Goal: Task Accomplishment & Management: Manage account settings

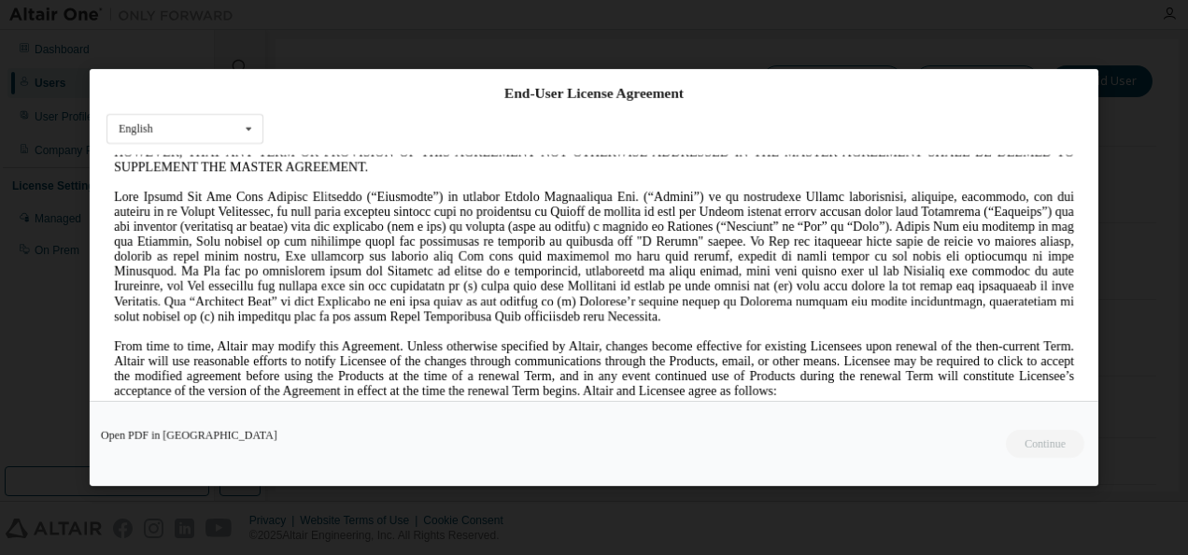
scroll to position [157, 0]
click at [1055, 443] on div "Open PDF in New Tab Continue" at bounding box center [594, 443] width 1009 height 85
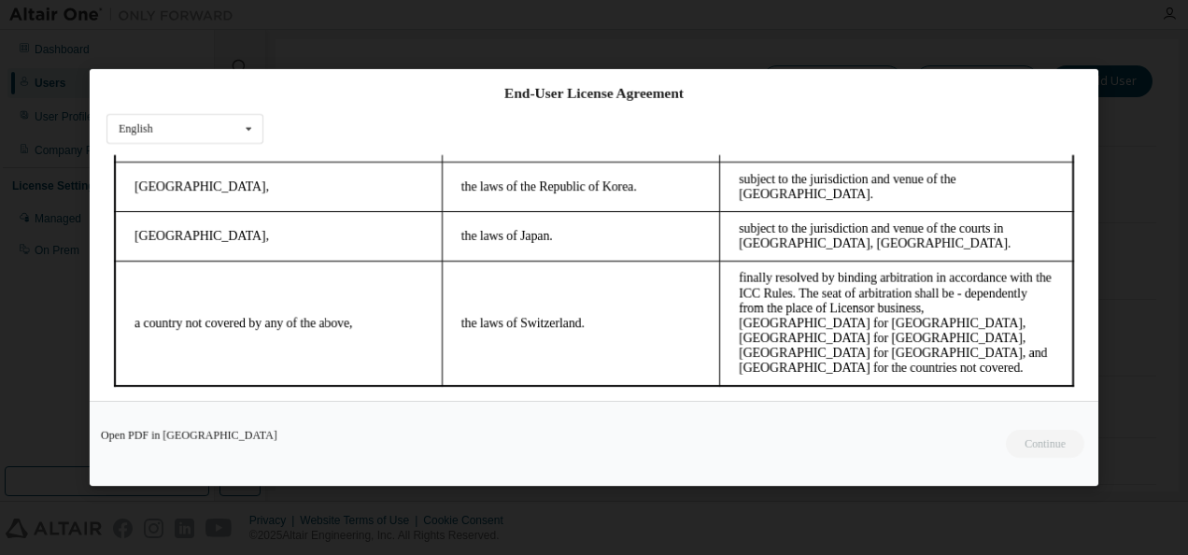
scroll to position [78, 0]
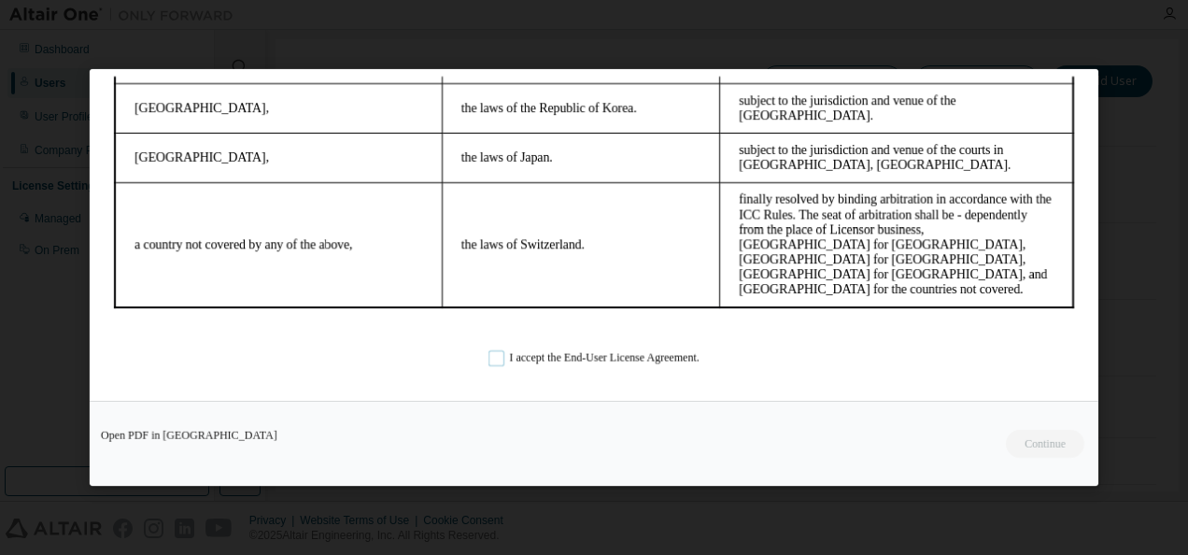
click at [490, 355] on label "I accept the End-User License Agreement." at bounding box center [594, 357] width 211 height 16
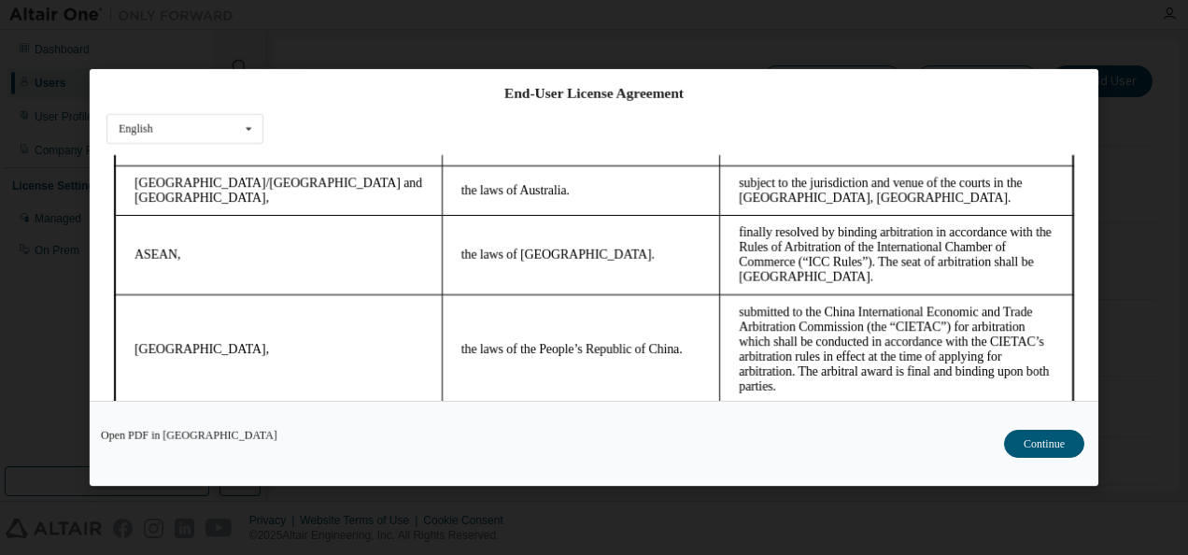
scroll to position [4988, 0]
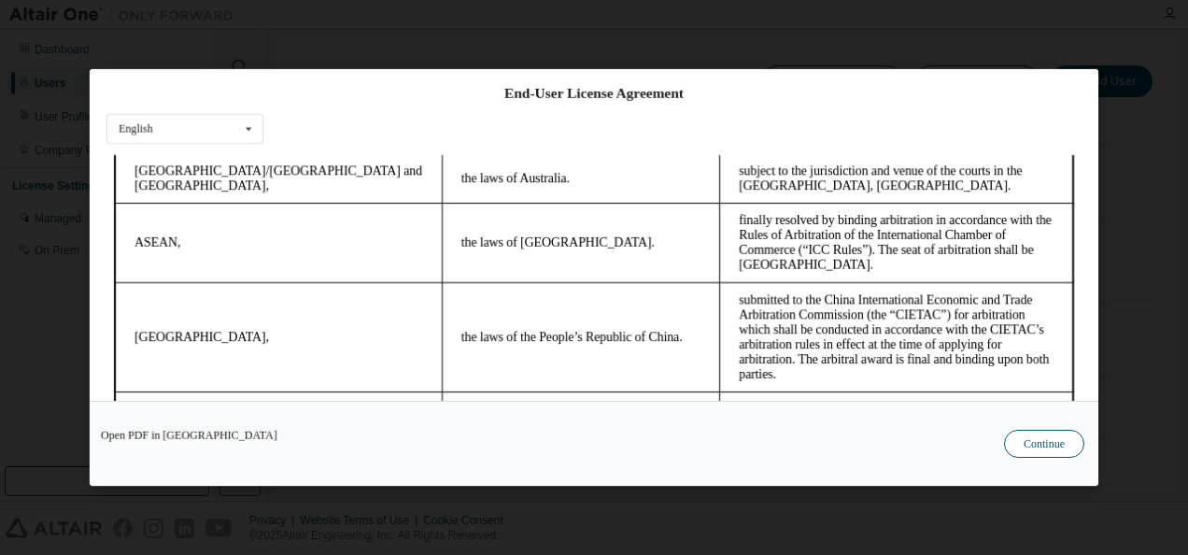
click at [1035, 437] on button "Continue" at bounding box center [1044, 444] width 80 height 28
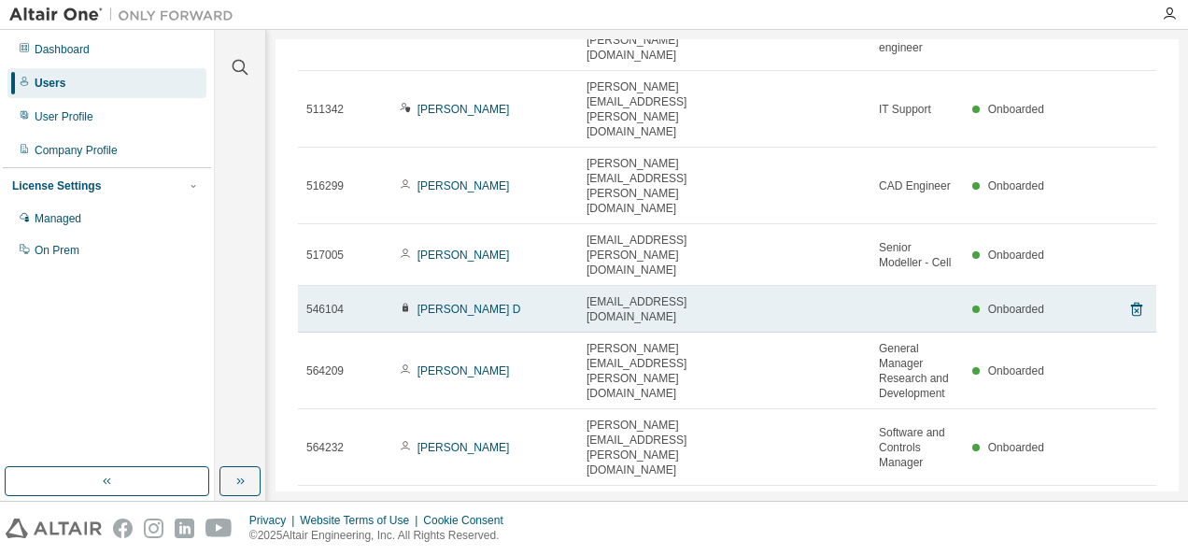
scroll to position [178, 0]
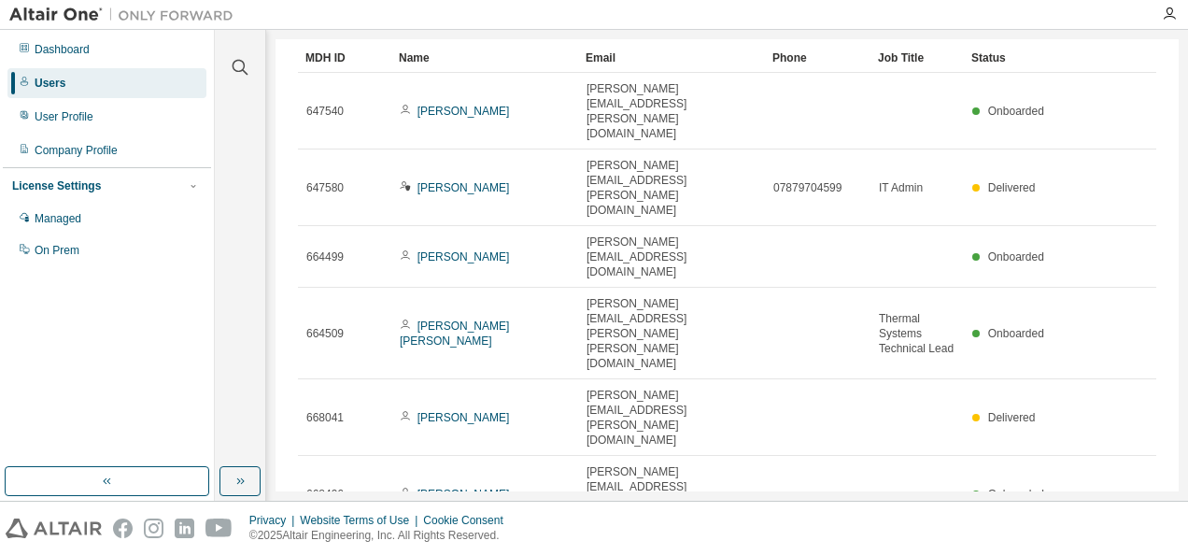
scroll to position [75, 0]
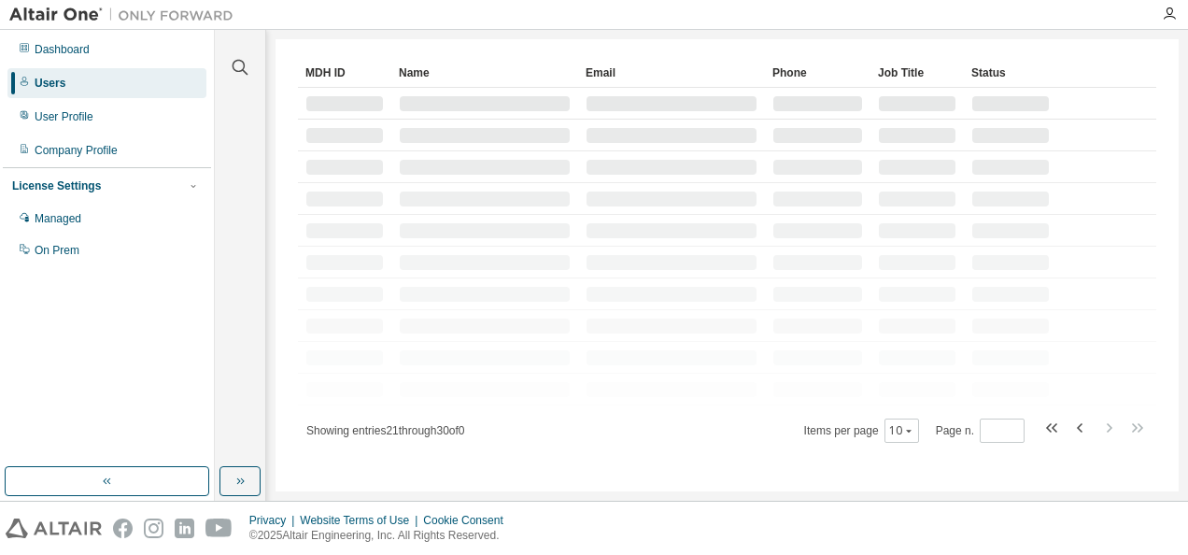
scroll to position [0, 0]
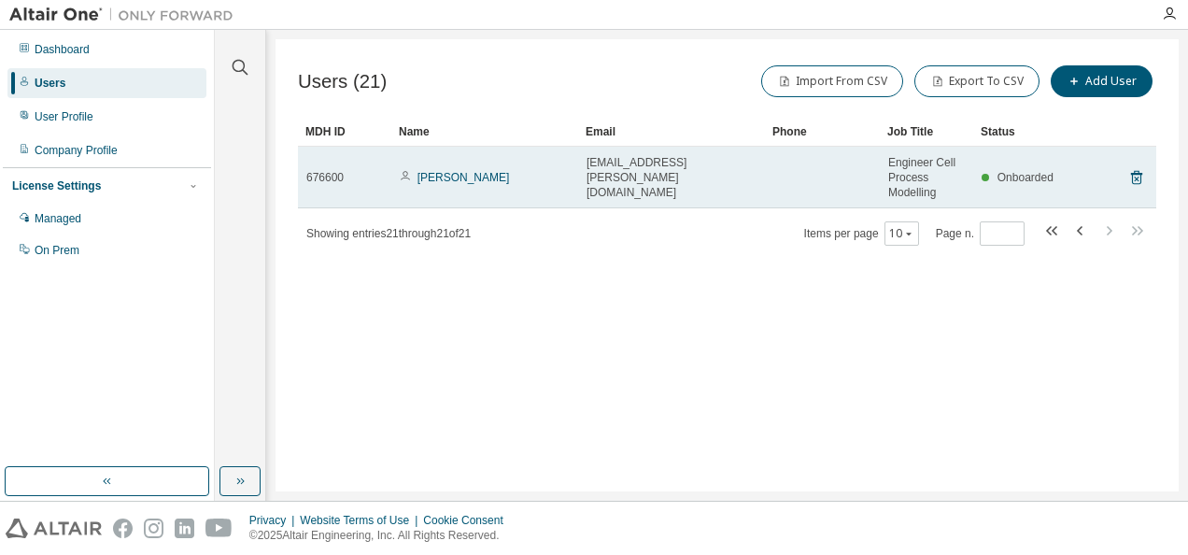
drag, startPoint x: 609, startPoint y: 172, endPoint x: 552, endPoint y: 170, distance: 57.0
click at [552, 170] on td "Harsh Chandel" at bounding box center [484, 178] width 187 height 62
click at [465, 173] on link "Harsh Chandel" at bounding box center [464, 177] width 92 height 13
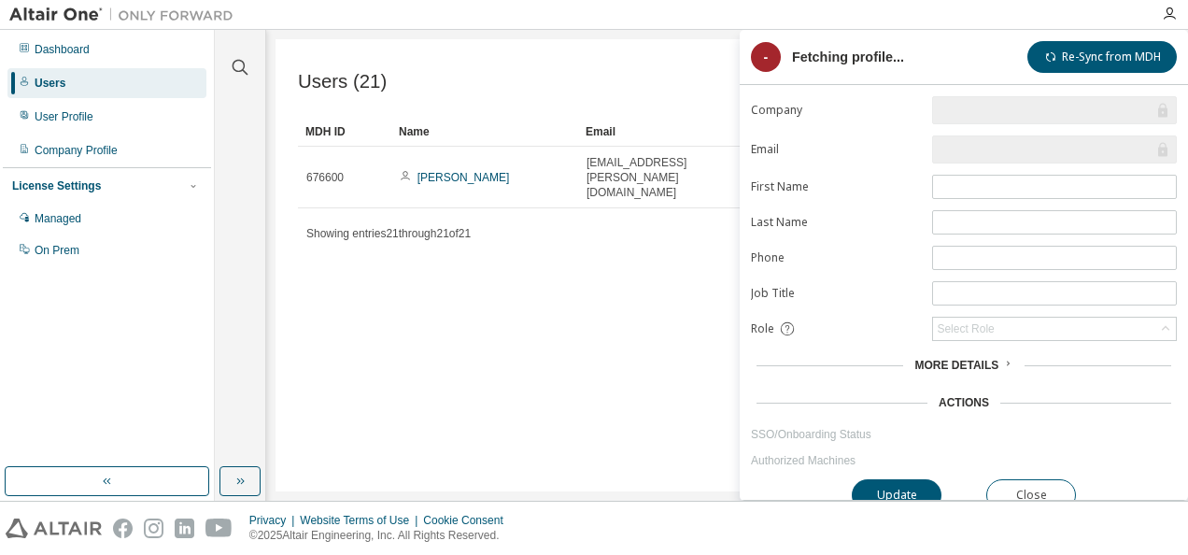
type input "*"
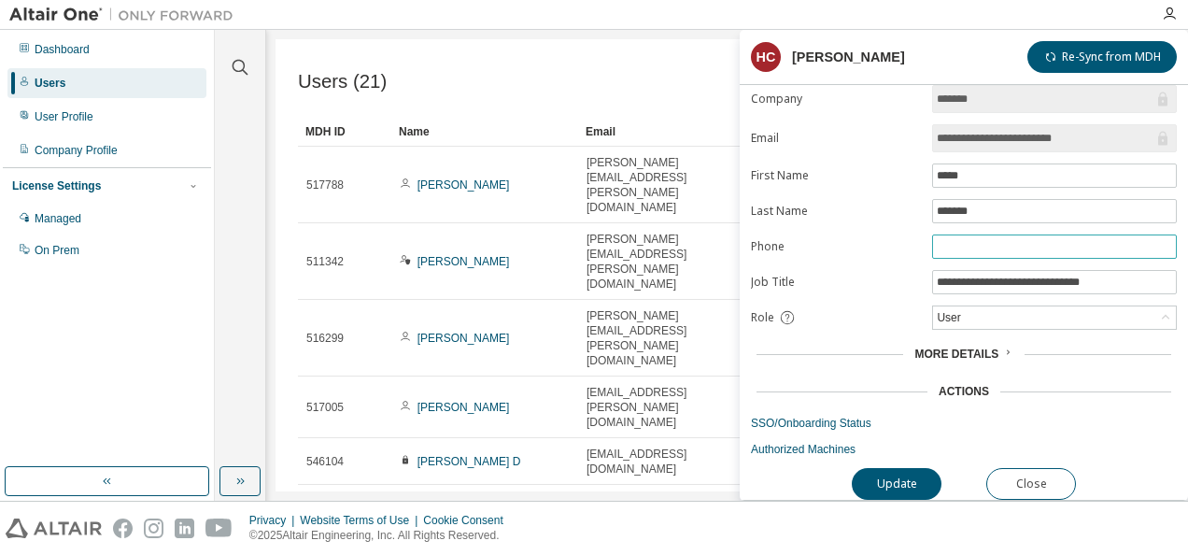
scroll to position [14, 0]
click at [978, 347] on span "More Details" at bounding box center [956, 353] width 84 height 13
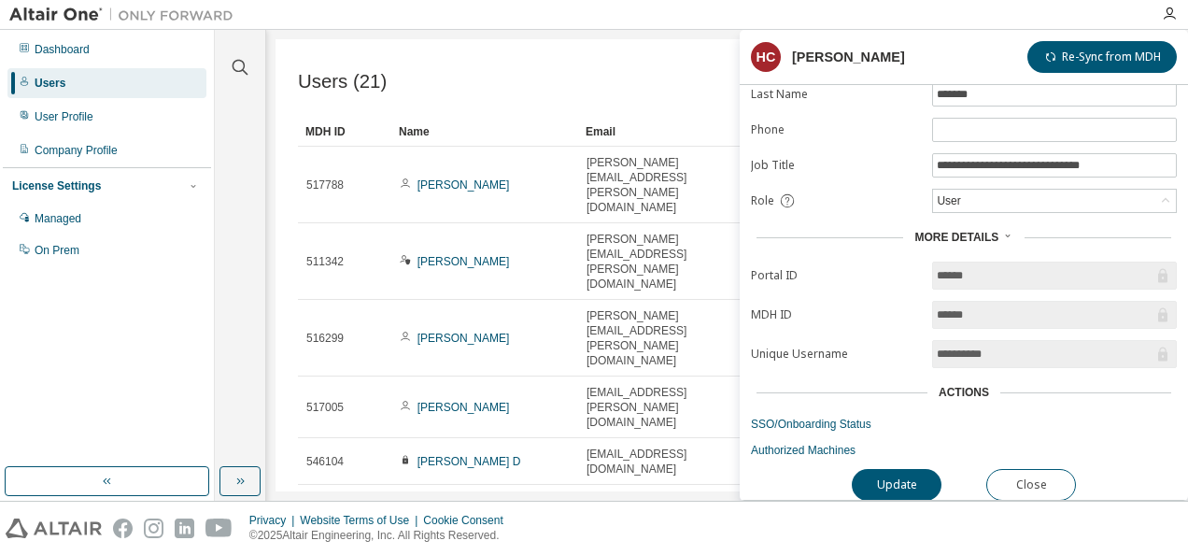
scroll to position [130, 0]
click at [959, 387] on div "Actions" at bounding box center [964, 391] width 50 height 15
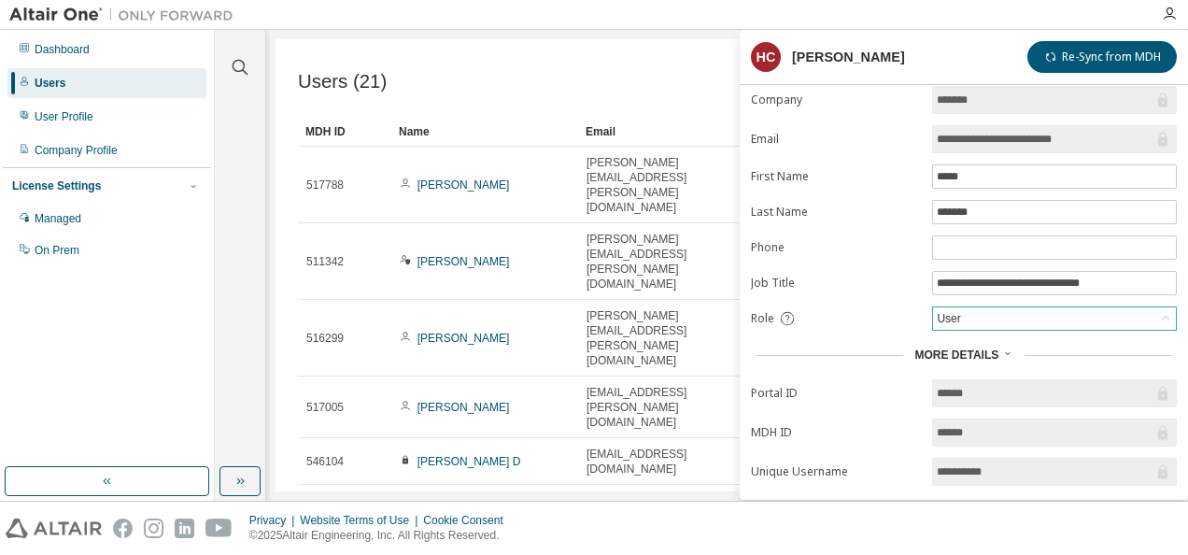
scroll to position [0, 0]
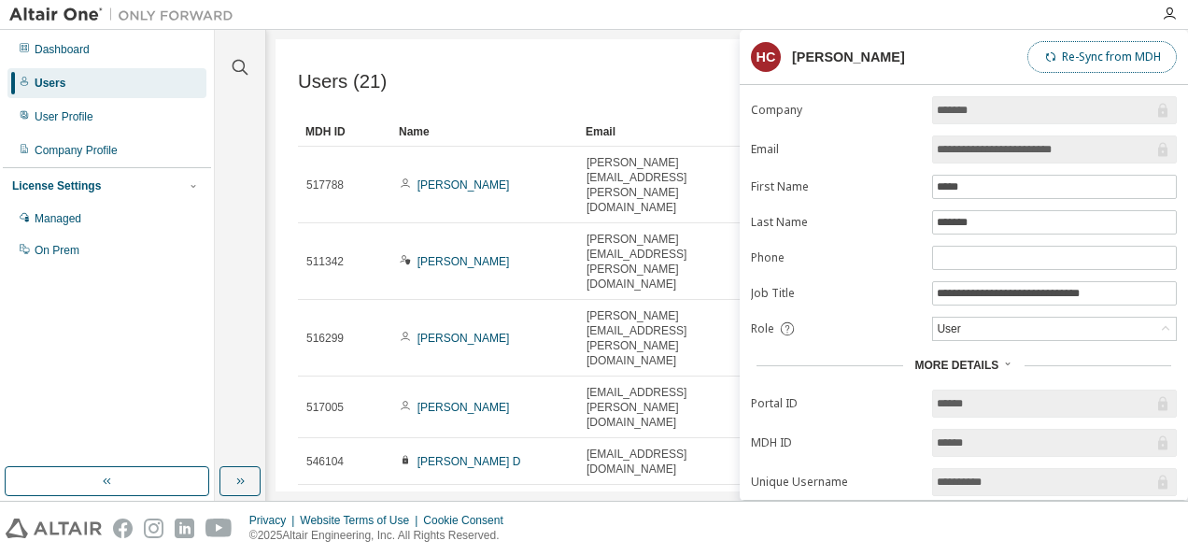
click at [1107, 53] on button "Re-Sync from MDH" at bounding box center [1101, 57] width 149 height 32
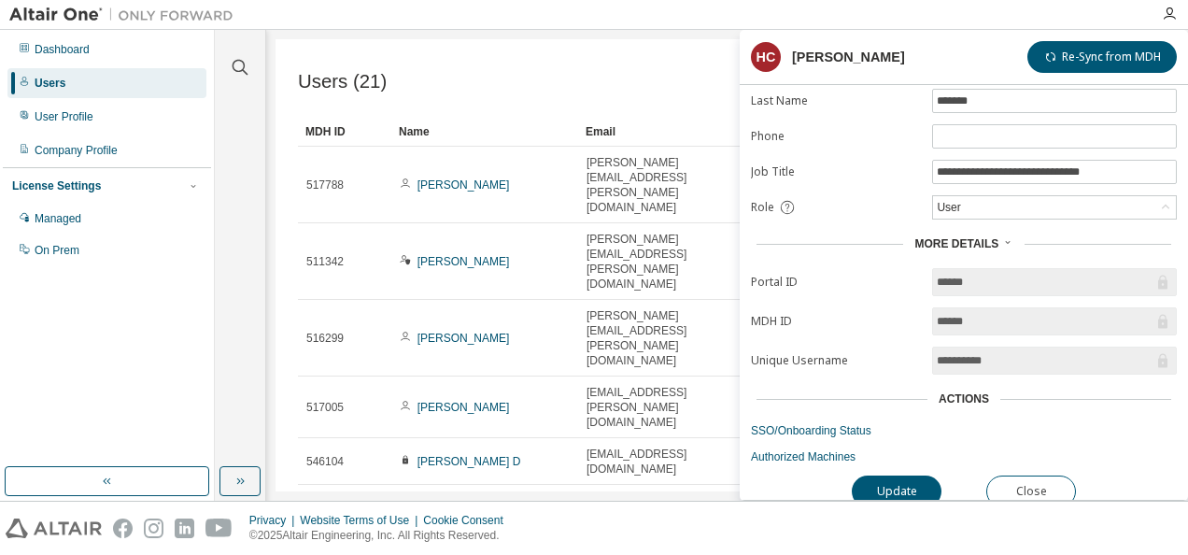
scroll to position [130, 0]
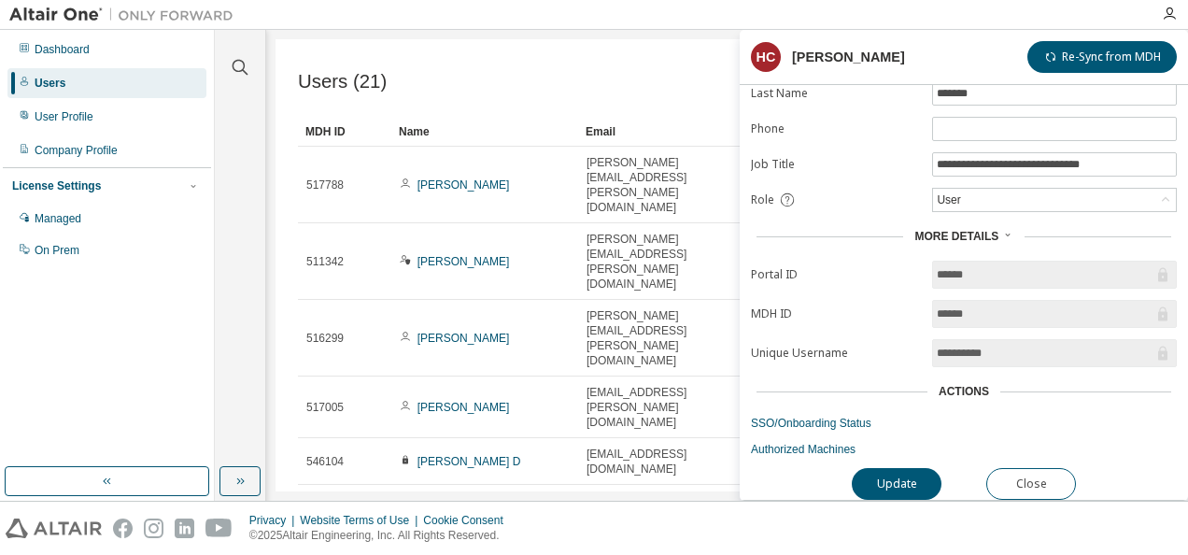
click at [975, 266] on input "******" at bounding box center [1045, 274] width 217 height 19
click at [889, 468] on button "Update" at bounding box center [897, 484] width 90 height 32
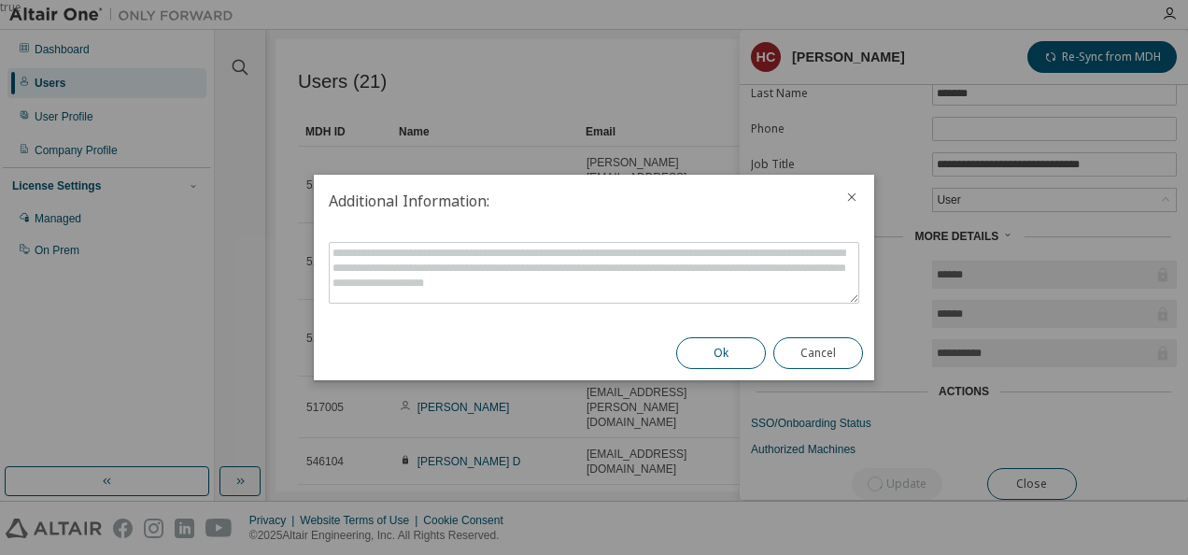
click at [741, 355] on button "Ok" at bounding box center [721, 353] width 90 height 32
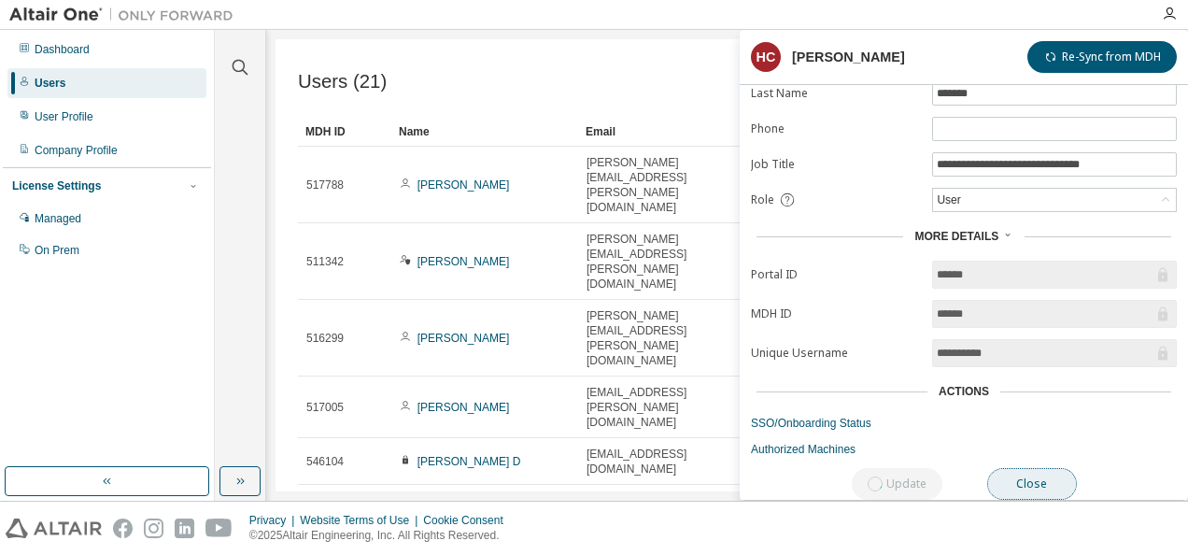
click at [1050, 476] on button "Close" at bounding box center [1032, 484] width 90 height 32
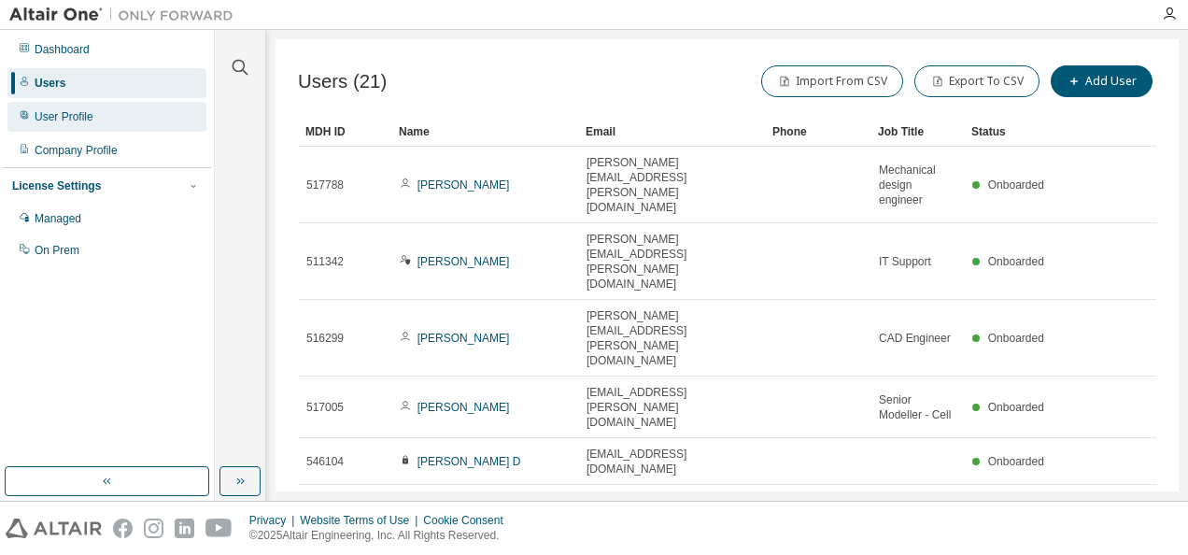
click at [65, 121] on div "User Profile" at bounding box center [64, 116] width 59 height 15
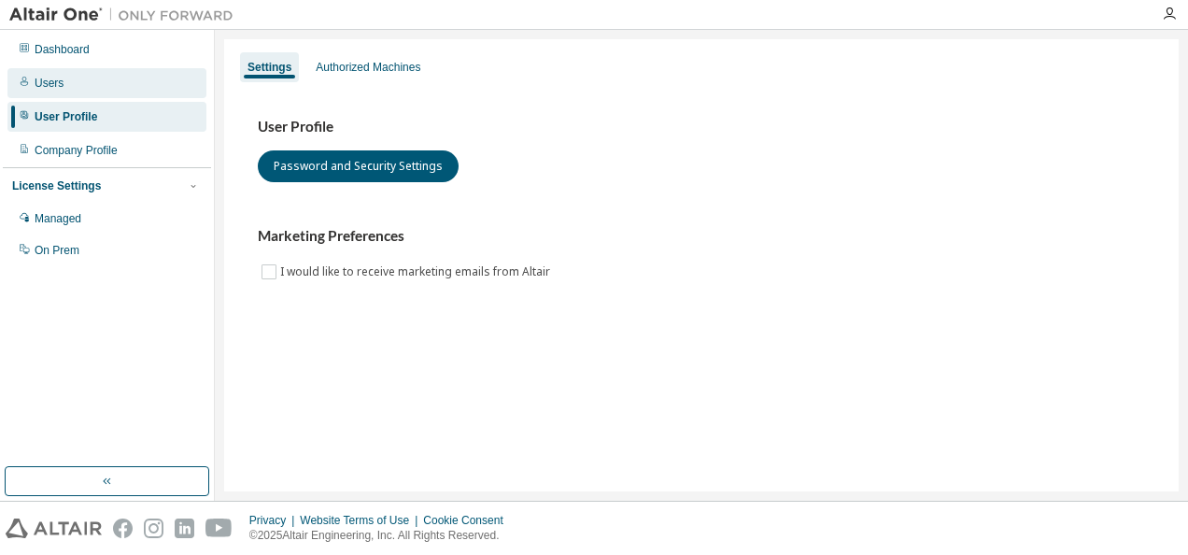
click at [94, 86] on div "Users" at bounding box center [106, 83] width 199 height 30
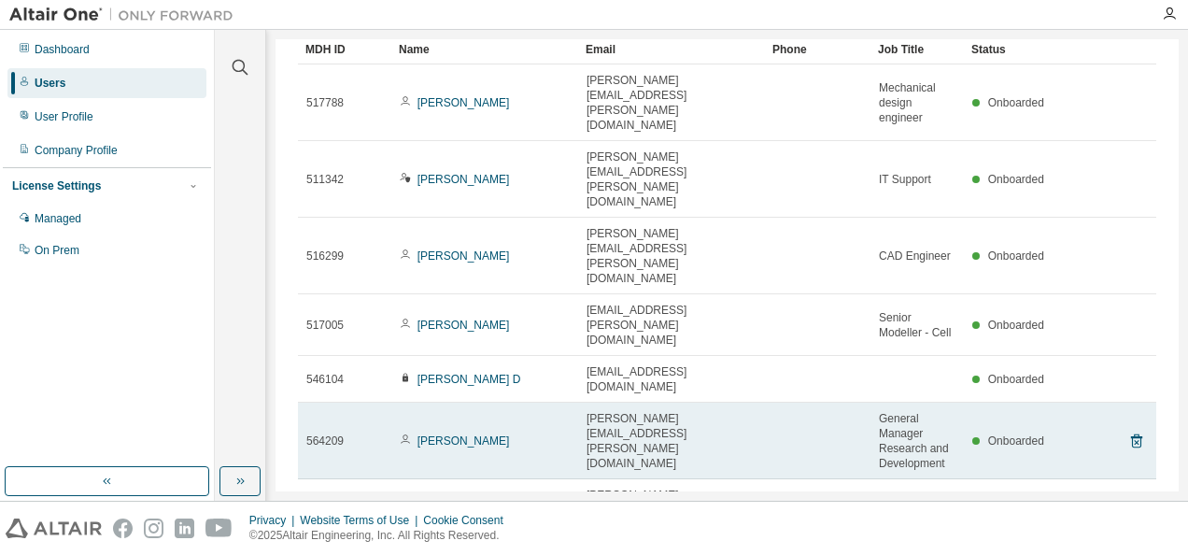
scroll to position [178, 0]
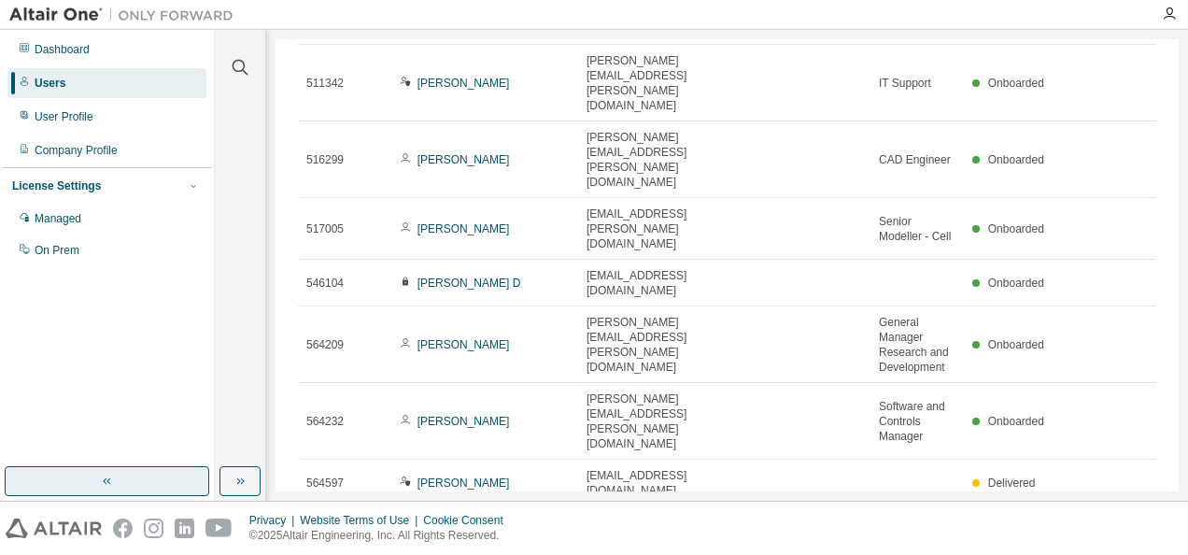
click at [164, 489] on button "button" at bounding box center [107, 481] width 205 height 30
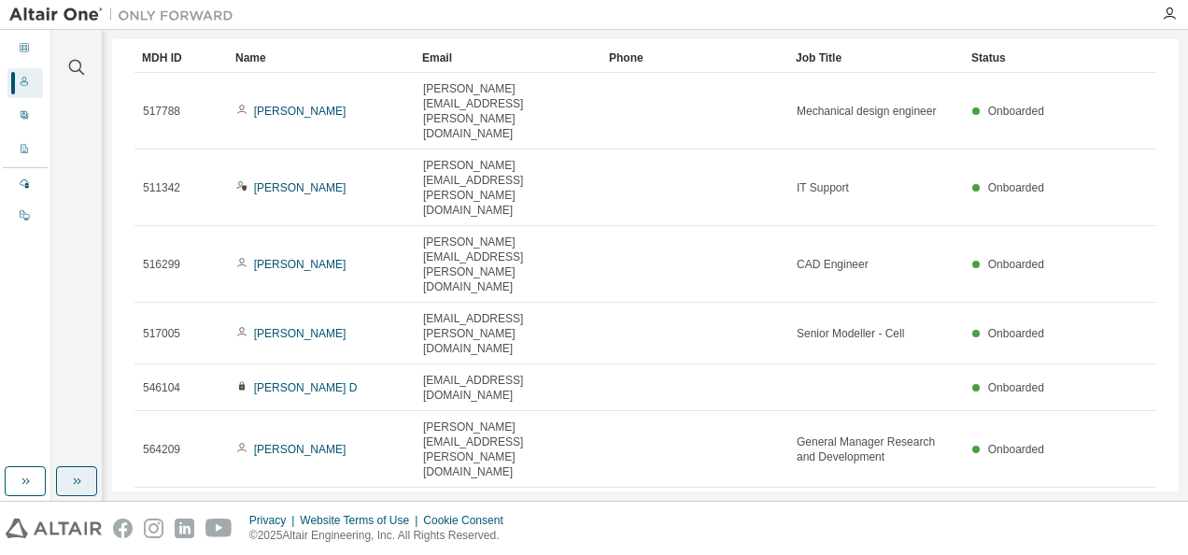
click at [83, 476] on icon "button" at bounding box center [76, 481] width 15 height 15
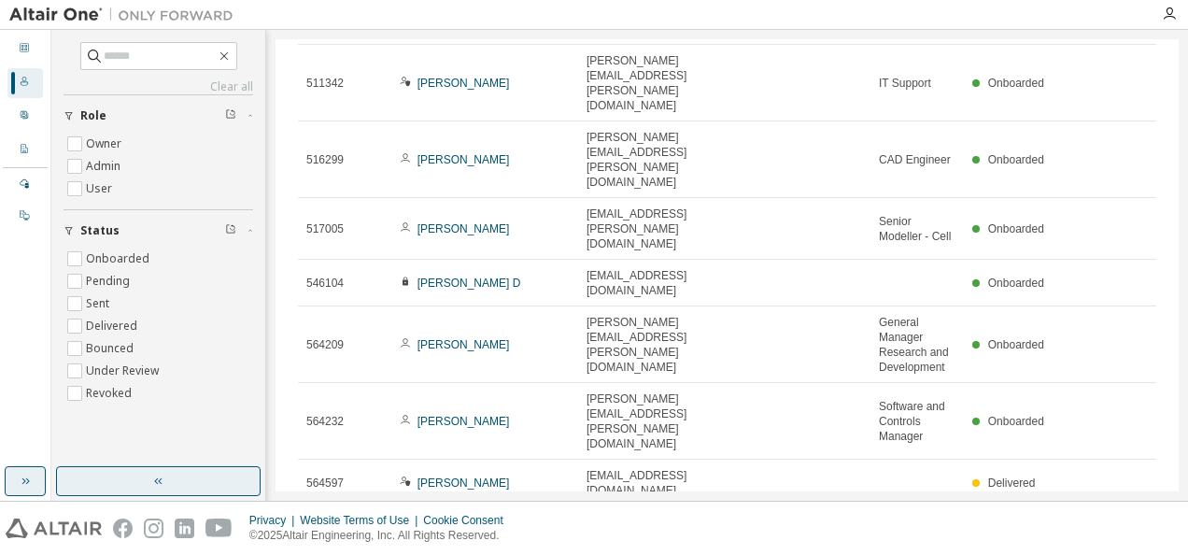
click at [26, 475] on icon "button" at bounding box center [25, 481] width 15 height 15
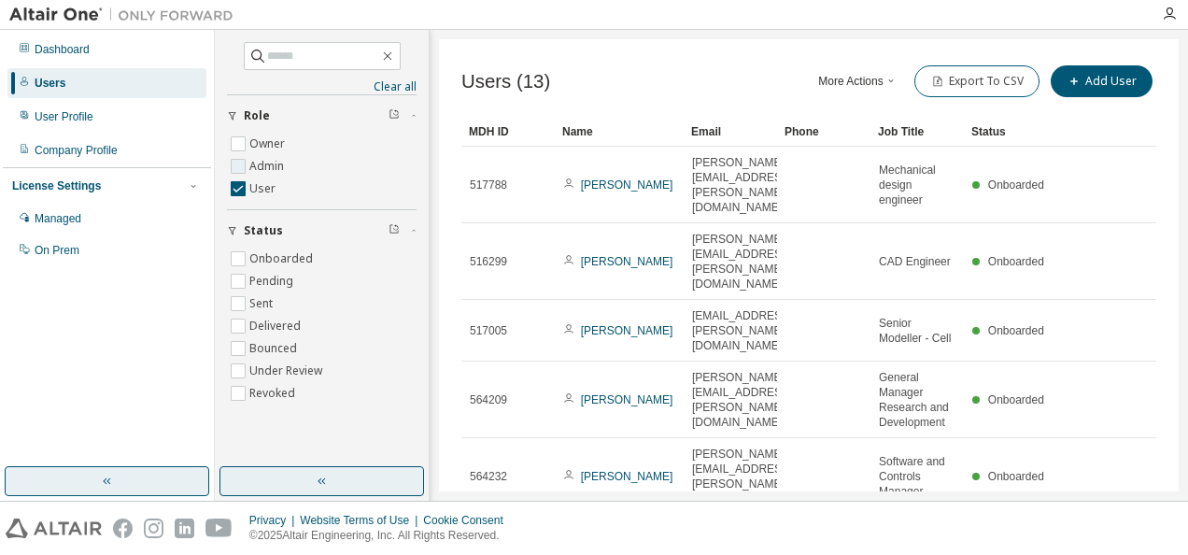
click at [261, 166] on label "Admin" at bounding box center [268, 166] width 38 height 22
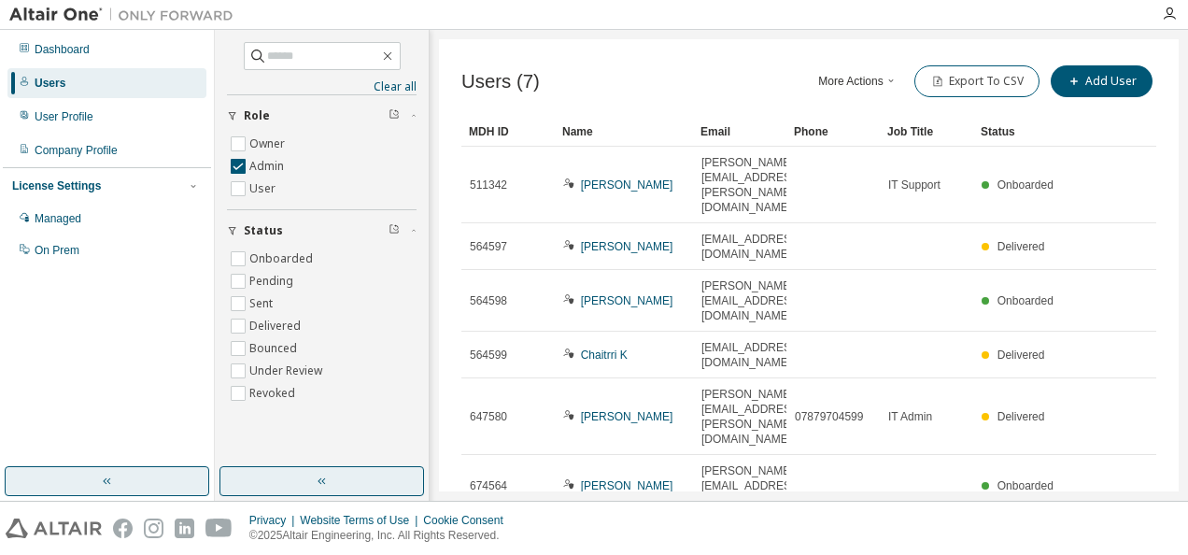
click at [683, 414] on div "Users (7) More Actions Import From CSV Export To CSV Add User Clear Load Save S…" at bounding box center [809, 265] width 740 height 452
click at [270, 166] on label "Admin" at bounding box center [268, 166] width 38 height 22
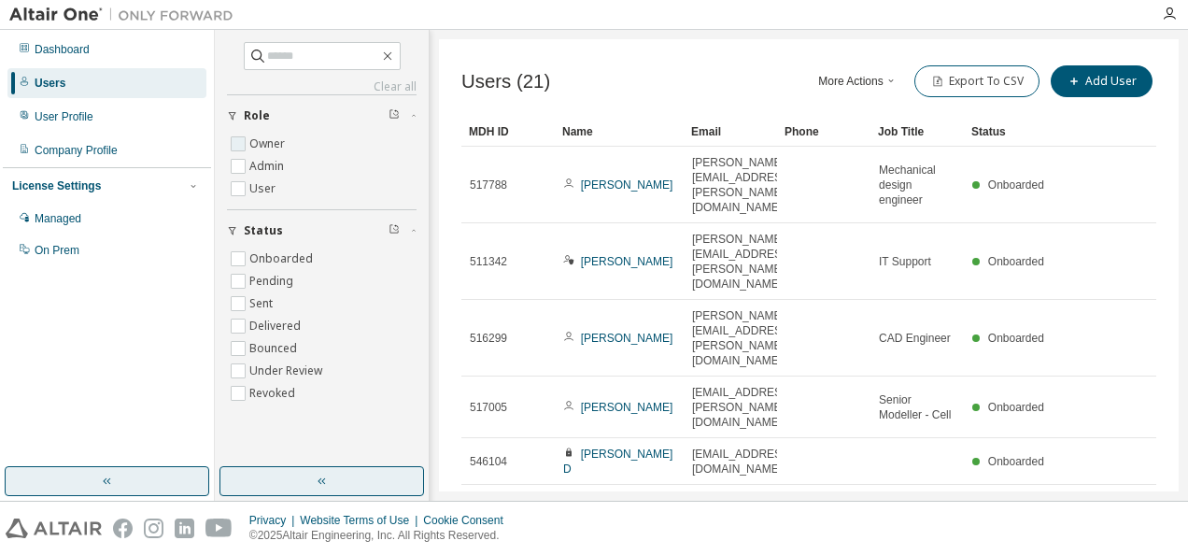
click at [265, 139] on label "Owner" at bounding box center [268, 144] width 39 height 22
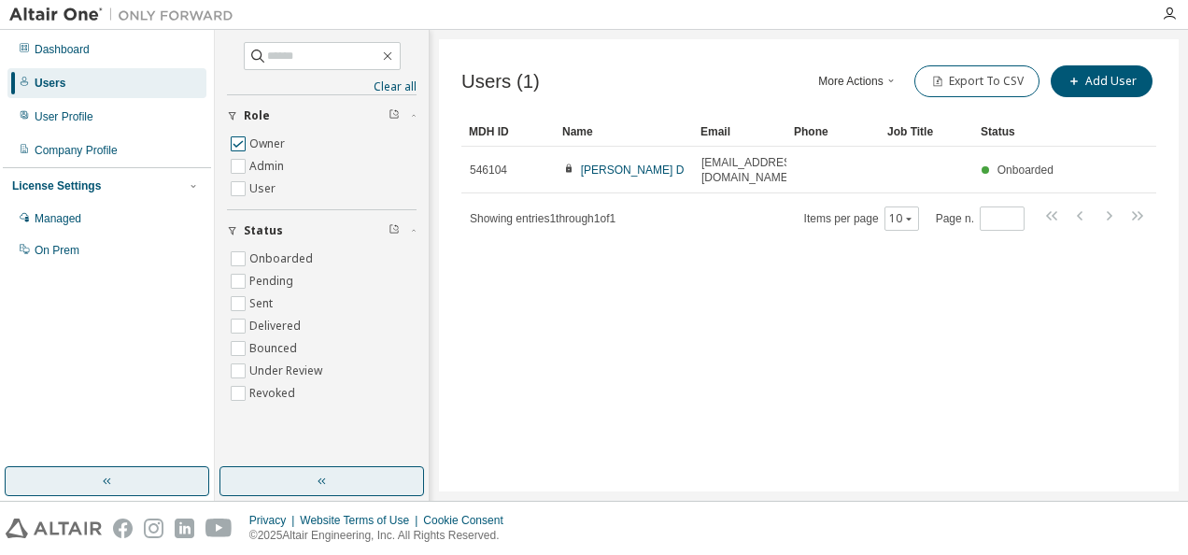
click at [262, 137] on label "Owner" at bounding box center [268, 144] width 39 height 22
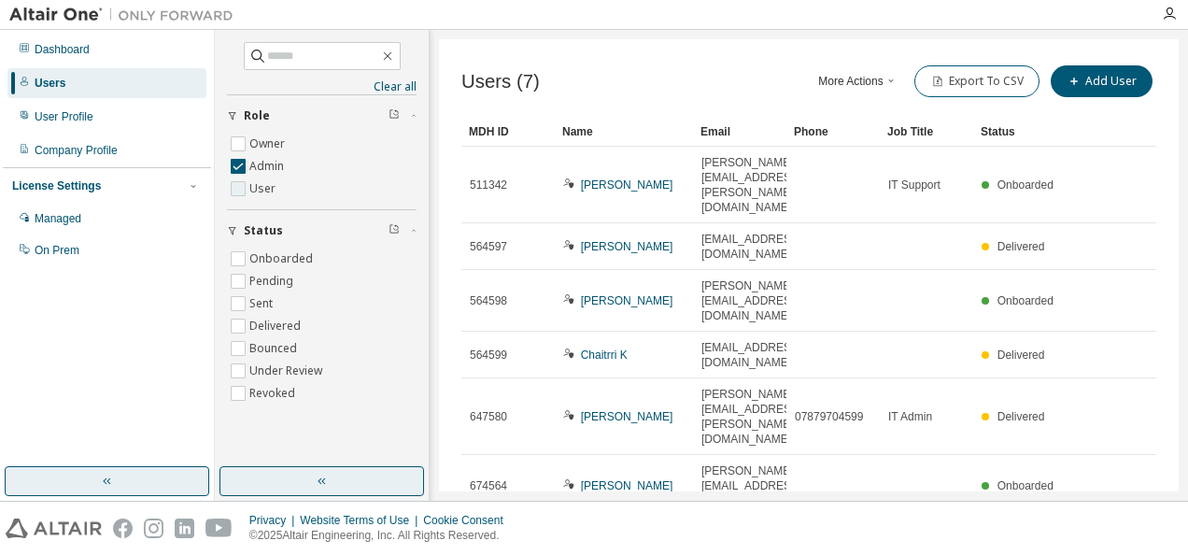
click at [252, 189] on label "User" at bounding box center [264, 188] width 30 height 22
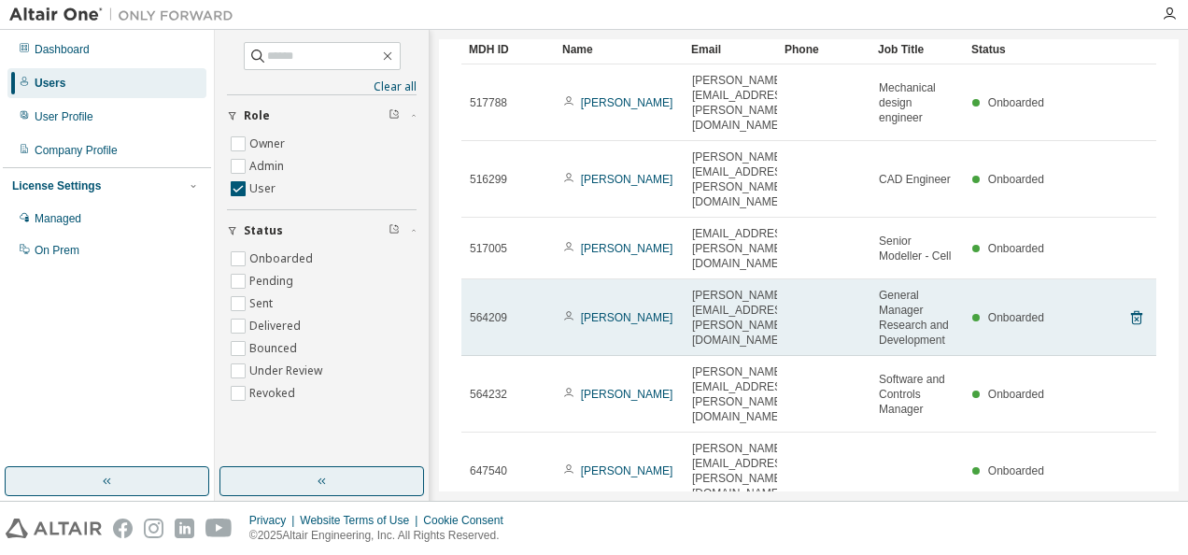
scroll to position [208, 0]
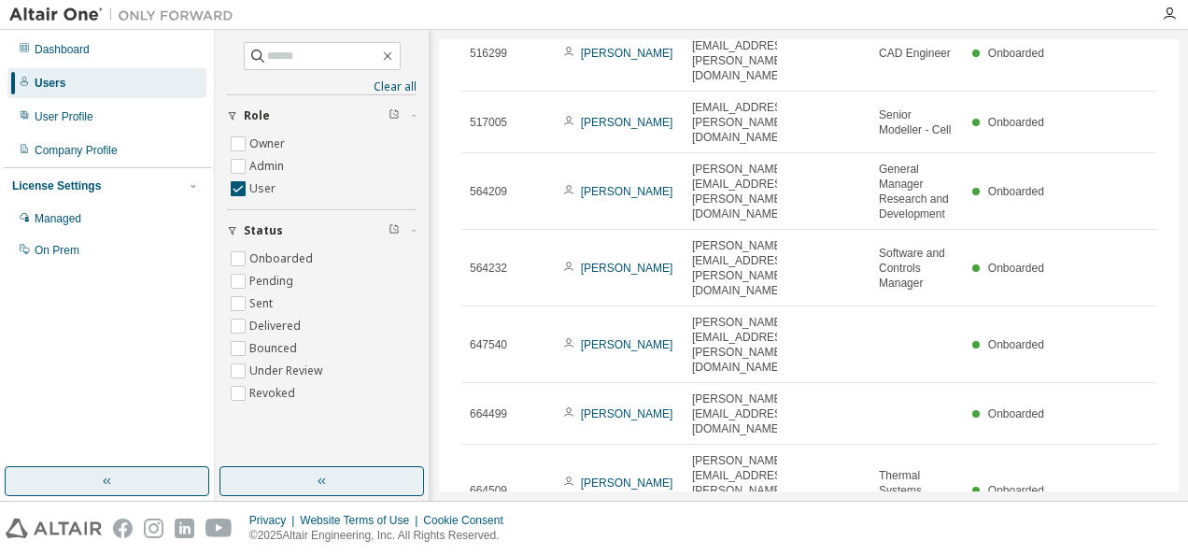
type input "*"
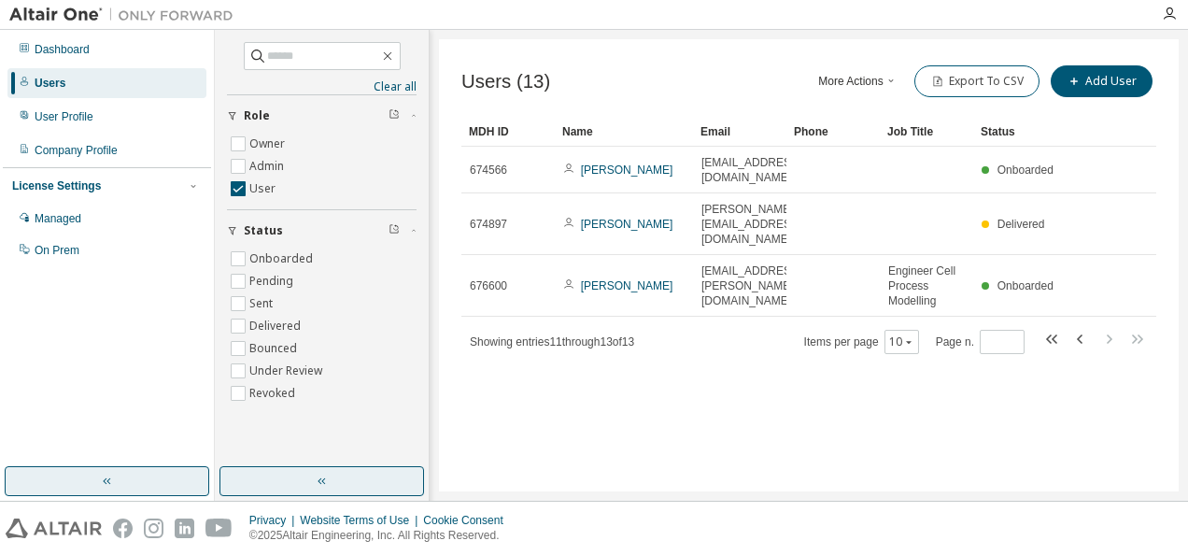
scroll to position [0, 0]
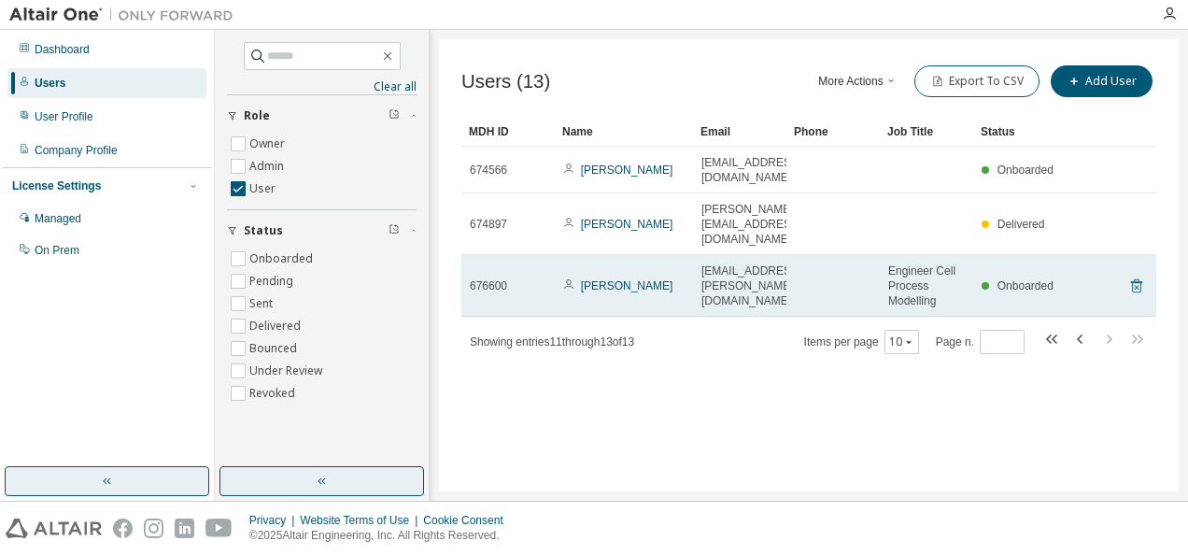
click at [1137, 275] on icon at bounding box center [1136, 286] width 17 height 22
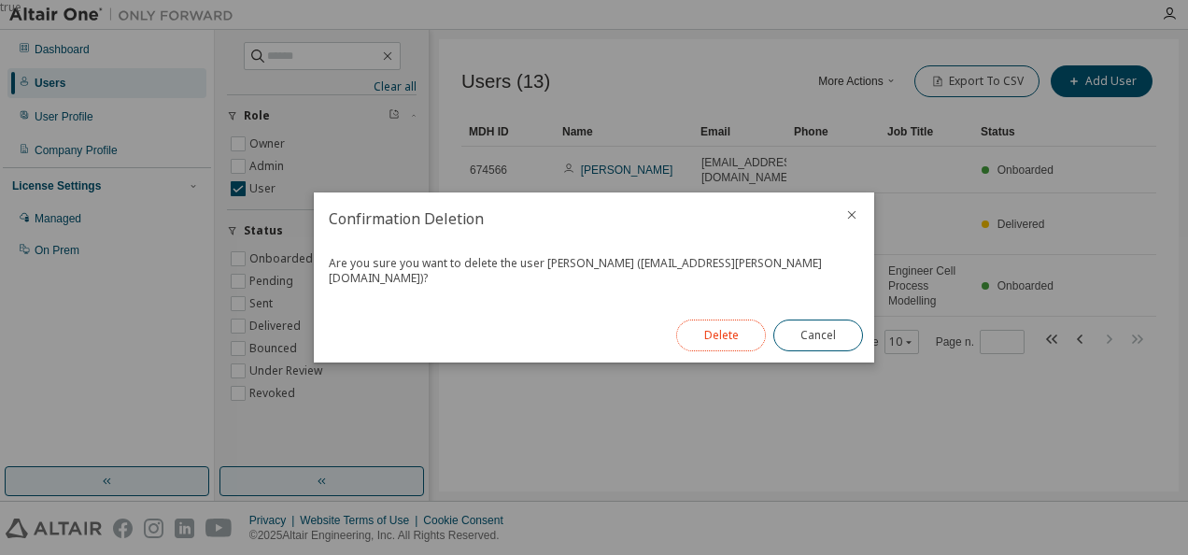
click at [737, 325] on button "Delete" at bounding box center [721, 335] width 90 height 32
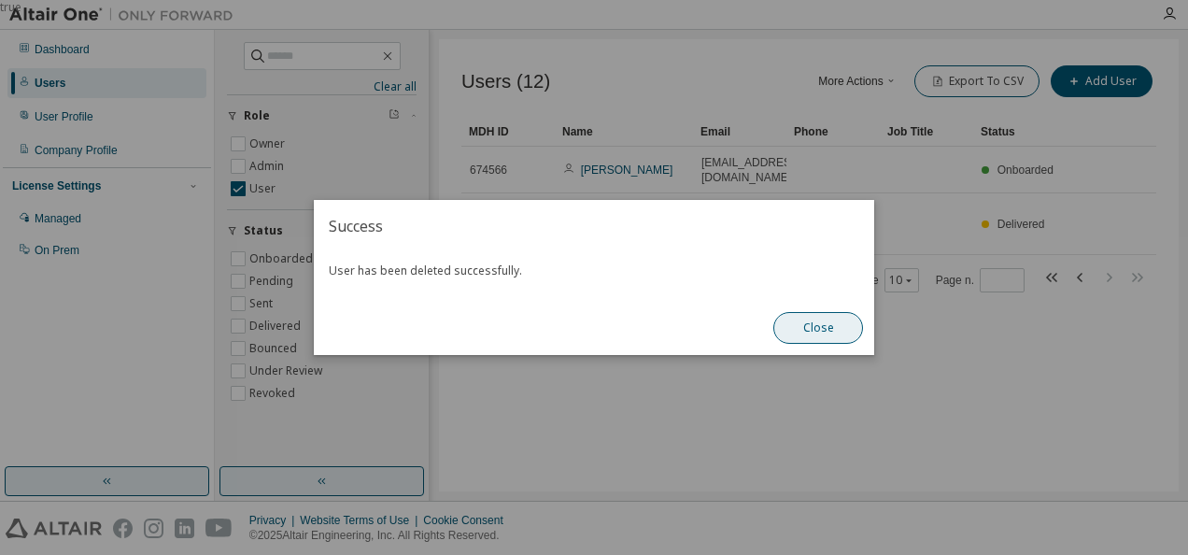
click at [829, 333] on button "Close" at bounding box center [818, 328] width 90 height 32
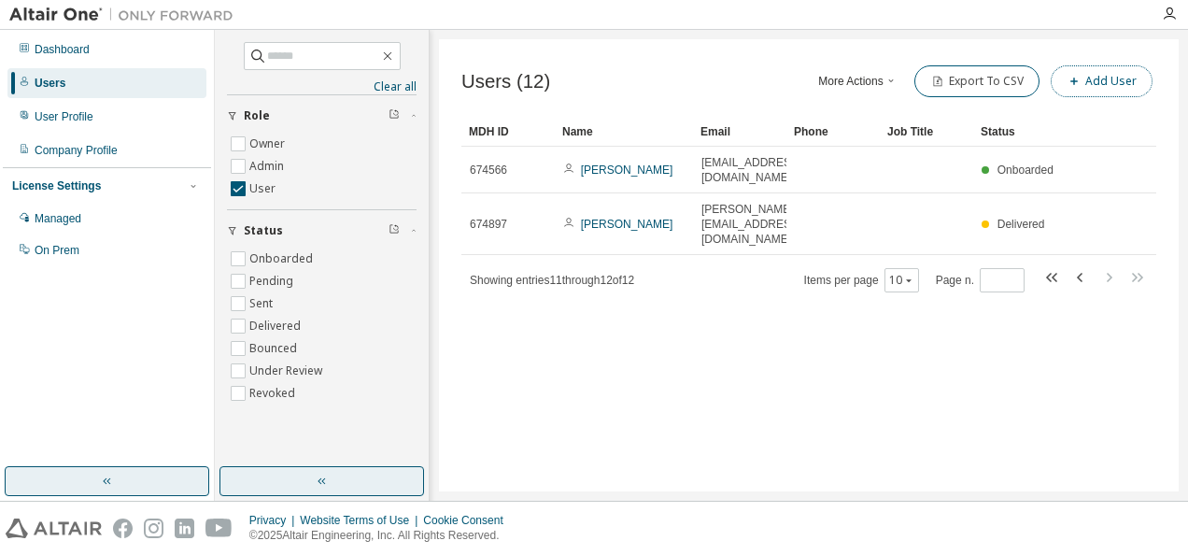
click at [1131, 85] on button "Add User" at bounding box center [1102, 81] width 102 height 32
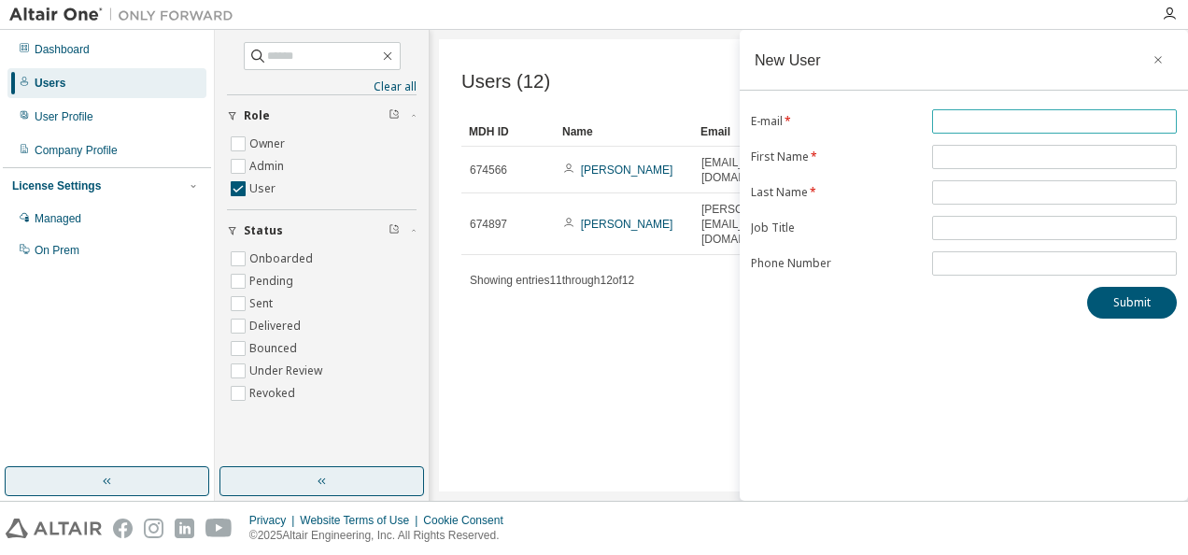
click at [987, 129] on span at bounding box center [1054, 121] width 245 height 24
click at [985, 122] on input "text" at bounding box center [1054, 121] width 235 height 15
click at [991, 119] on input "text" at bounding box center [1054, 121] width 235 height 15
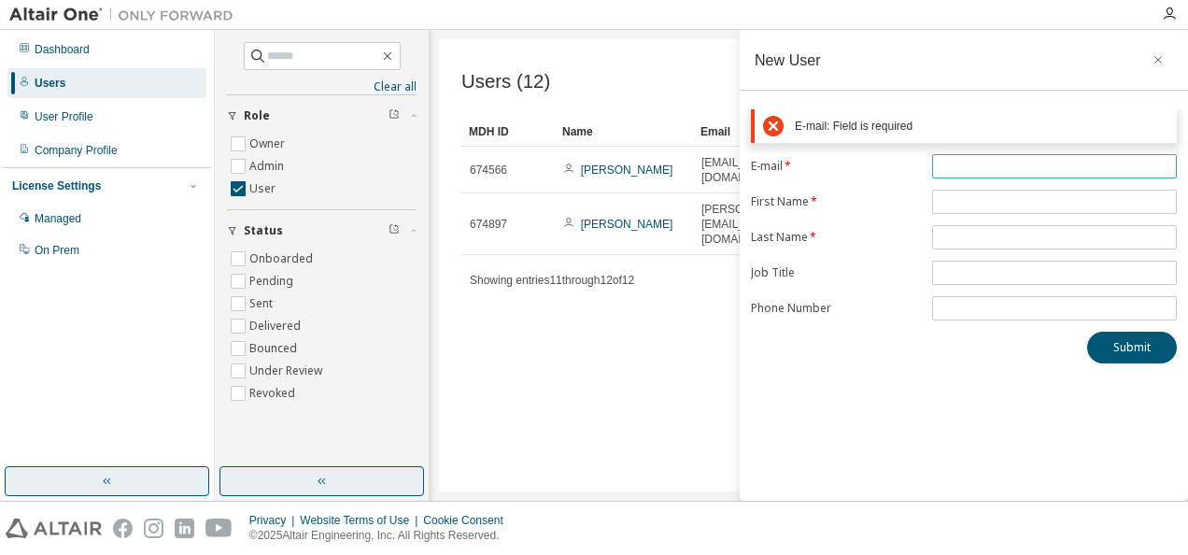
paste input "**********"
type input "**********"
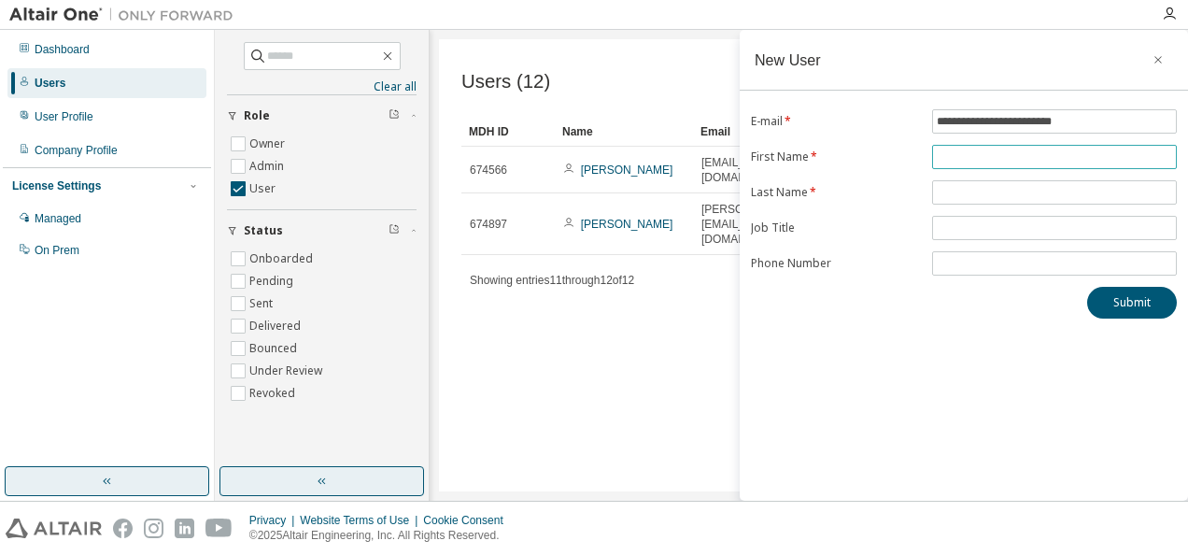
click at [966, 155] on input "text" at bounding box center [1054, 156] width 235 height 15
click at [968, 153] on input "text" at bounding box center [1054, 156] width 235 height 15
type input "*****"
click at [954, 189] on input "text" at bounding box center [1054, 192] width 235 height 15
type input "*******"
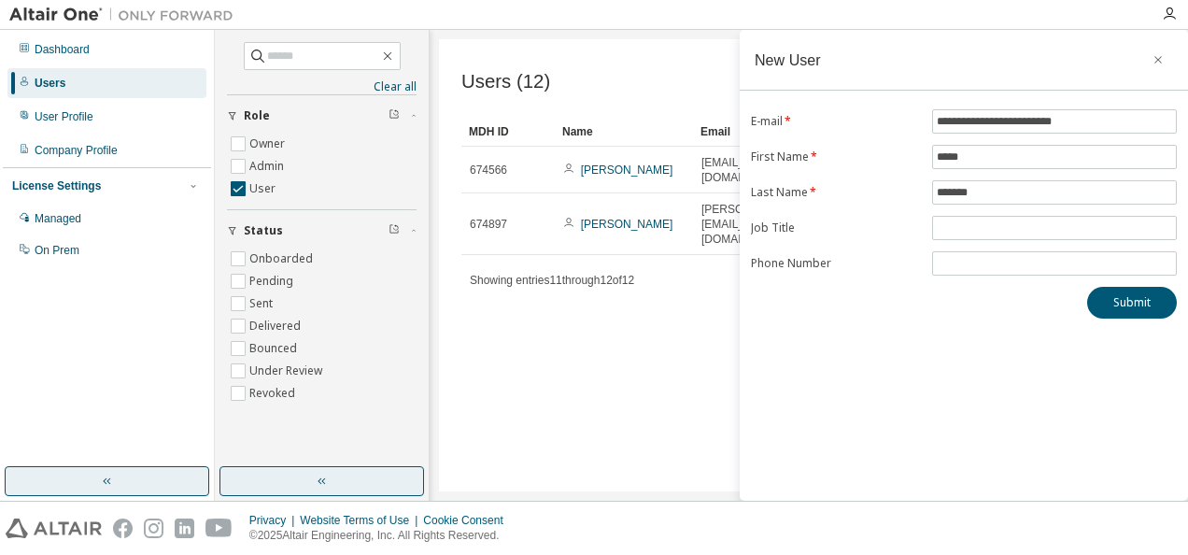
click at [897, 312] on div "Submit" at bounding box center [964, 303] width 426 height 32
click at [963, 220] on input "text" at bounding box center [1054, 227] width 235 height 15
click at [967, 220] on input "text" at bounding box center [1054, 227] width 235 height 15
paste input "**********"
type input "**********"
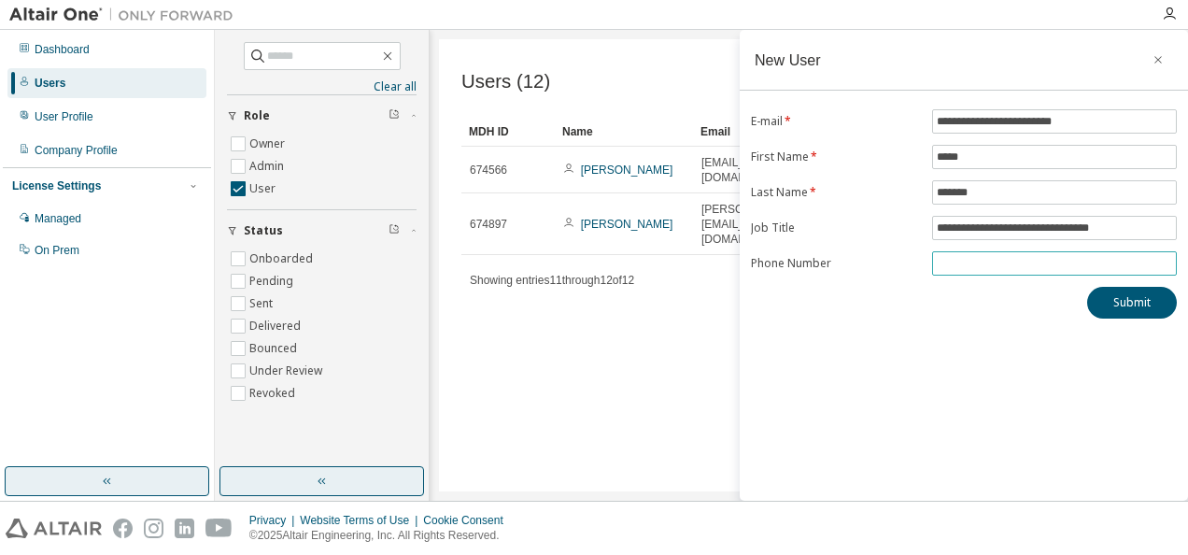
click at [956, 262] on input "tel" at bounding box center [1054, 263] width 235 height 15
paste input "**********"
type input "**********"
click at [1116, 303] on button "Submit" at bounding box center [1132, 303] width 90 height 32
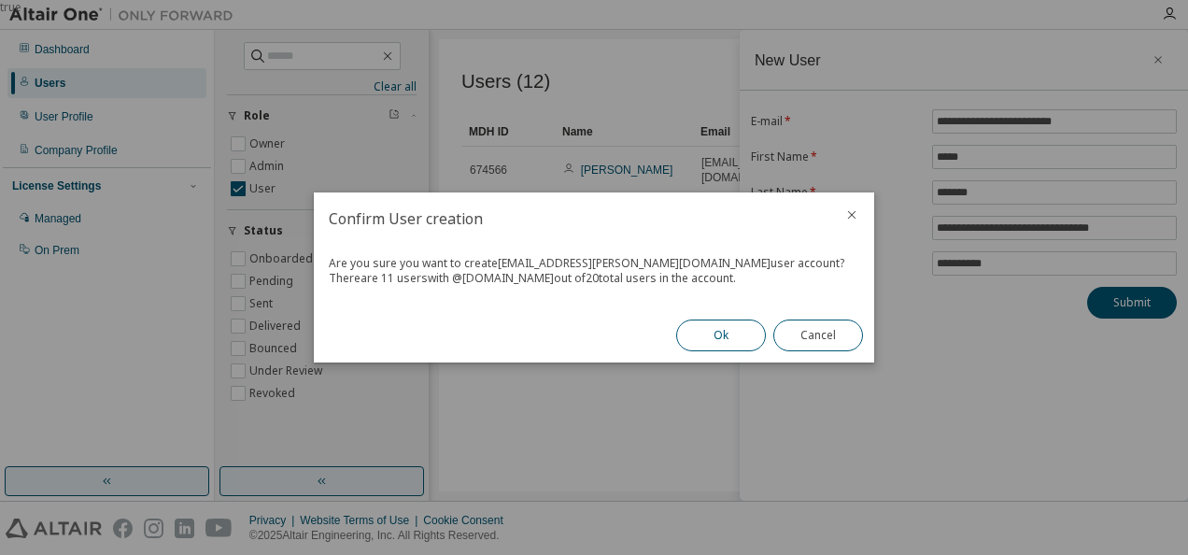
click at [701, 330] on button "Ok" at bounding box center [721, 335] width 90 height 32
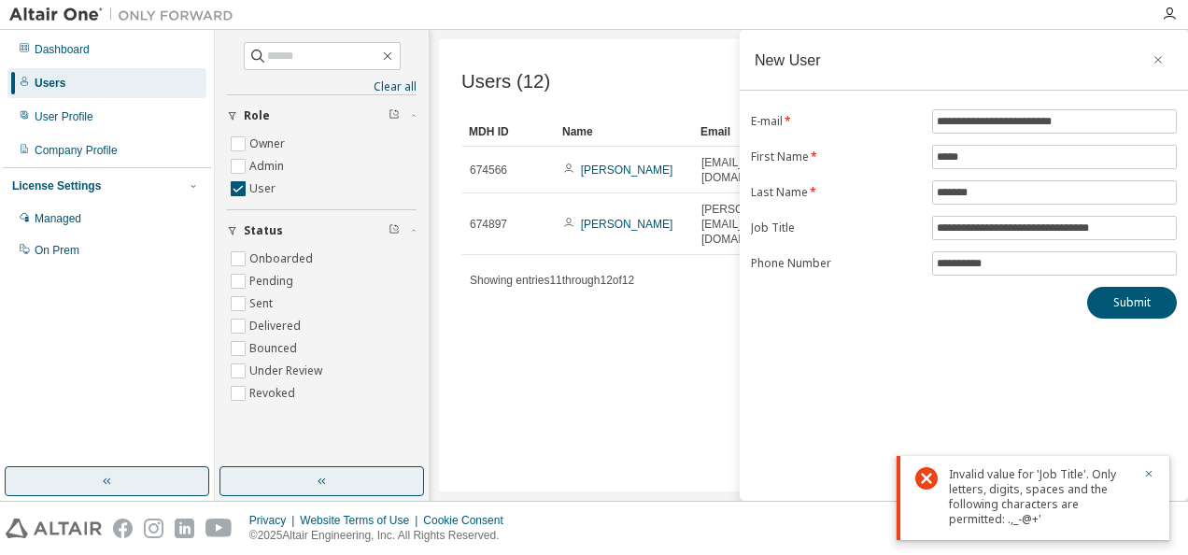
click at [133, 487] on button "button" at bounding box center [107, 481] width 205 height 30
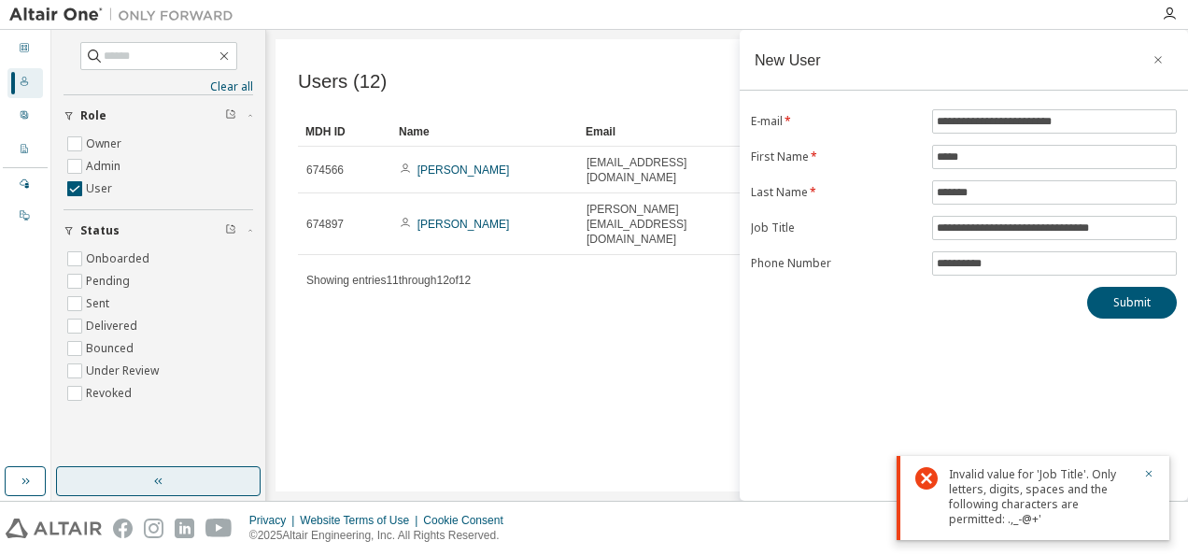
click at [155, 482] on icon "button" at bounding box center [156, 481] width 4 height 7
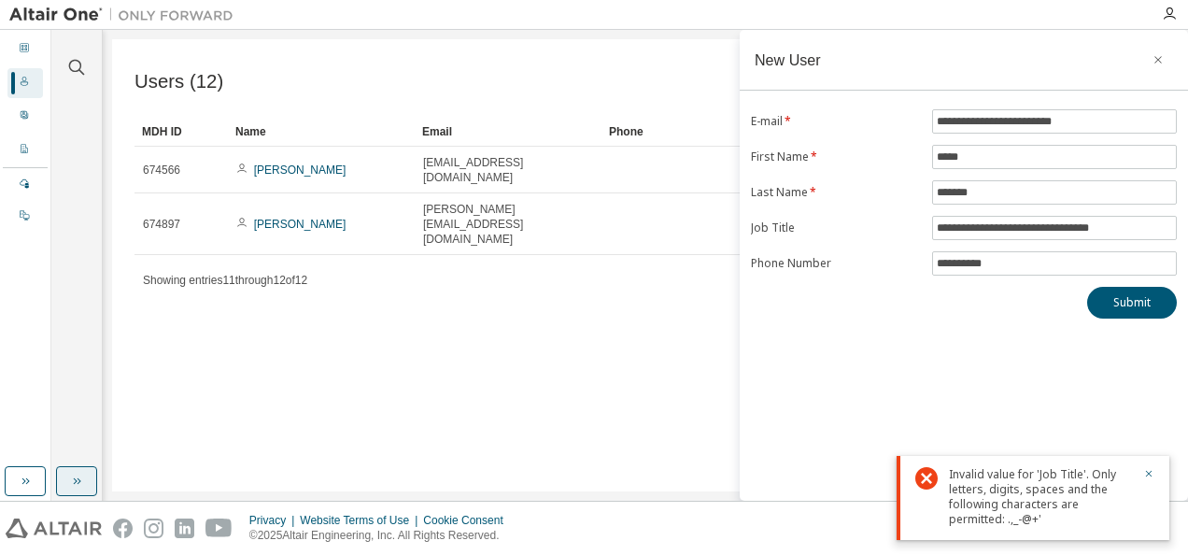
drag, startPoint x: 1037, startPoint y: 50, endPoint x: 944, endPoint y: 78, distance: 96.9
click at [944, 78] on div "New User" at bounding box center [964, 60] width 448 height 61
click at [915, 319] on div "**********" at bounding box center [964, 265] width 448 height 471
click at [996, 220] on input "**********" at bounding box center [1054, 227] width 235 height 15
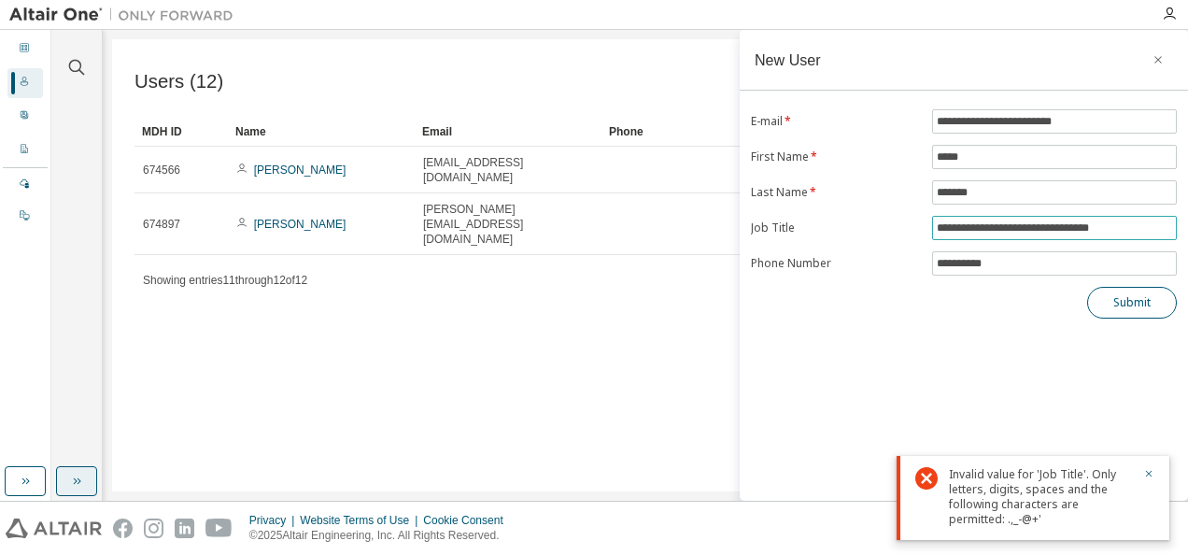
type input "**********"
click at [1126, 301] on button "Submit" at bounding box center [1132, 303] width 90 height 32
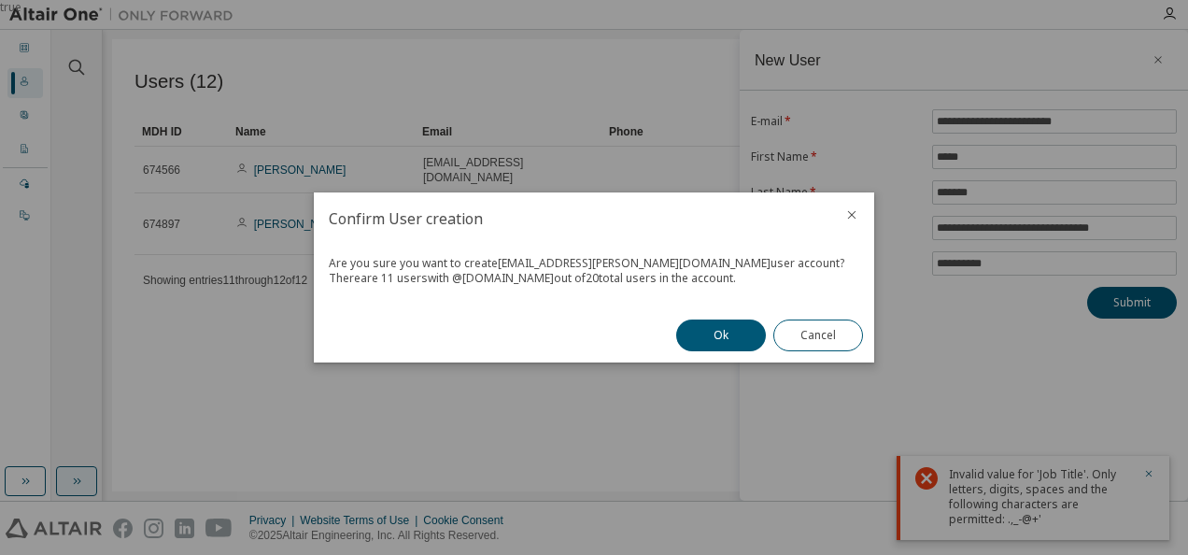
click at [850, 214] on icon "close" at bounding box center [852, 215] width 8 height 8
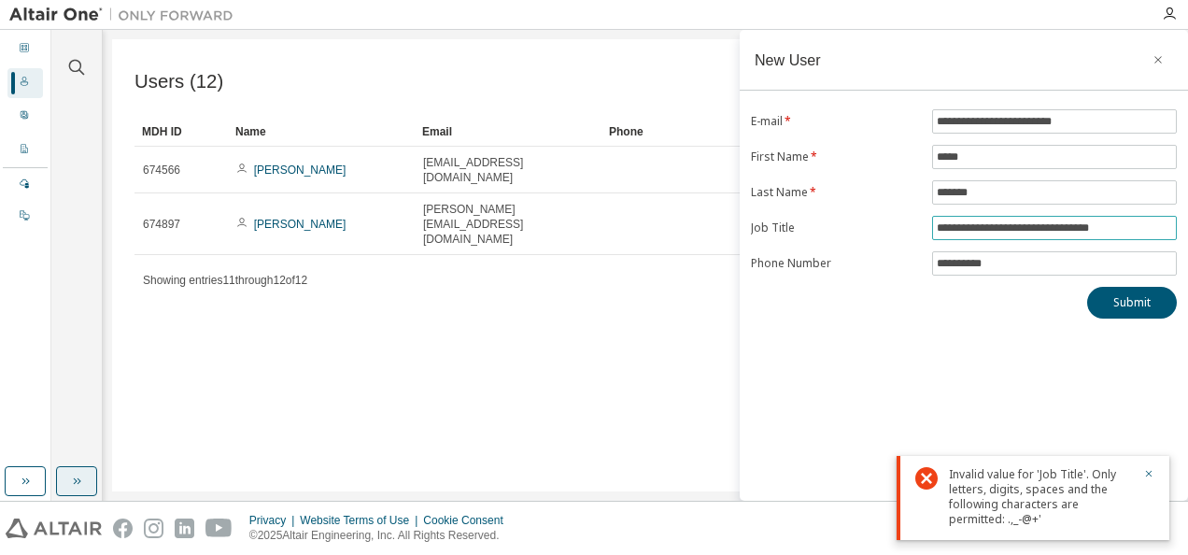
click at [990, 225] on input "**********" at bounding box center [1054, 227] width 235 height 15
type input "**********"
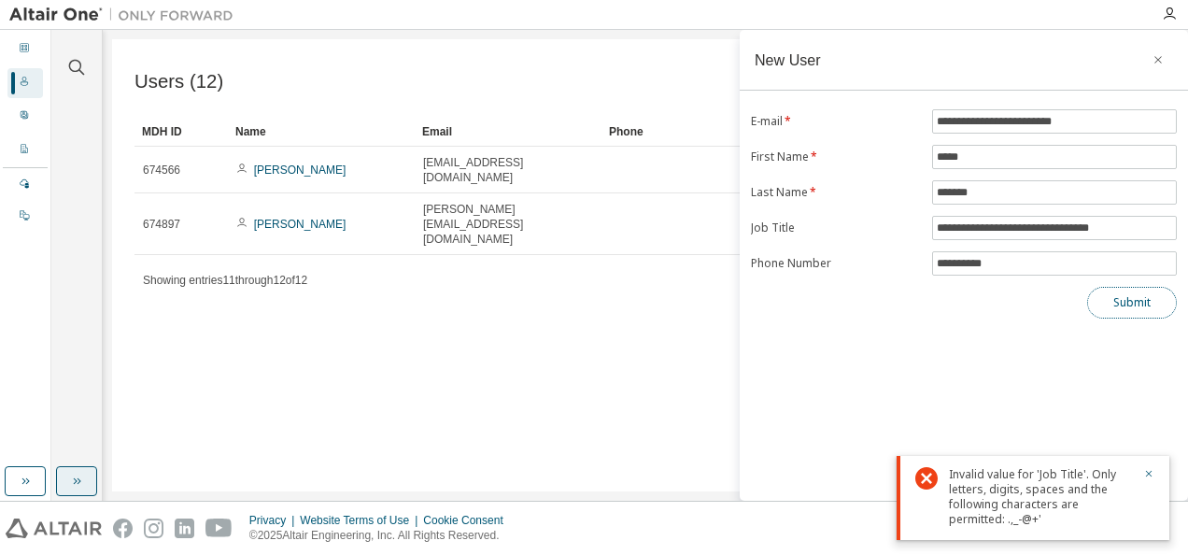
click at [1140, 301] on button "Submit" at bounding box center [1132, 303] width 90 height 32
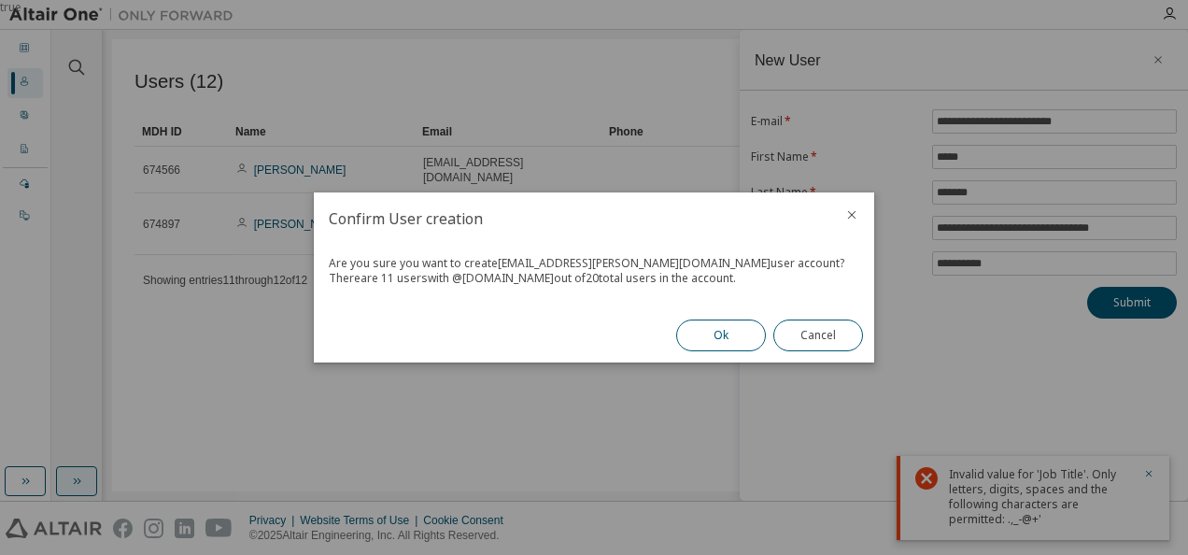
click at [719, 334] on button "Ok" at bounding box center [721, 335] width 90 height 32
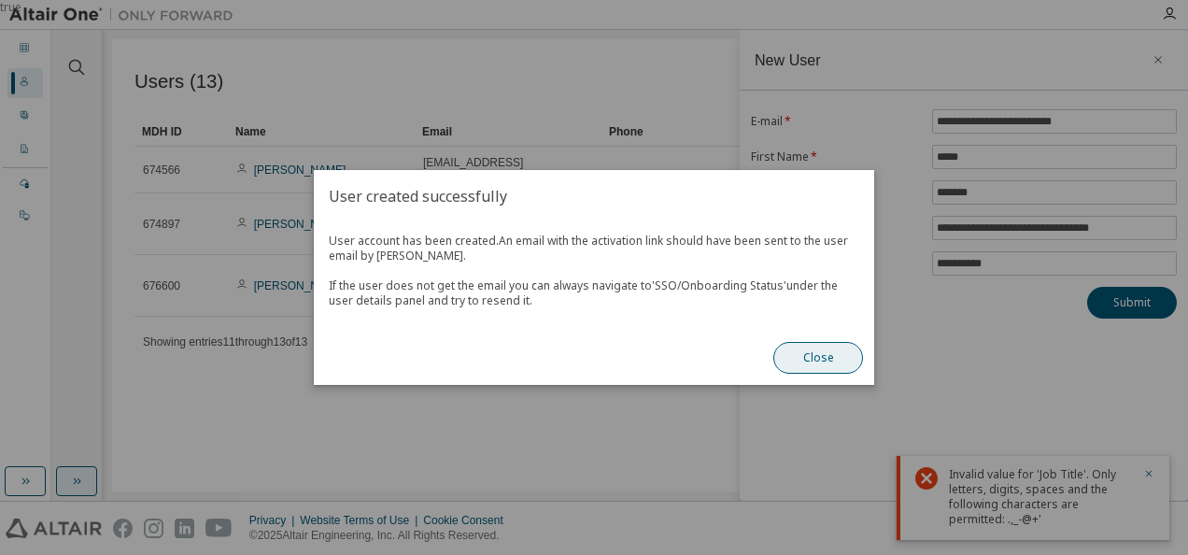
click at [814, 359] on button "Close" at bounding box center [818, 358] width 90 height 32
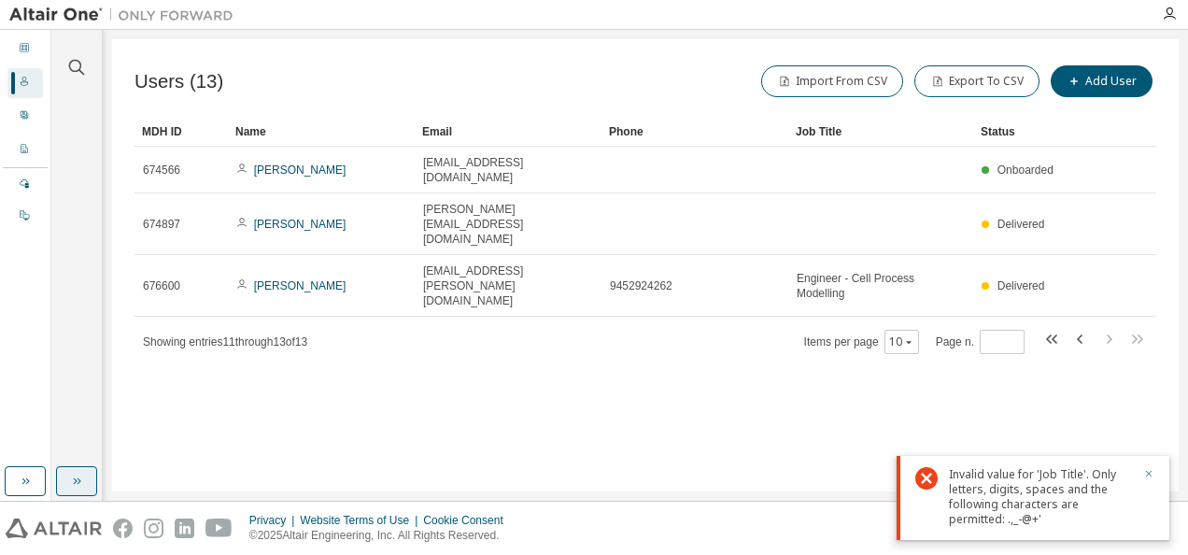
click at [1151, 473] on icon "button" at bounding box center [1148, 473] width 11 height 11
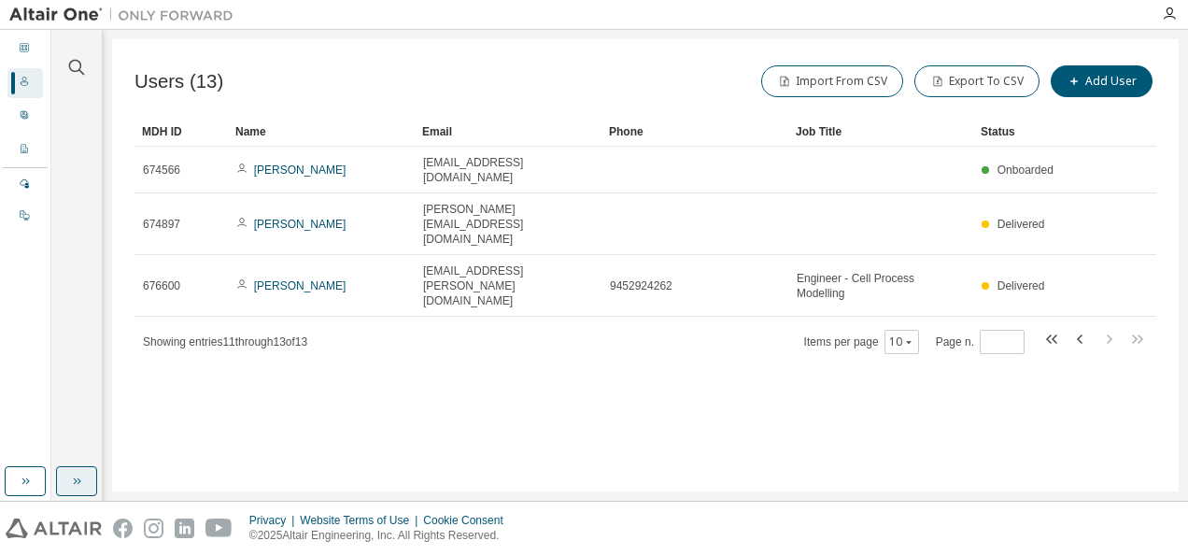
click at [825, 408] on div "Users (13) Import From CSV Export To CSV Add User Clear Load Save Save As Field…" at bounding box center [645, 265] width 1067 height 452
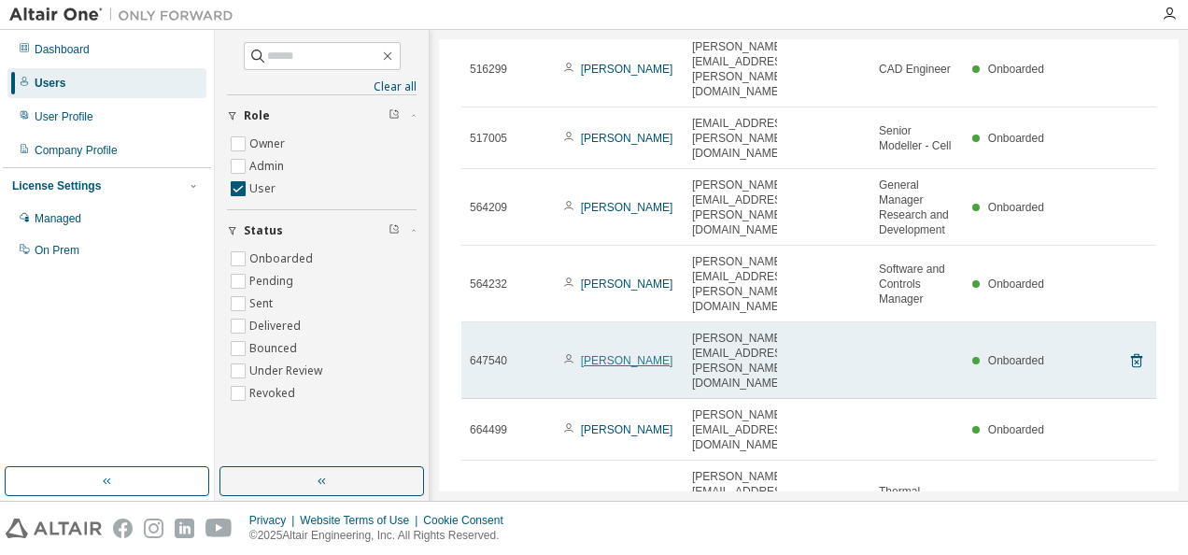
scroll to position [208, 0]
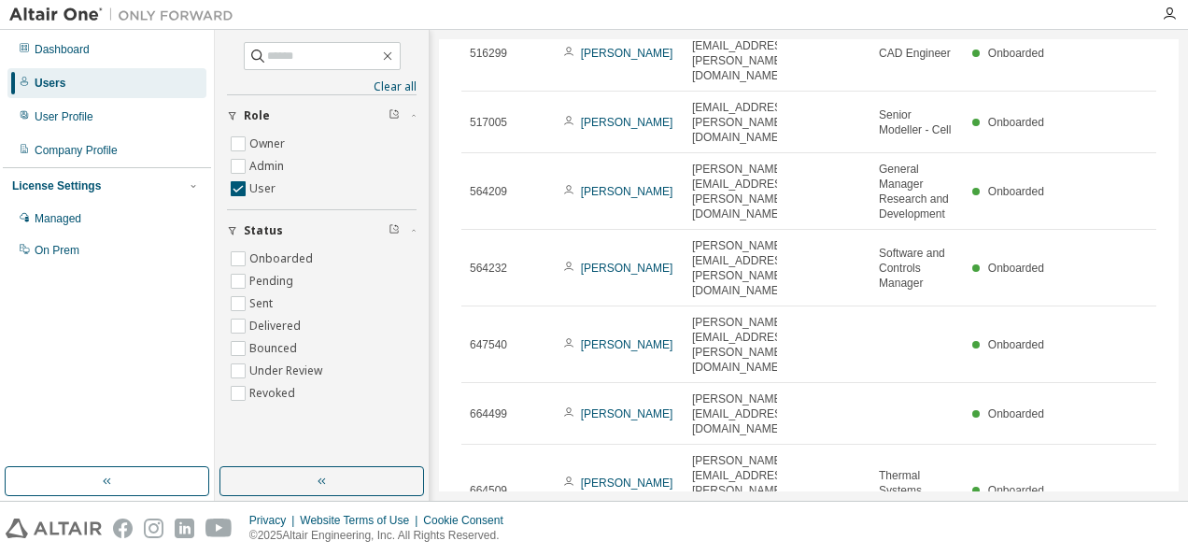
type input "*"
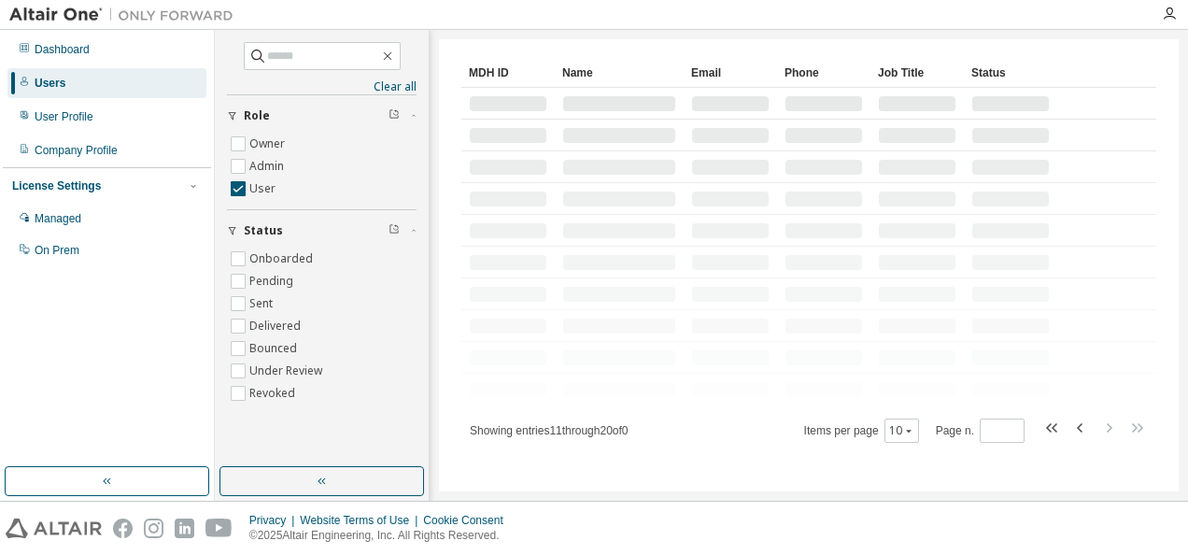
scroll to position [0, 0]
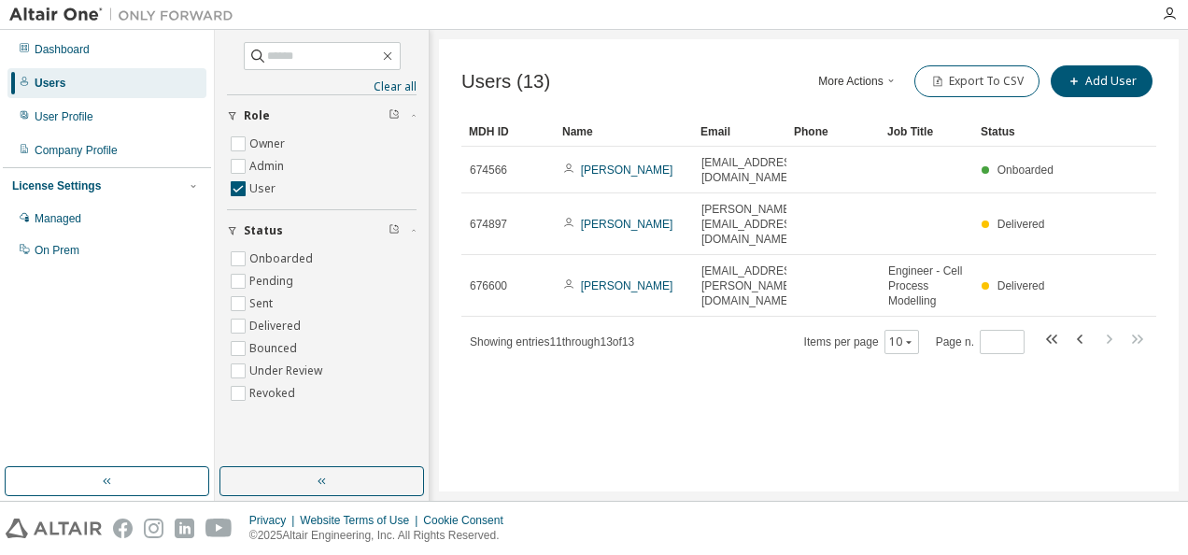
click at [550, 387] on div "Users (13) More Actions Import From CSV Export To CSV Add User Clear Load Save …" at bounding box center [809, 265] width 740 height 452
click at [870, 383] on div "Users (13) More Actions Import From CSV Export To CSV Add User Clear Load Save …" at bounding box center [809, 265] width 740 height 452
click at [676, 407] on div "Users (13) More Actions Import From CSV Export To CSV Add User Clear Load Save …" at bounding box center [809, 265] width 740 height 452
click at [81, 148] on div "Company Profile" at bounding box center [76, 150] width 83 height 15
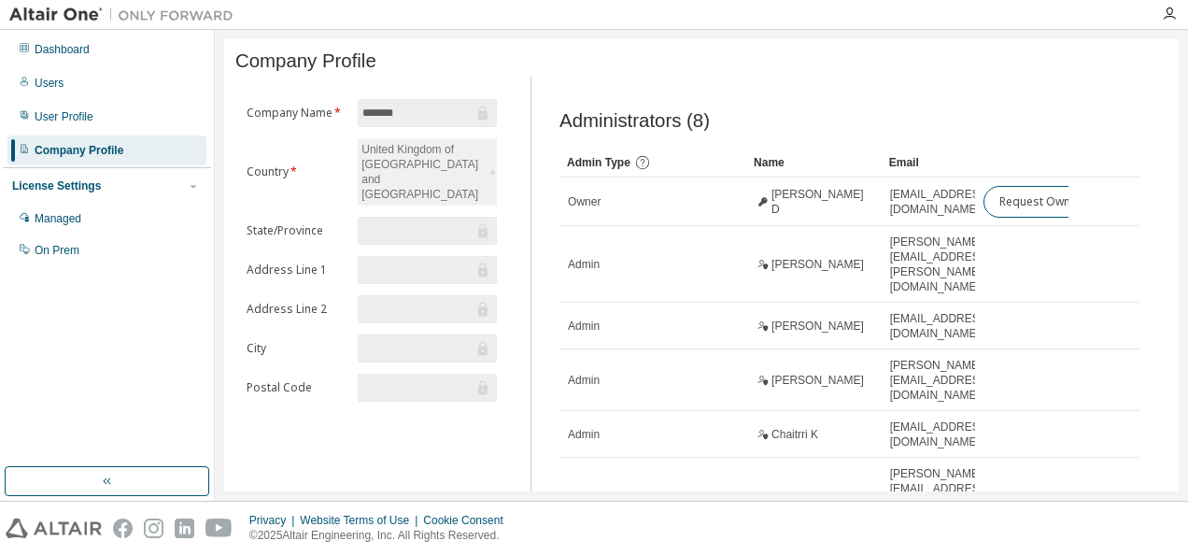
click at [405, 221] on input "text" at bounding box center [417, 230] width 111 height 19
click at [1016, 132] on div "Administrators (8)" at bounding box center [849, 120] width 580 height 21
click at [404, 221] on input "text" at bounding box center [417, 230] width 111 height 19
click at [407, 166] on div "United Kingdom of Great Britain and Northern Ireland" at bounding box center [423, 171] width 129 height 65
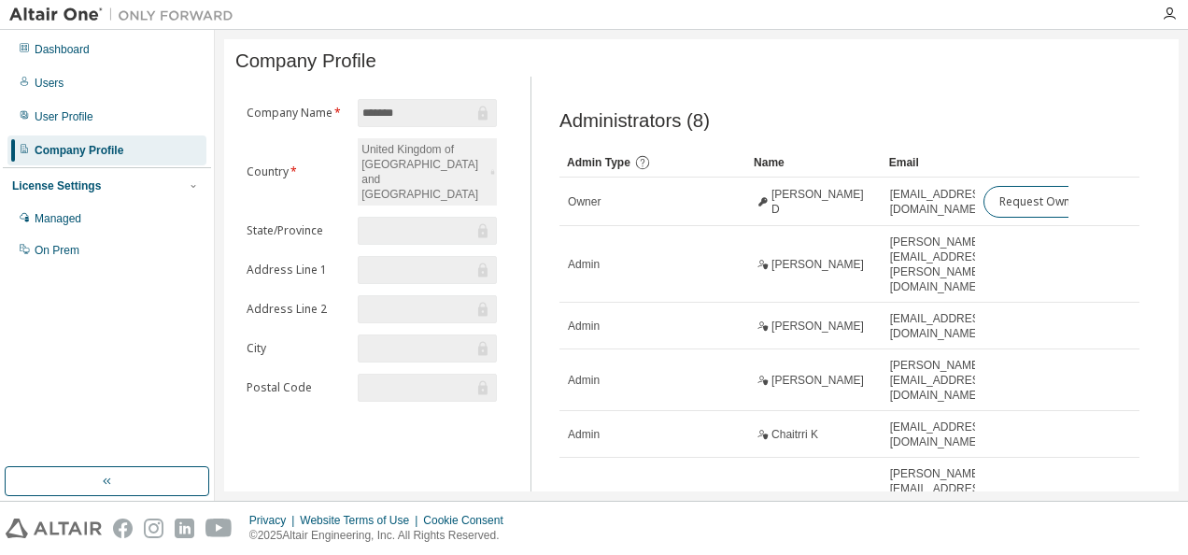
click at [414, 163] on div "United Kingdom of Great Britain and Northern Ireland" at bounding box center [423, 171] width 129 height 65
click at [391, 261] on input "text" at bounding box center [417, 270] width 111 height 19
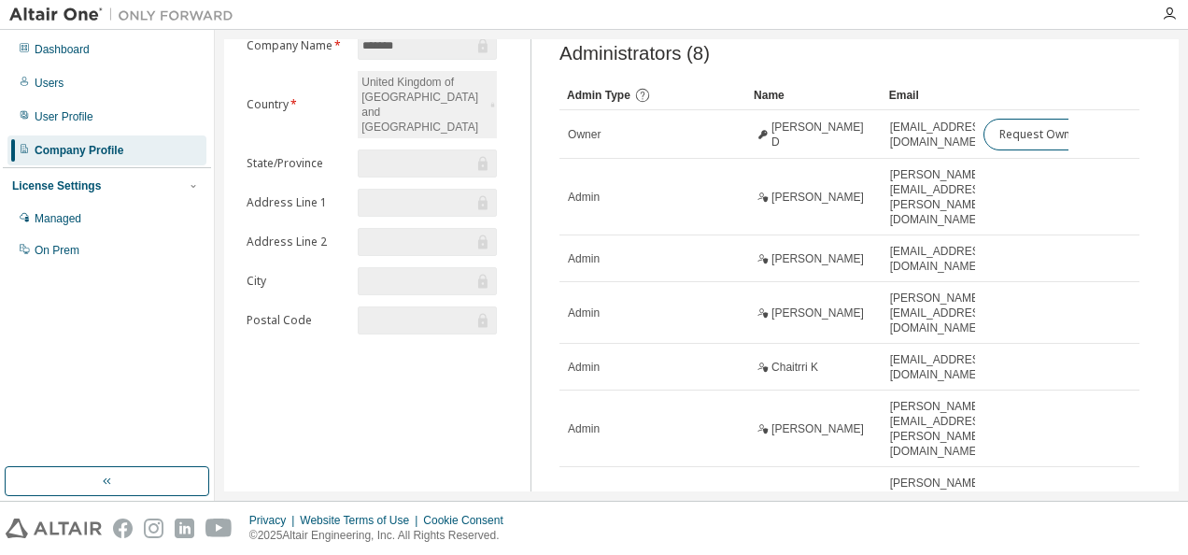
scroll to position [153, 0]
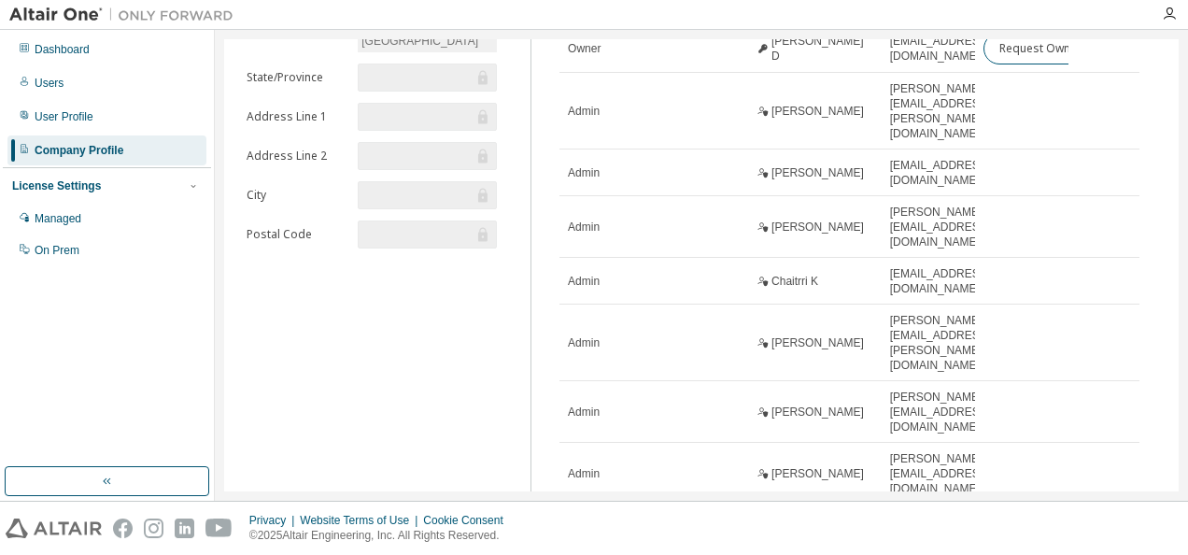
click at [402, 220] on span at bounding box center [427, 234] width 139 height 28
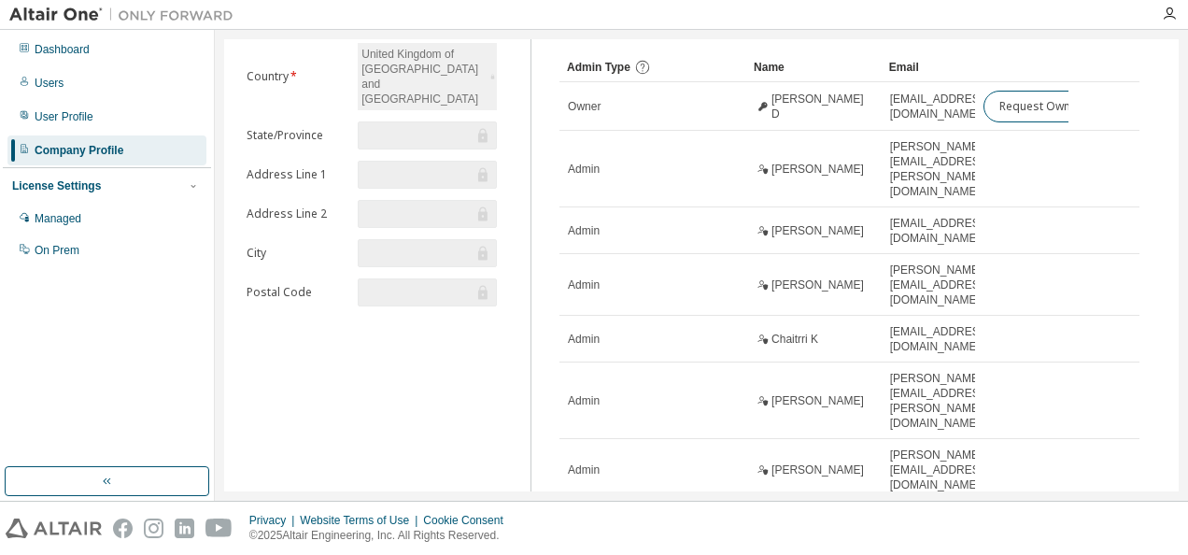
scroll to position [0, 0]
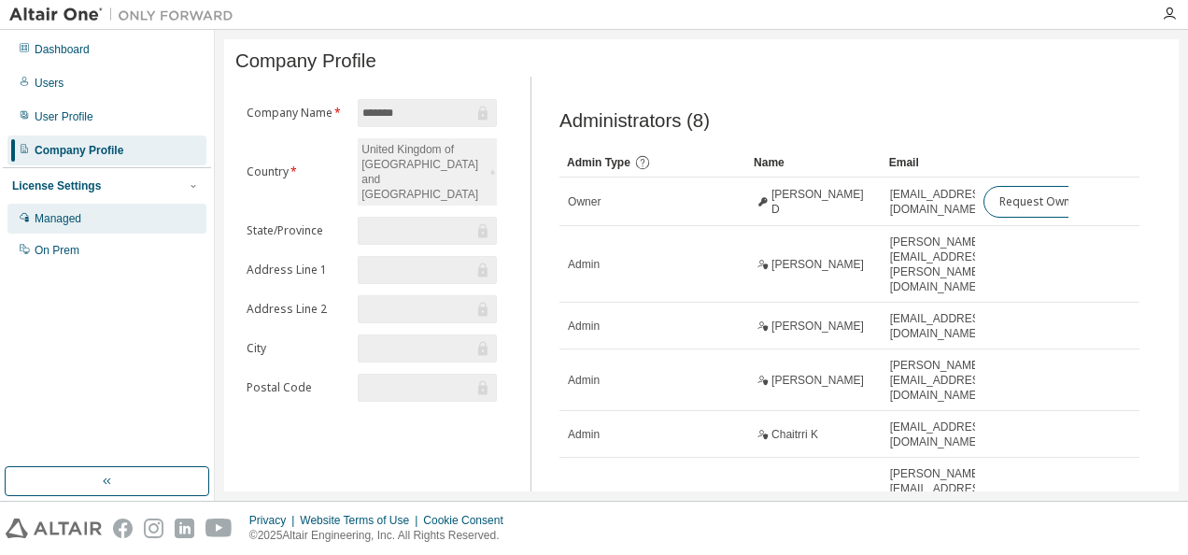
click at [73, 219] on div "Managed" at bounding box center [58, 218] width 47 height 15
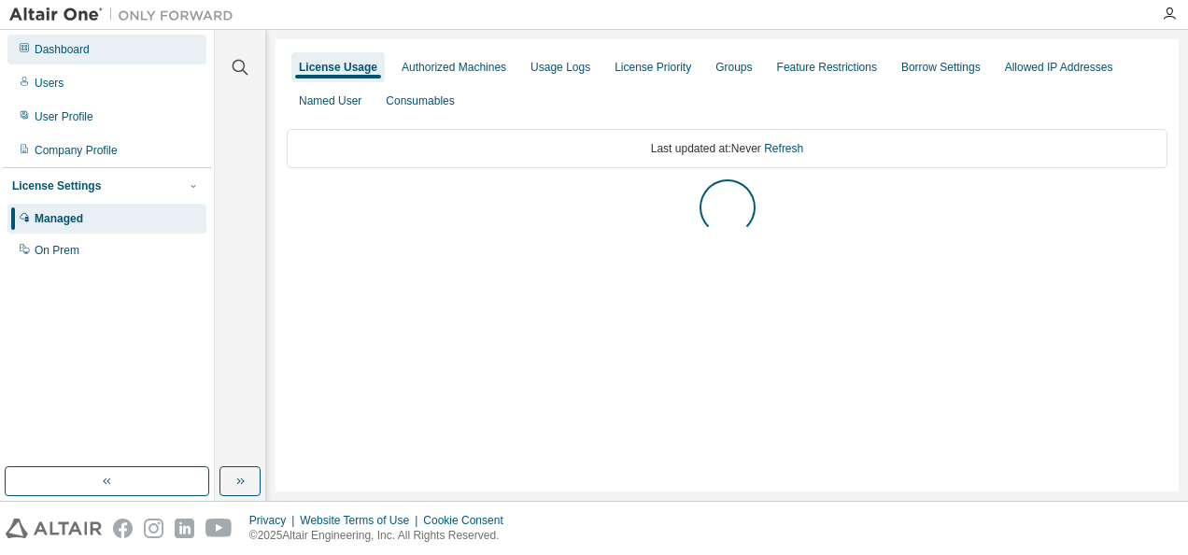
click at [60, 47] on div "Dashboard" at bounding box center [62, 49] width 55 height 15
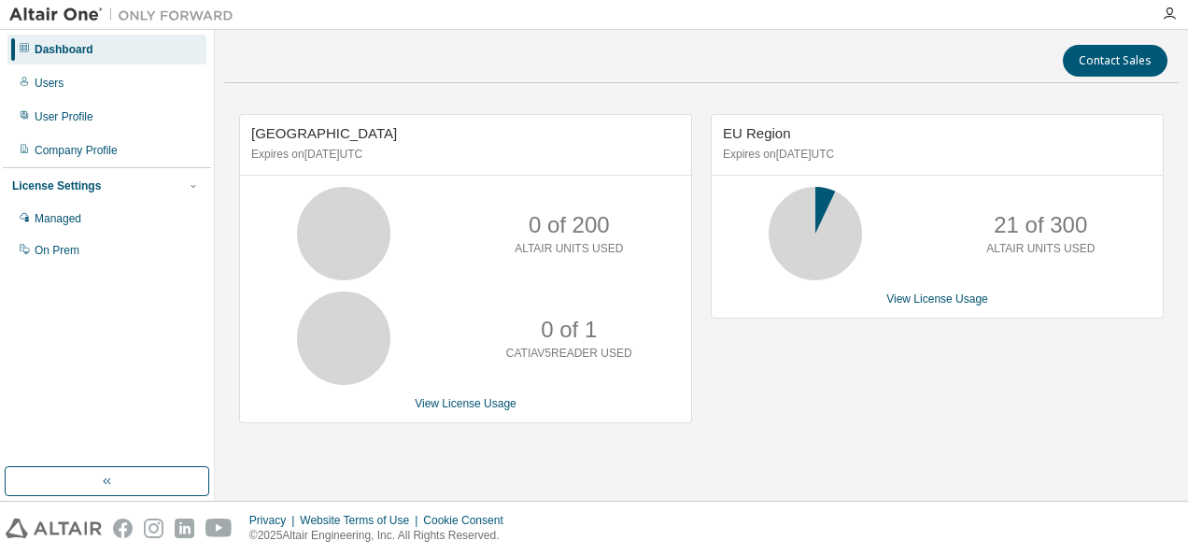
click at [758, 132] on span "EU Region" at bounding box center [757, 133] width 68 height 16
click at [491, 241] on div "0 of 200 ALTAIR UNITS USED" at bounding box center [465, 233] width 451 height 93
click at [336, 240] on icon at bounding box center [343, 233] width 47 height 47
click at [79, 76] on div "Users" at bounding box center [106, 83] width 199 height 30
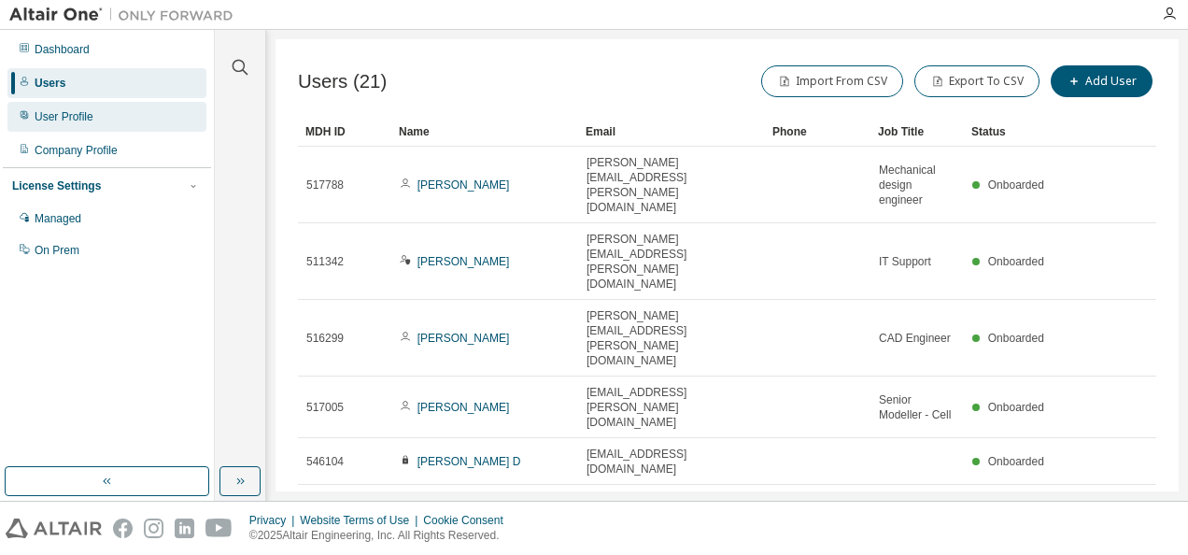
click at [84, 126] on div "User Profile" at bounding box center [106, 117] width 199 height 30
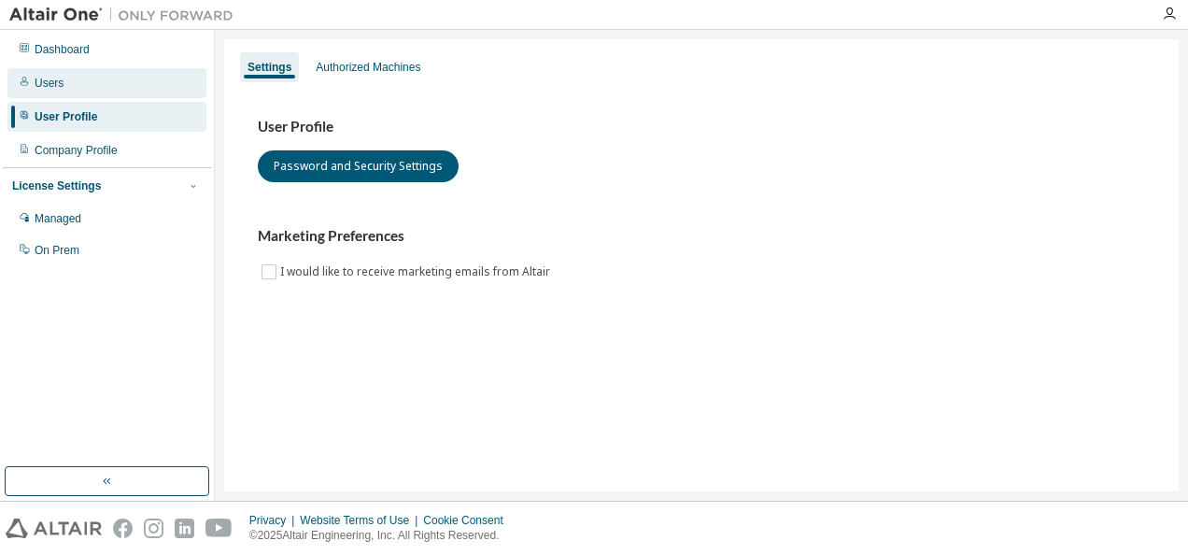
click at [77, 94] on div "Users" at bounding box center [106, 83] width 199 height 30
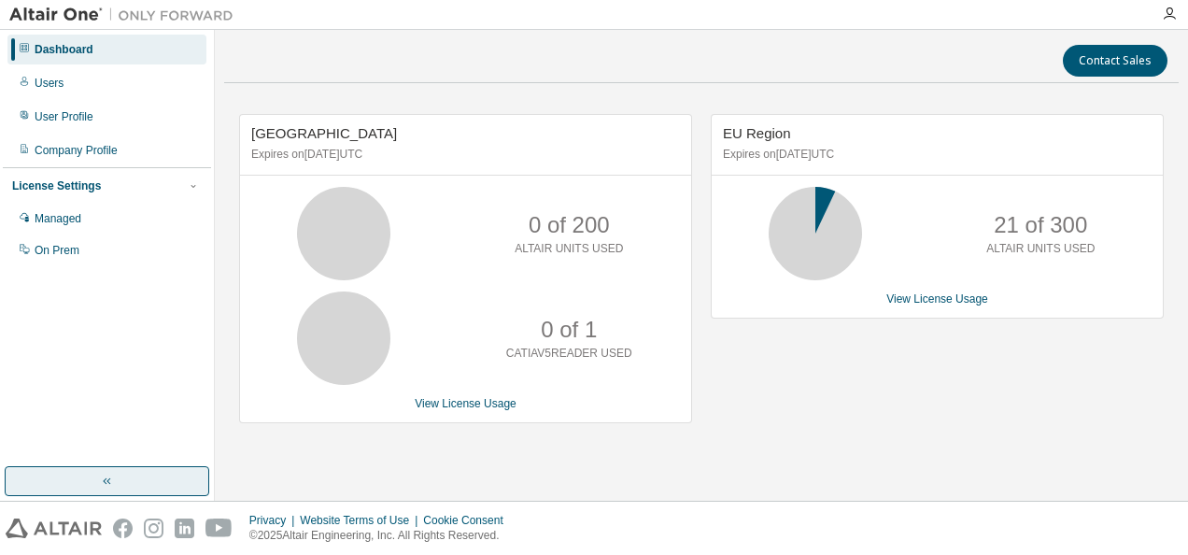
click at [106, 486] on icon "button" at bounding box center [107, 481] width 15 height 15
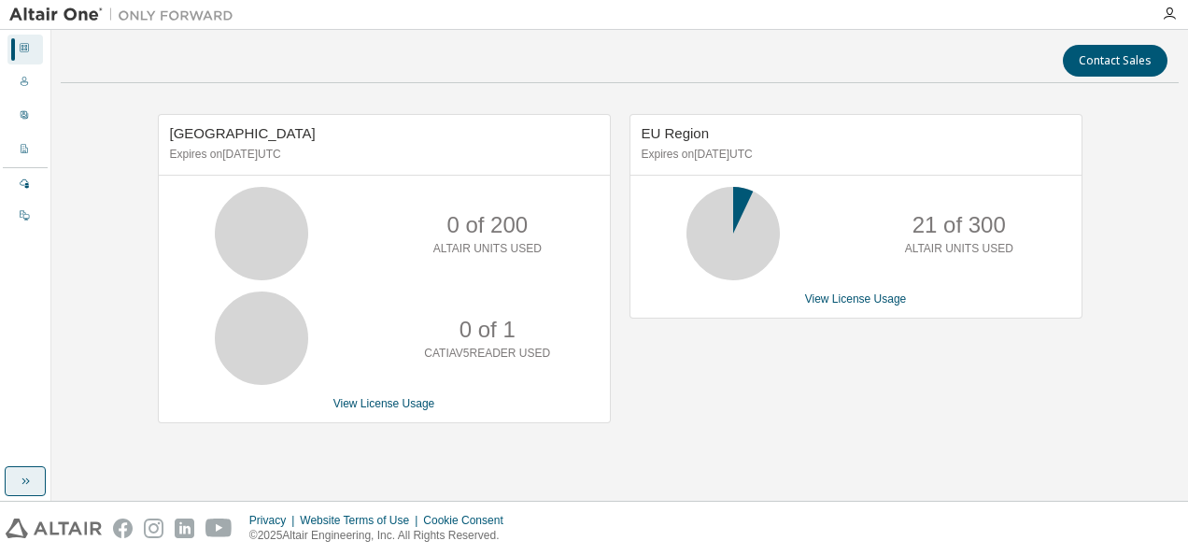
click at [18, 474] on icon "button" at bounding box center [25, 481] width 15 height 15
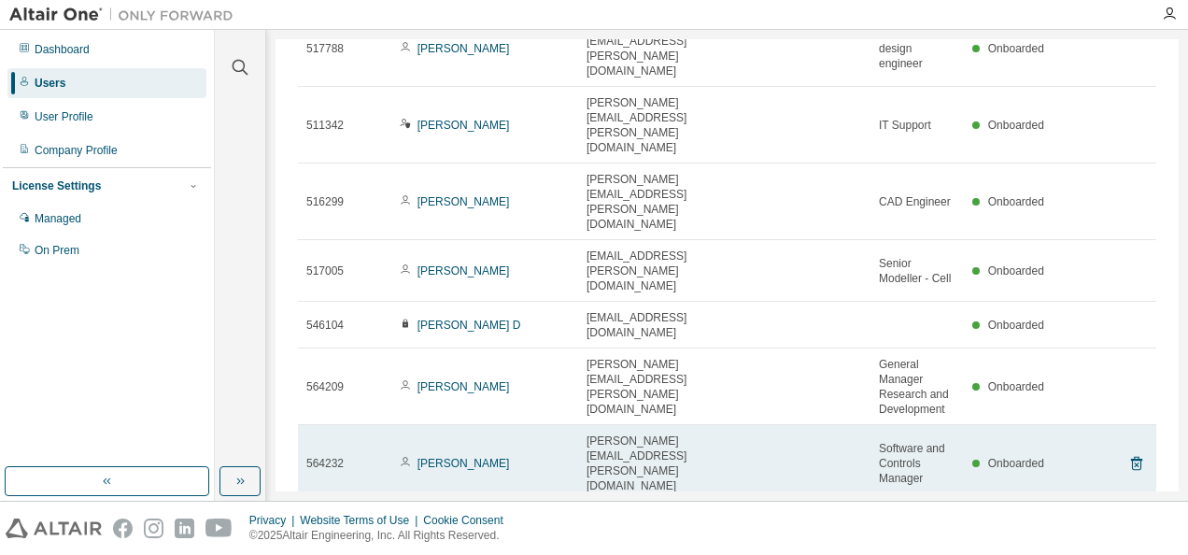
scroll to position [178, 0]
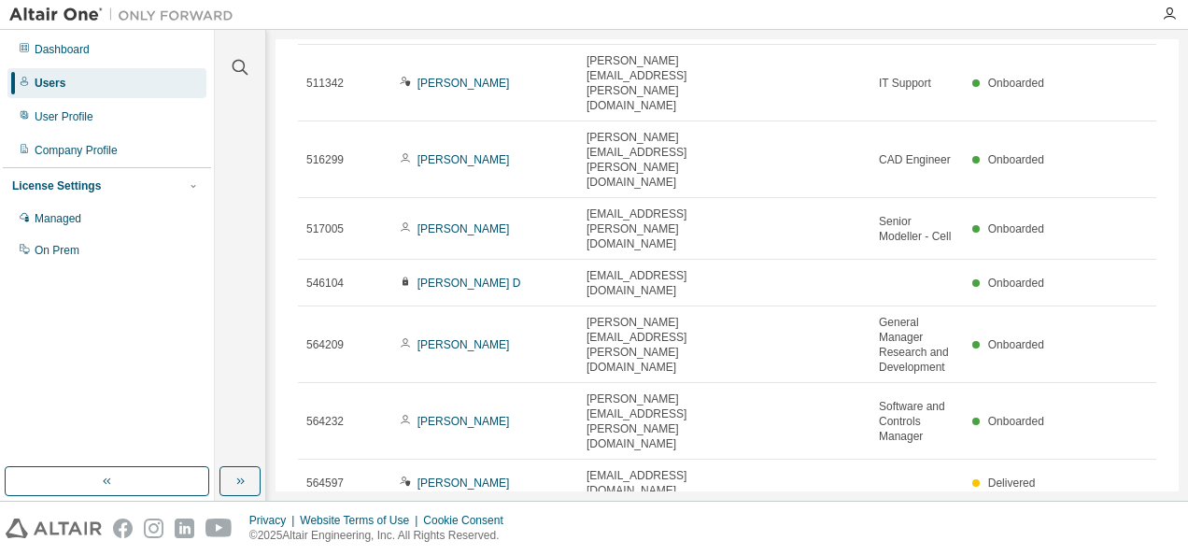
type input "*"
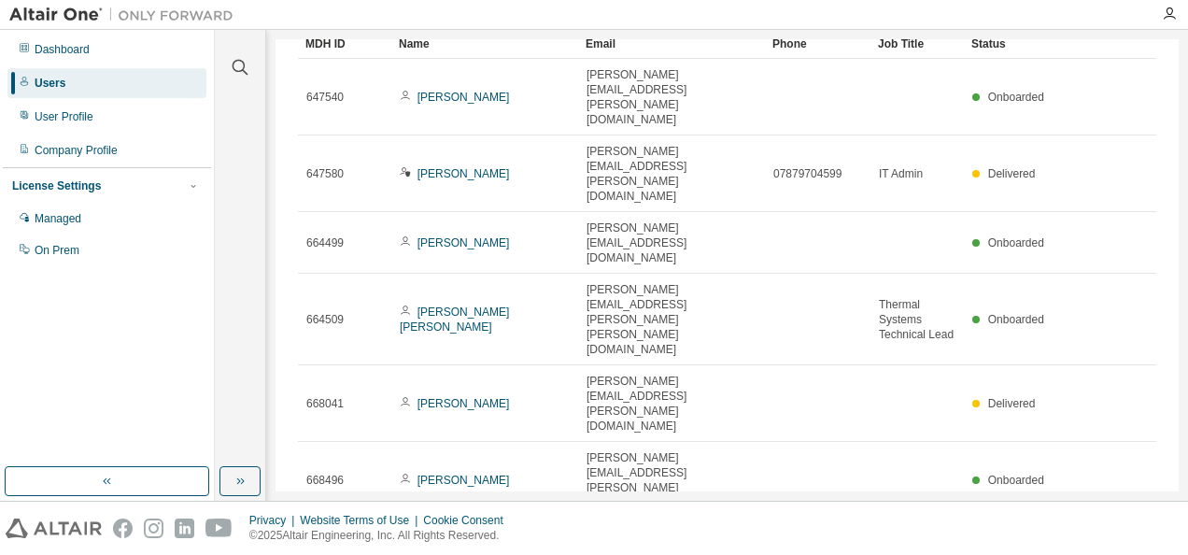
scroll to position [0, 0]
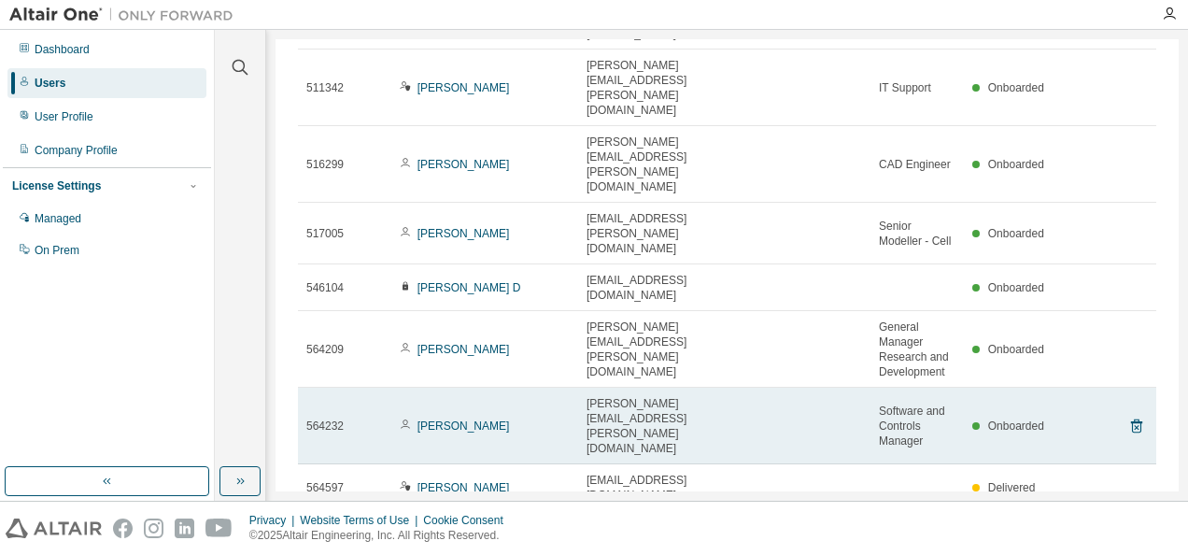
scroll to position [178, 0]
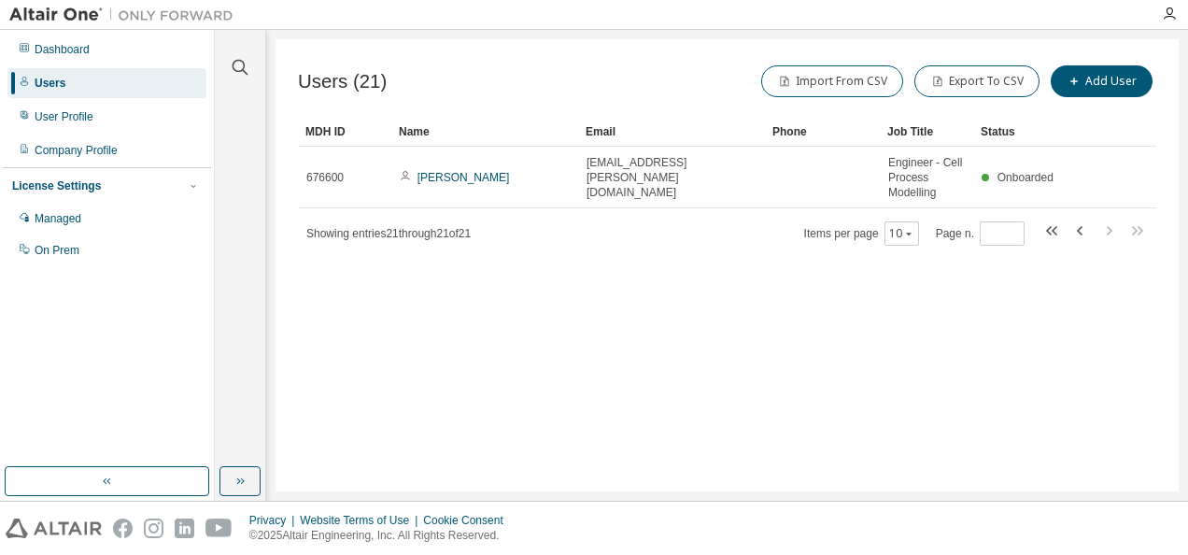
scroll to position [0, 0]
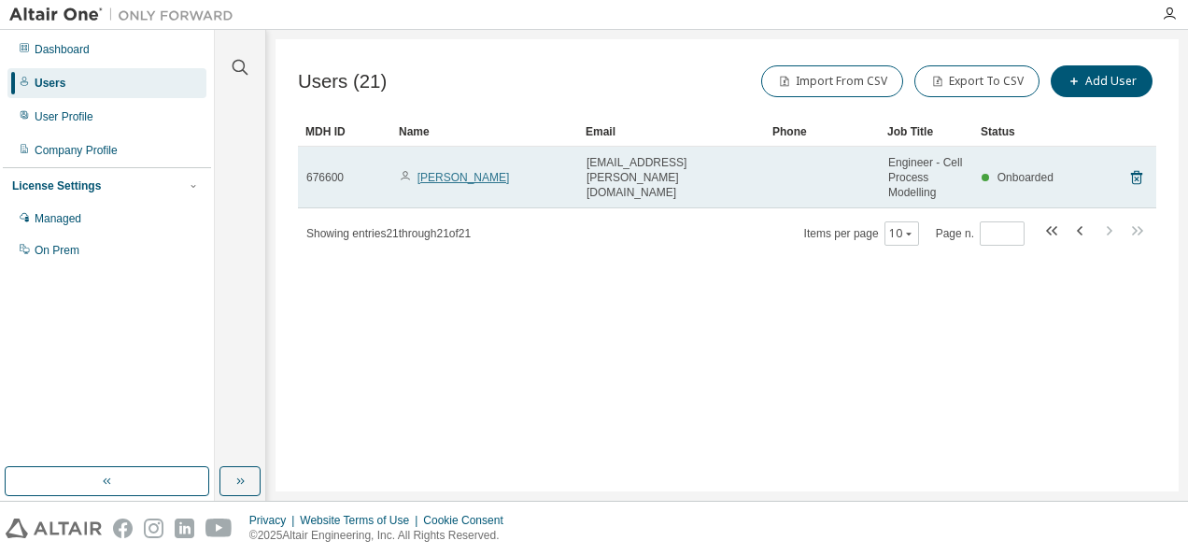
click at [476, 178] on link "[PERSON_NAME]" at bounding box center [464, 177] width 92 height 13
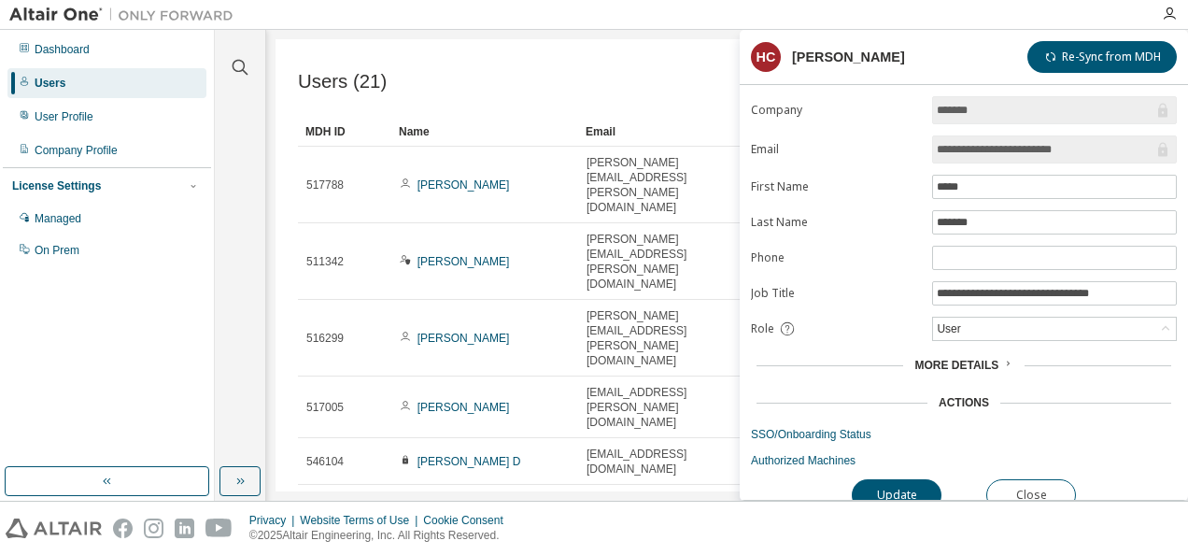
click at [1054, 328] on div "User" at bounding box center [1054, 329] width 243 height 22
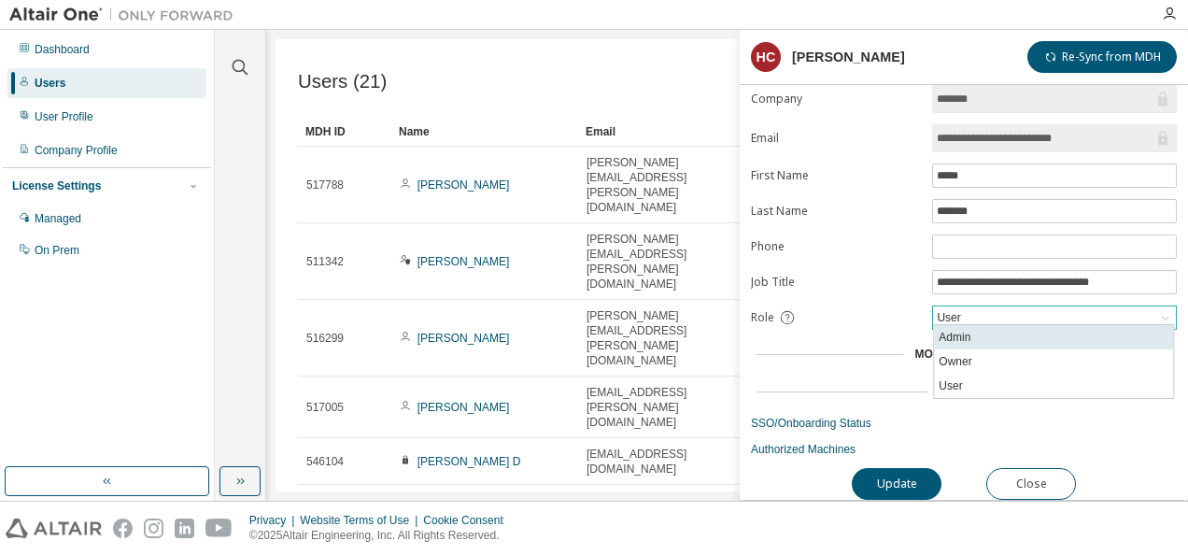
scroll to position [14, 0]
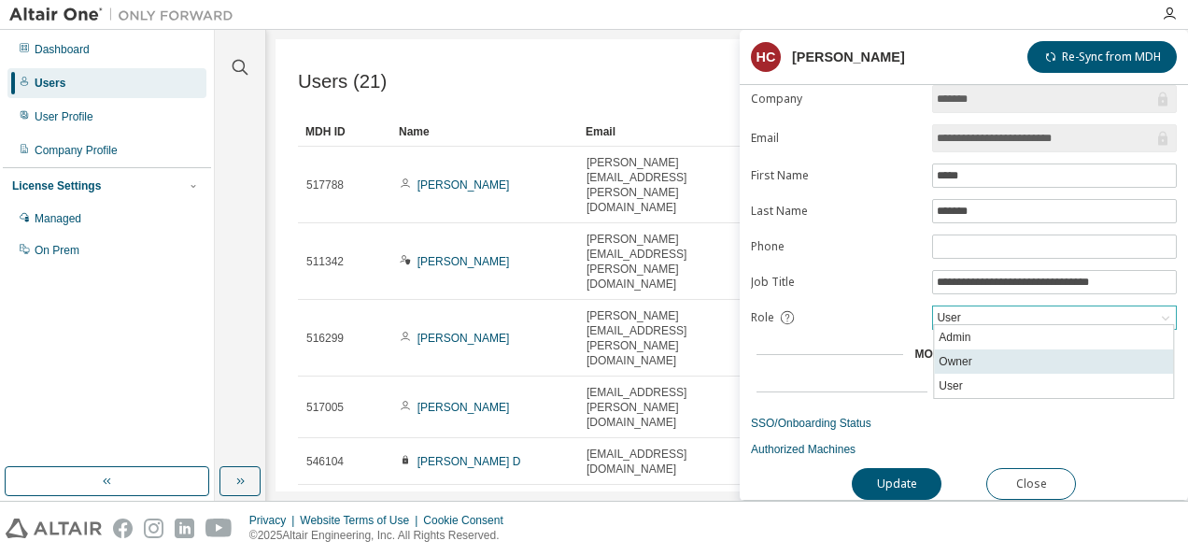
click at [1016, 349] on li "Owner" at bounding box center [1053, 361] width 239 height 24
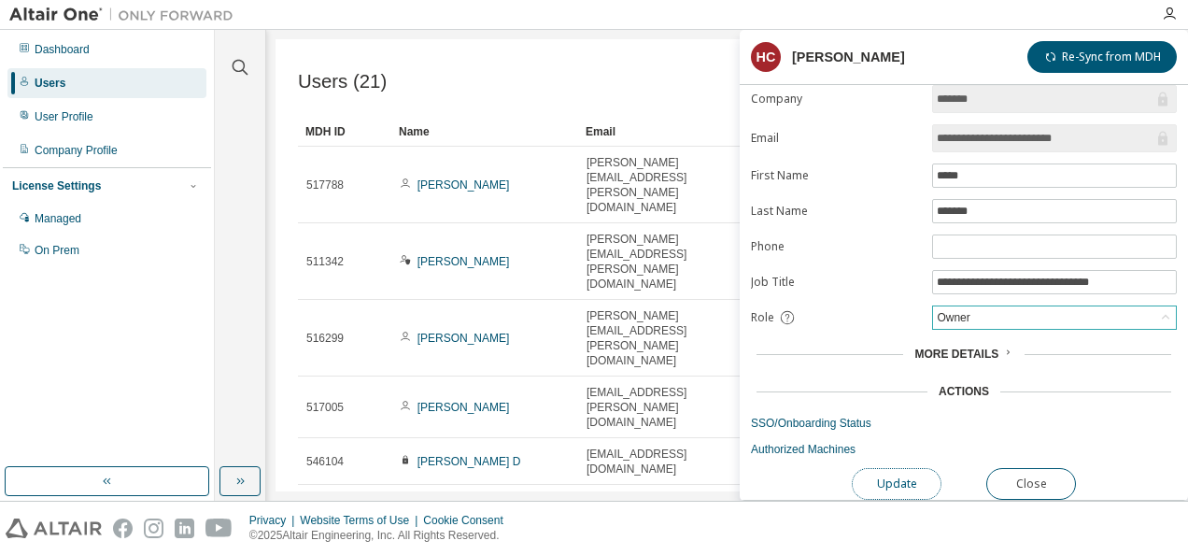
click at [893, 474] on button "Update" at bounding box center [897, 484] width 90 height 32
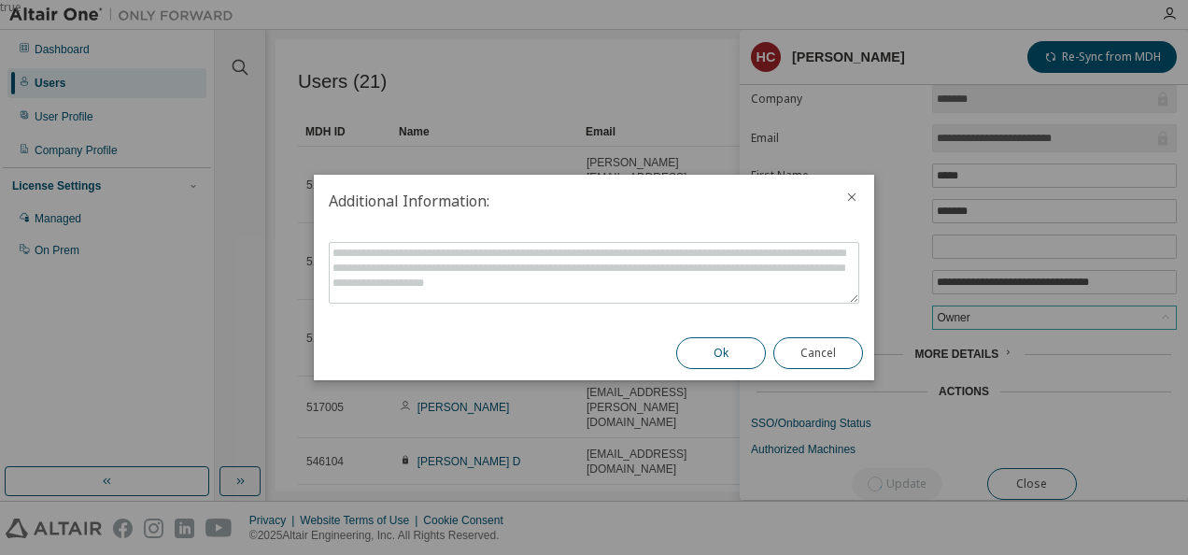
click at [742, 359] on button "Ok" at bounding box center [721, 353] width 90 height 32
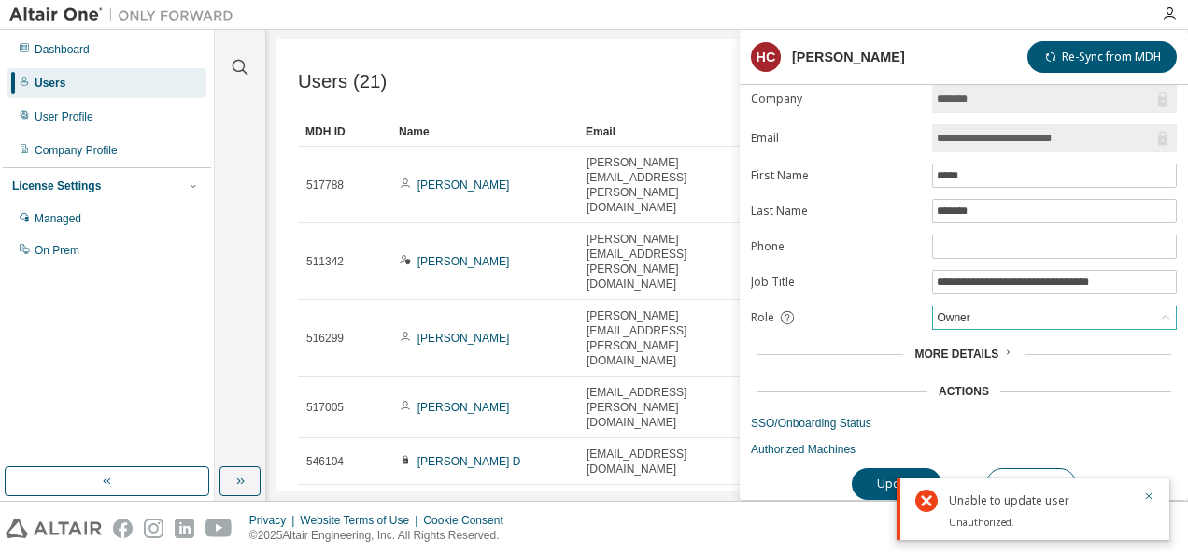
click at [1033, 307] on div "Owner" at bounding box center [1054, 317] width 243 height 22
click at [1145, 495] on icon "button" at bounding box center [1148, 495] width 11 height 11
click at [1012, 306] on div "Owner" at bounding box center [1054, 317] width 243 height 22
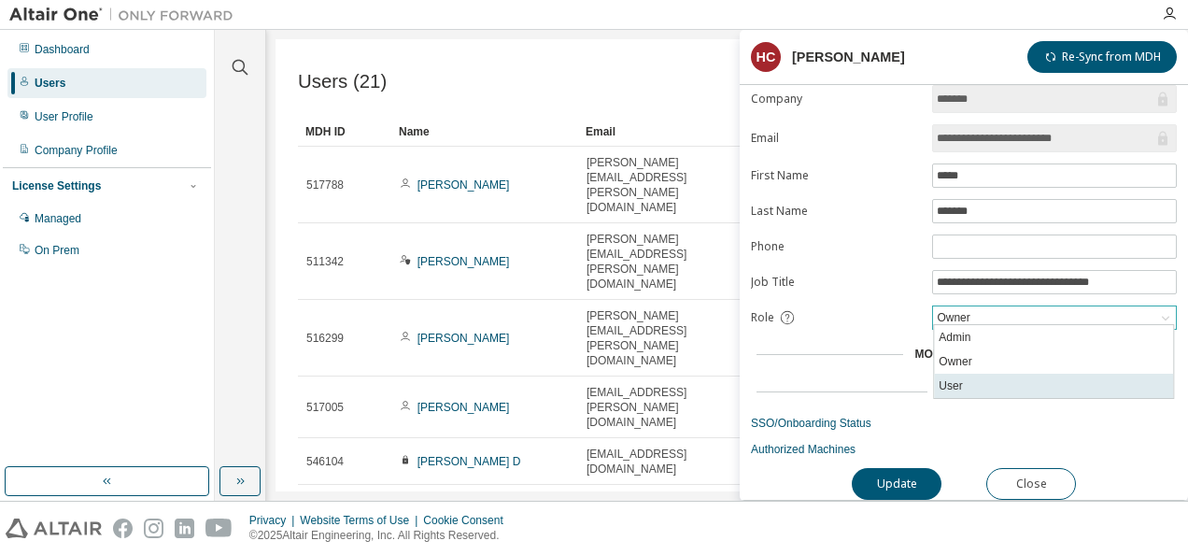
click at [968, 377] on li "User" at bounding box center [1053, 386] width 239 height 24
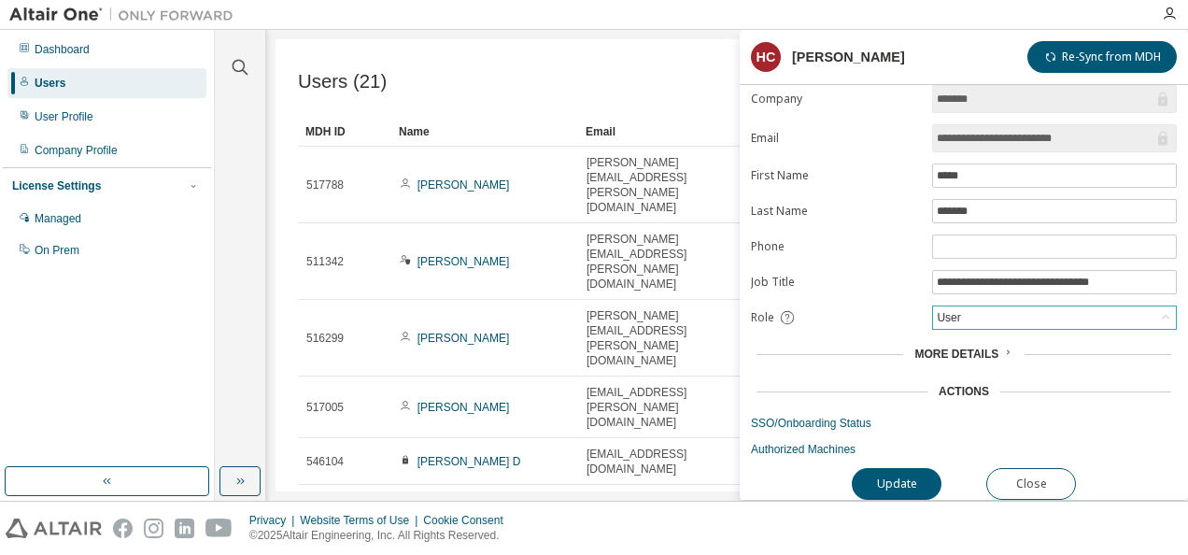
scroll to position [0, 0]
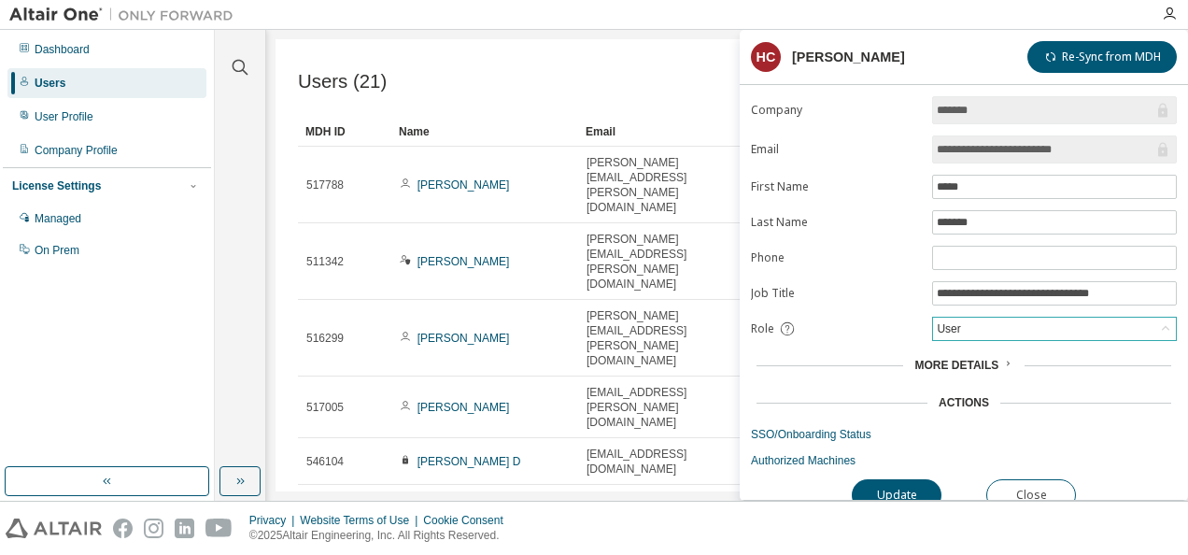
click at [953, 331] on div "User" at bounding box center [948, 329] width 29 height 21
click at [953, 348] on li "Admin" at bounding box center [1053, 348] width 239 height 24
click at [960, 323] on div "Admin" at bounding box center [952, 329] width 37 height 21
drag, startPoint x: 960, startPoint y: 323, endPoint x: 956, endPoint y: 336, distance: 13.9
click at [956, 336] on div "Admin Admin Owner User" at bounding box center [1054, 329] width 245 height 24
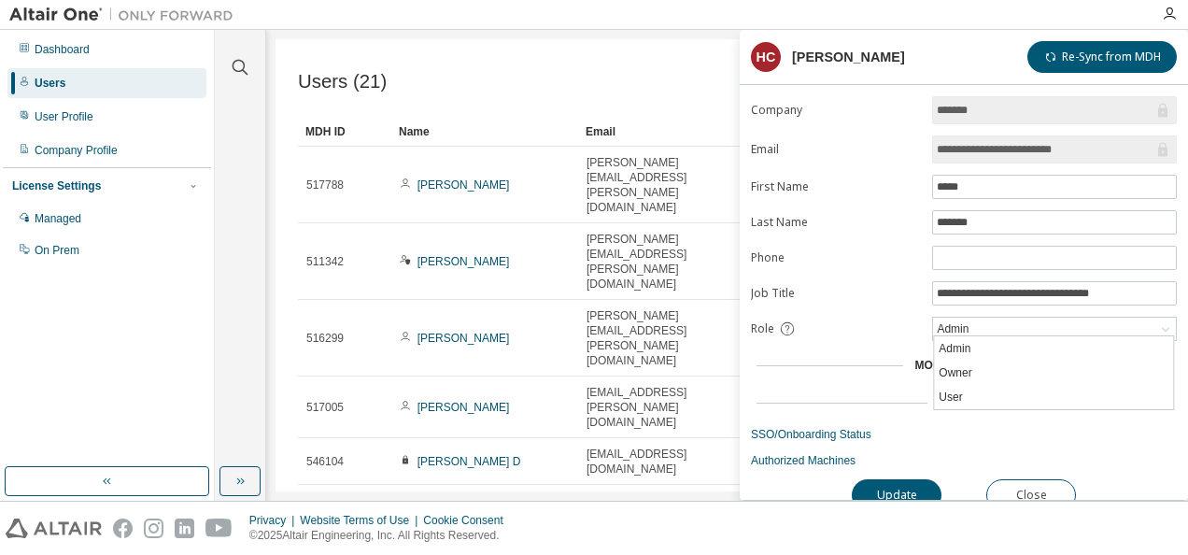
drag, startPoint x: 956, startPoint y: 336, endPoint x: 889, endPoint y: 311, distance: 70.9
click at [889, 311] on form "**********" at bounding box center [964, 282] width 426 height 372
click at [1016, 322] on div "Admin" at bounding box center [1054, 329] width 243 height 22
click at [982, 394] on li "User" at bounding box center [1053, 397] width 239 height 24
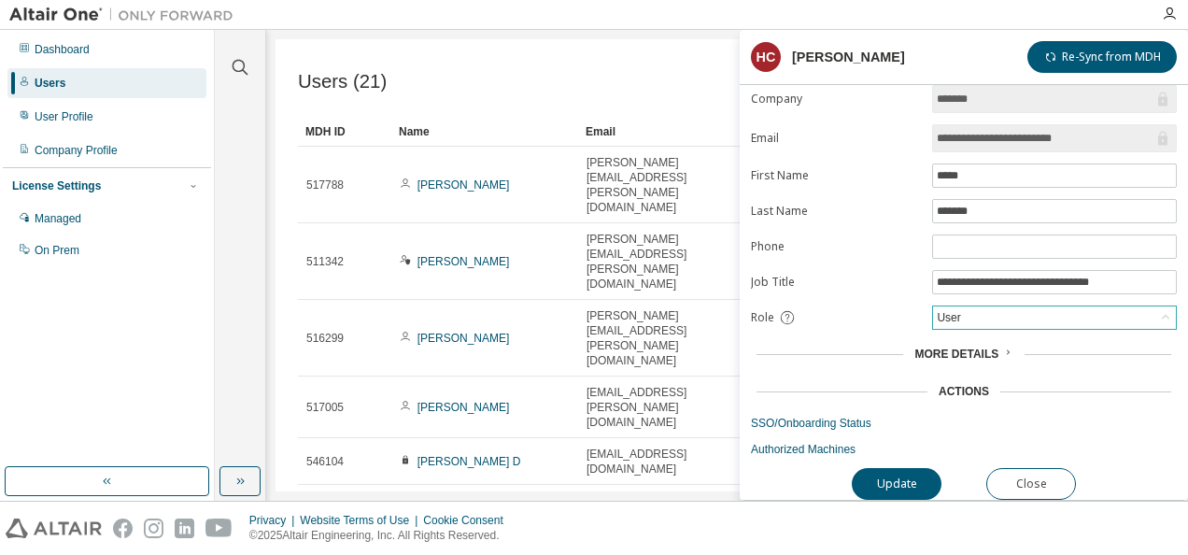
scroll to position [14, 0]
click at [904, 474] on button "Update" at bounding box center [897, 484] width 90 height 32
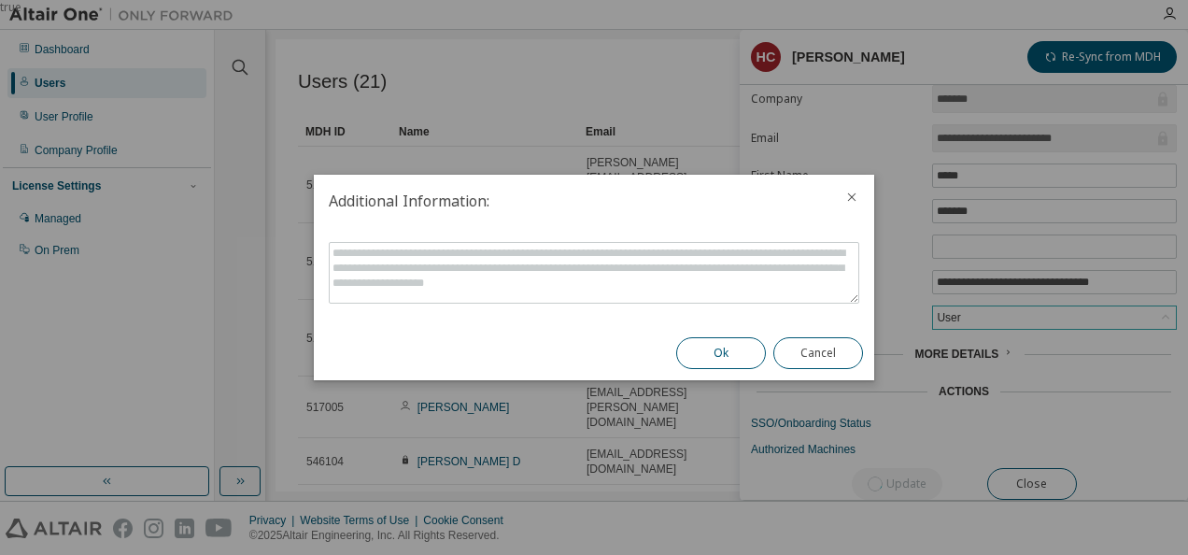
click at [727, 357] on button "Ok" at bounding box center [721, 353] width 90 height 32
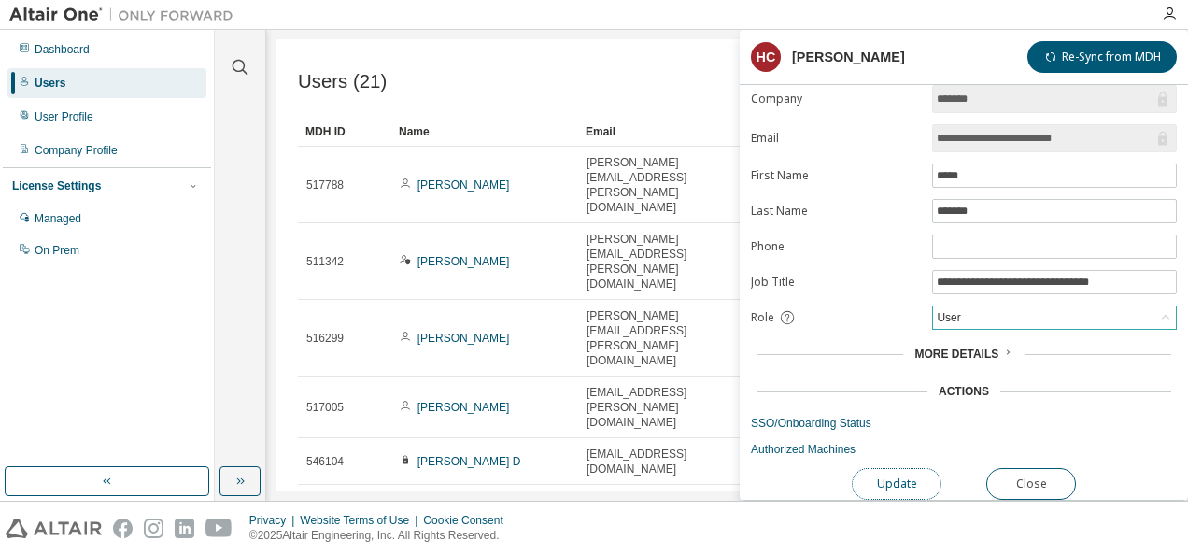
click at [915, 470] on button "Update" at bounding box center [897, 484] width 90 height 32
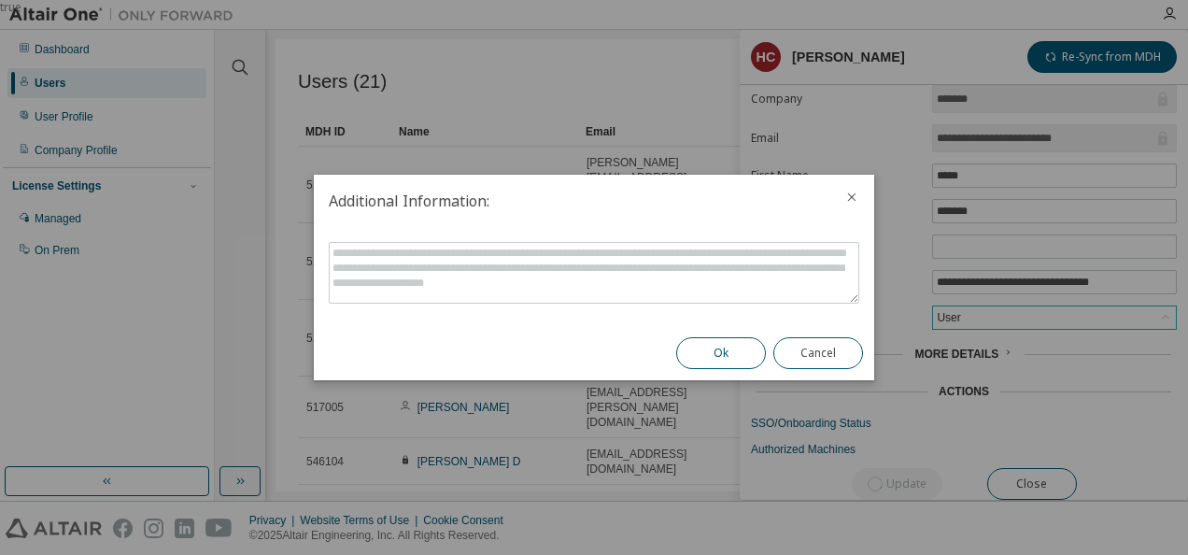
click at [757, 353] on button "Ok" at bounding box center [721, 353] width 90 height 32
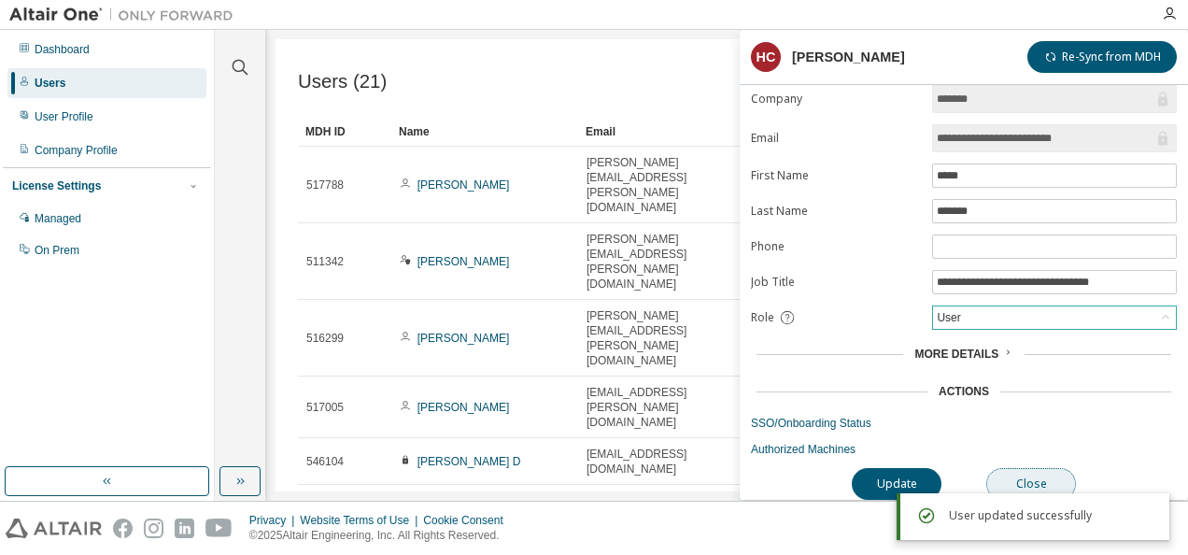
click at [1041, 468] on button "Close" at bounding box center [1031, 484] width 90 height 32
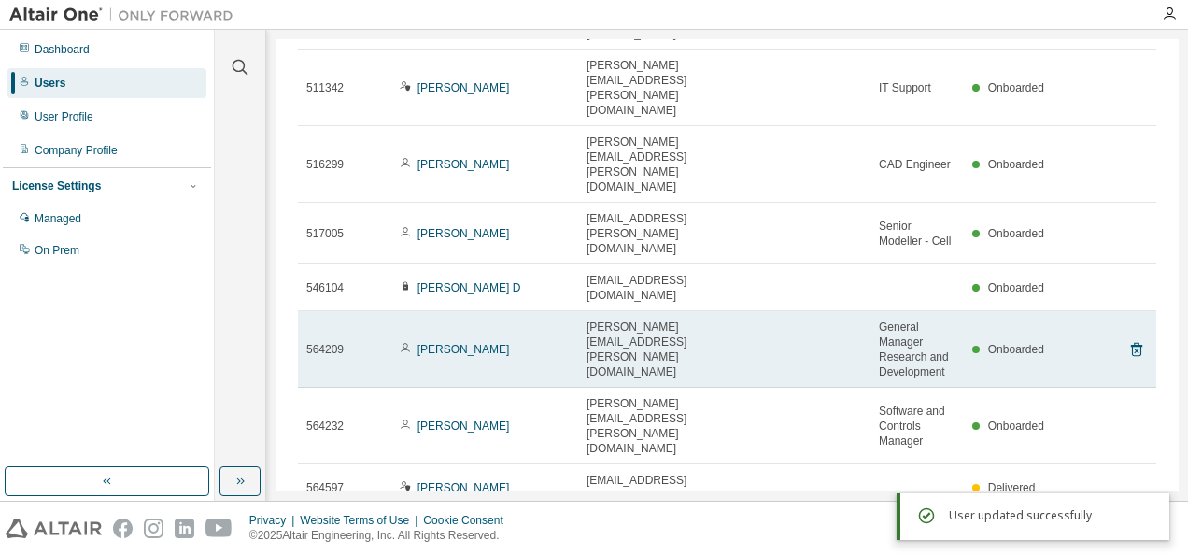
scroll to position [178, 0]
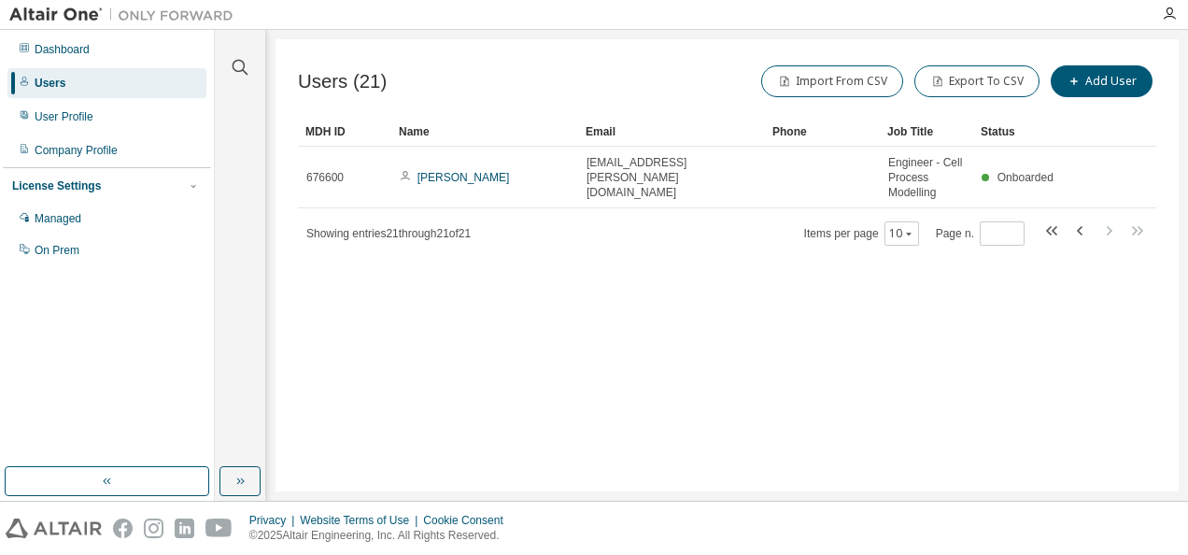
scroll to position [0, 0]
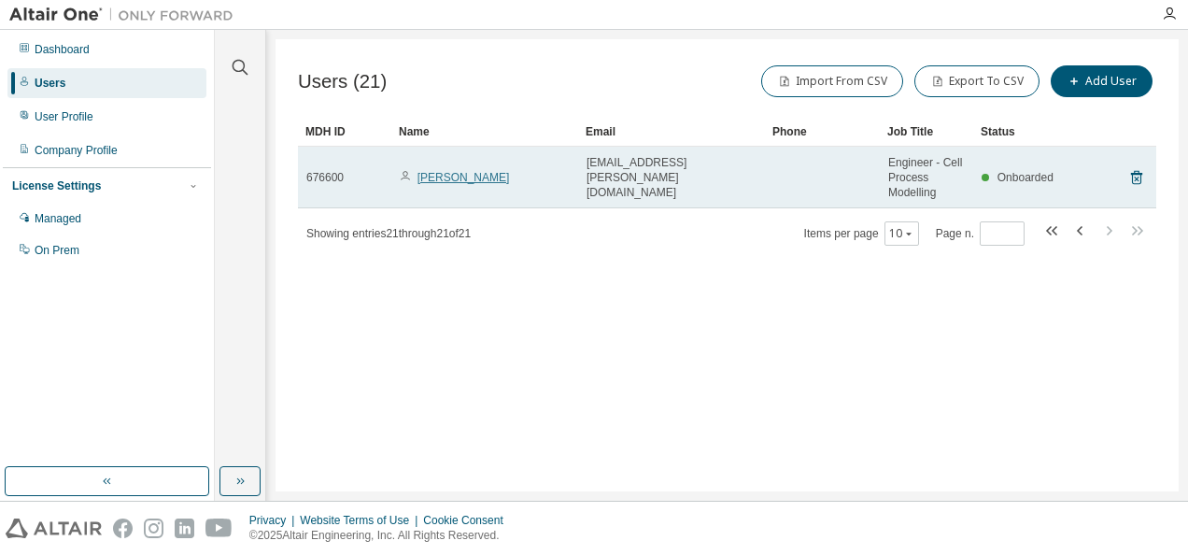
click at [463, 177] on link "Harsh Chandel" at bounding box center [464, 177] width 92 height 13
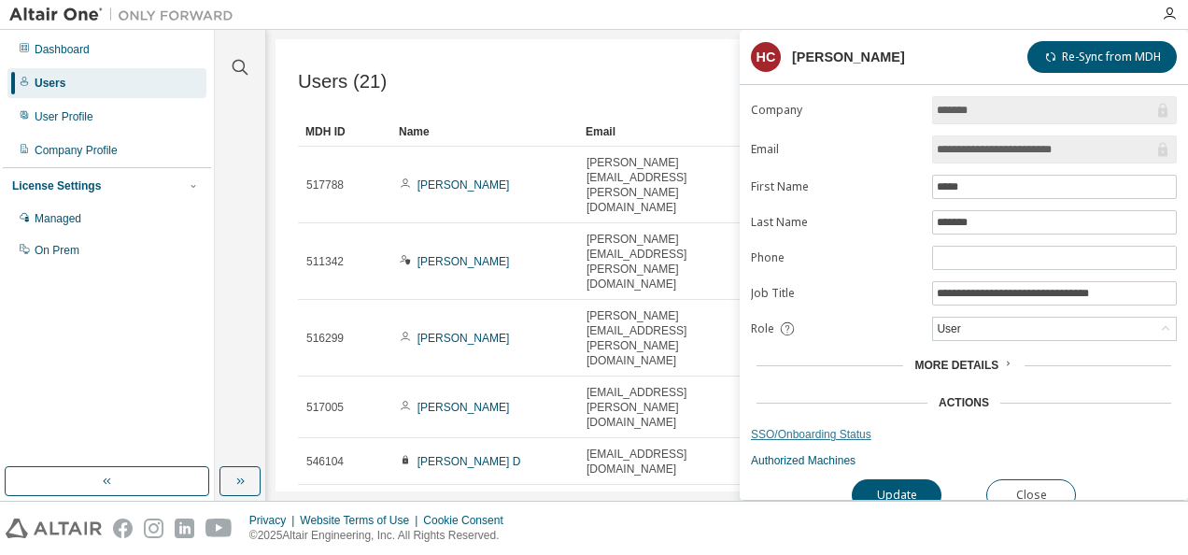
scroll to position [14, 0]
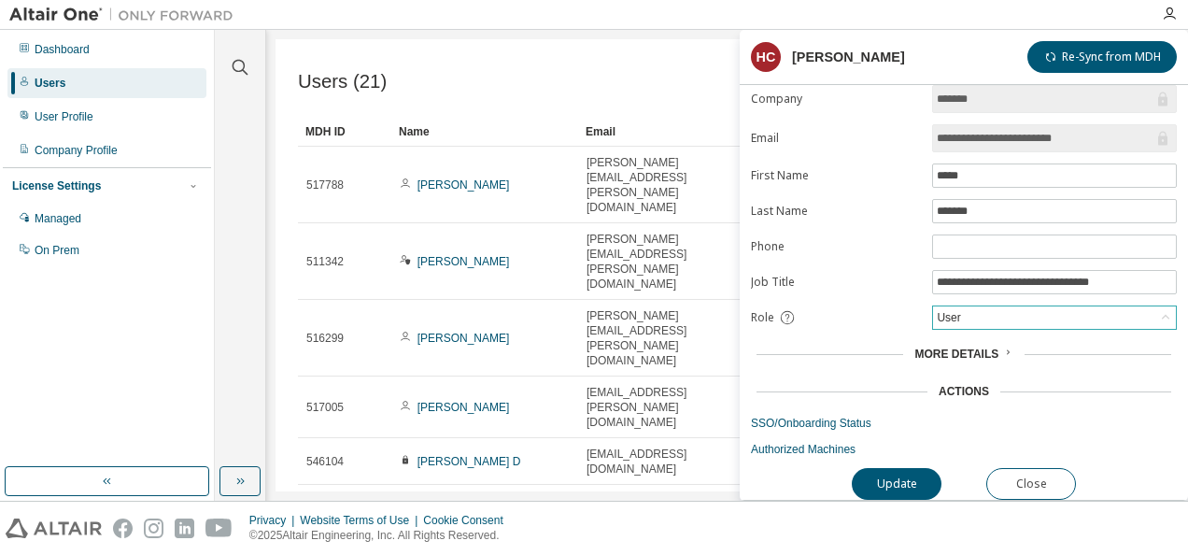
click at [1098, 316] on div "User" at bounding box center [1054, 317] width 243 height 22
click at [1098, 313] on div "User" at bounding box center [1054, 317] width 243 height 22
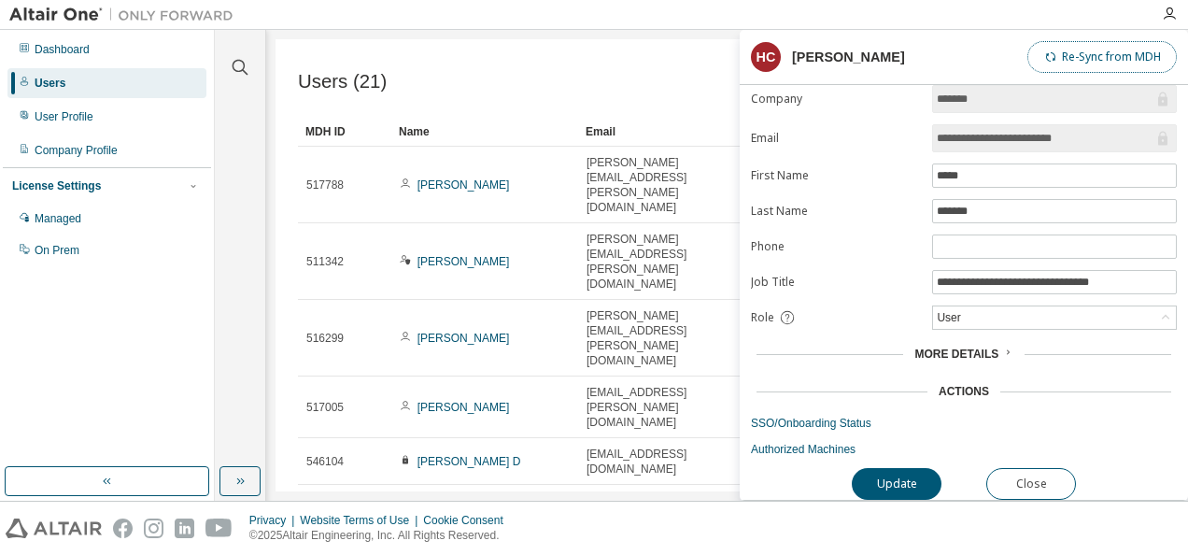
click at [1097, 57] on button "Re-Sync from MDH" at bounding box center [1101, 57] width 149 height 32
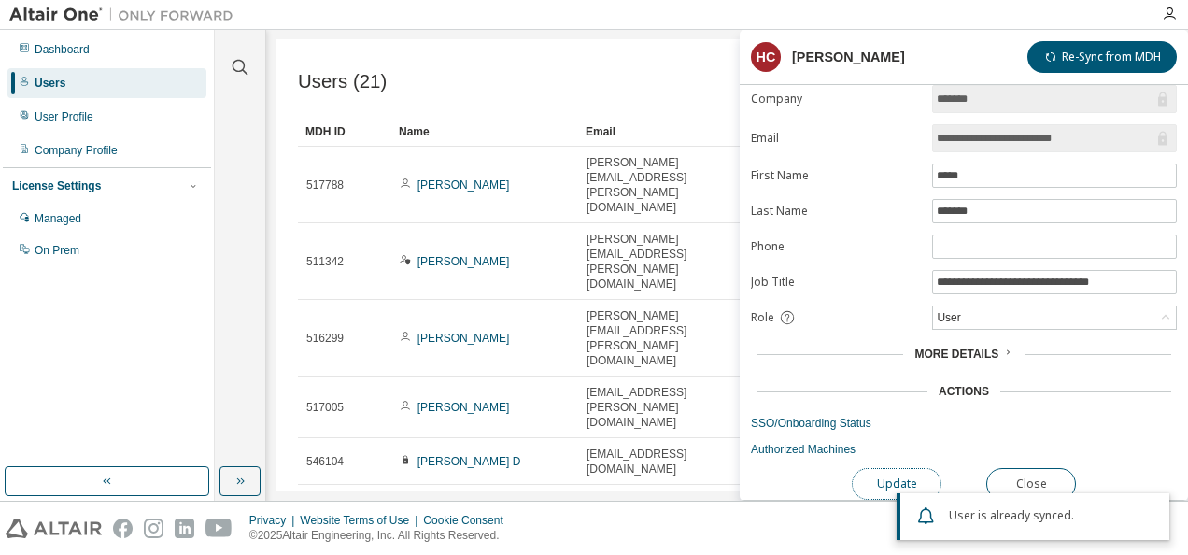
click at [915, 468] on button "Update" at bounding box center [897, 484] width 90 height 32
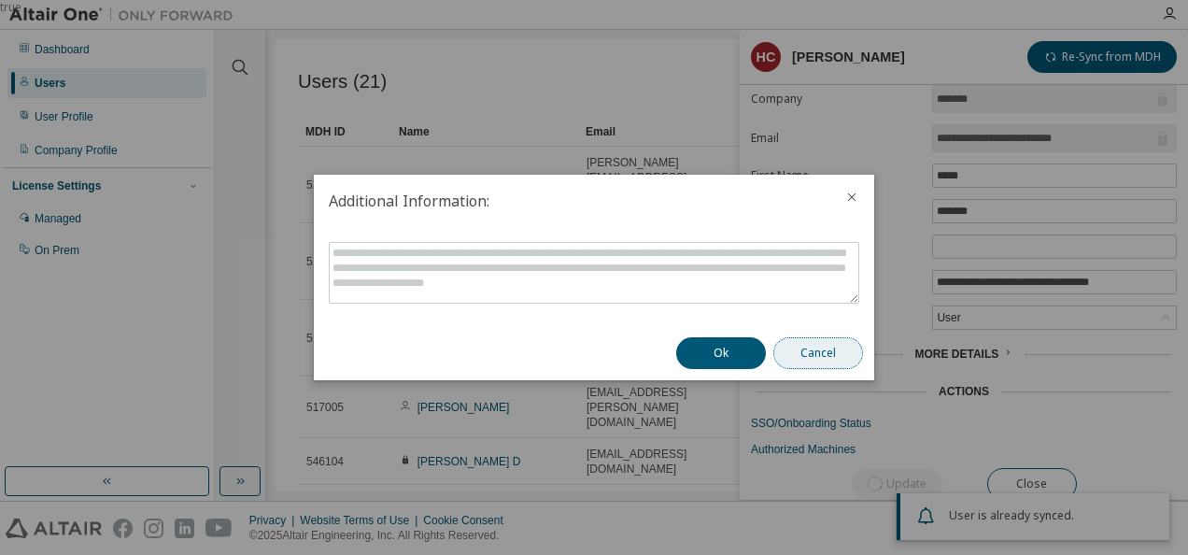
click at [828, 344] on button "Cancel" at bounding box center [818, 353] width 90 height 32
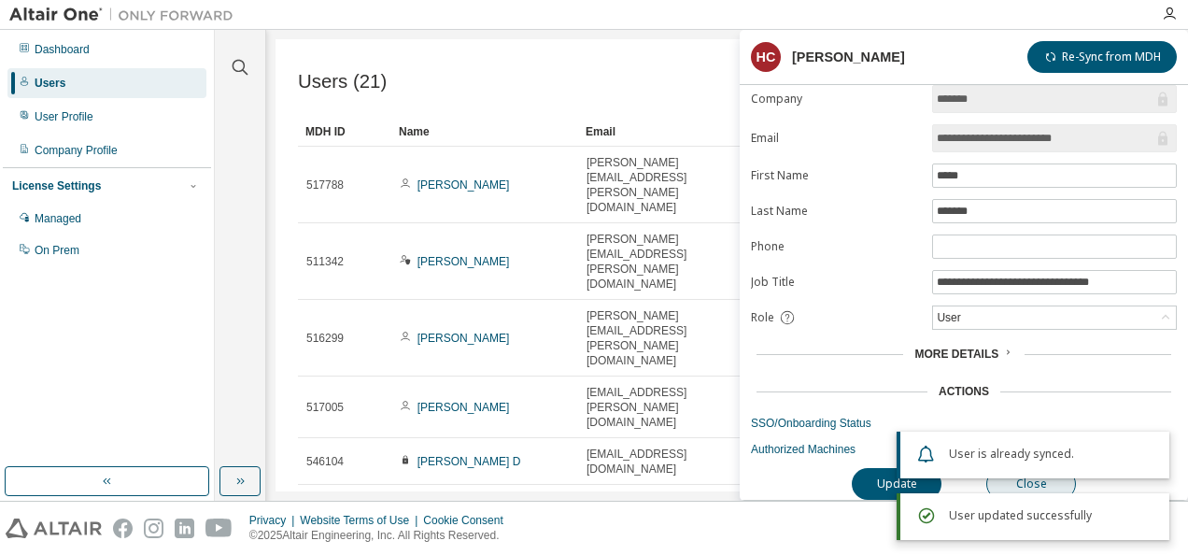
click at [1053, 482] on body "**********" at bounding box center [594, 277] width 1188 height 555
click at [1027, 480] on button "Close" at bounding box center [1031, 484] width 90 height 32
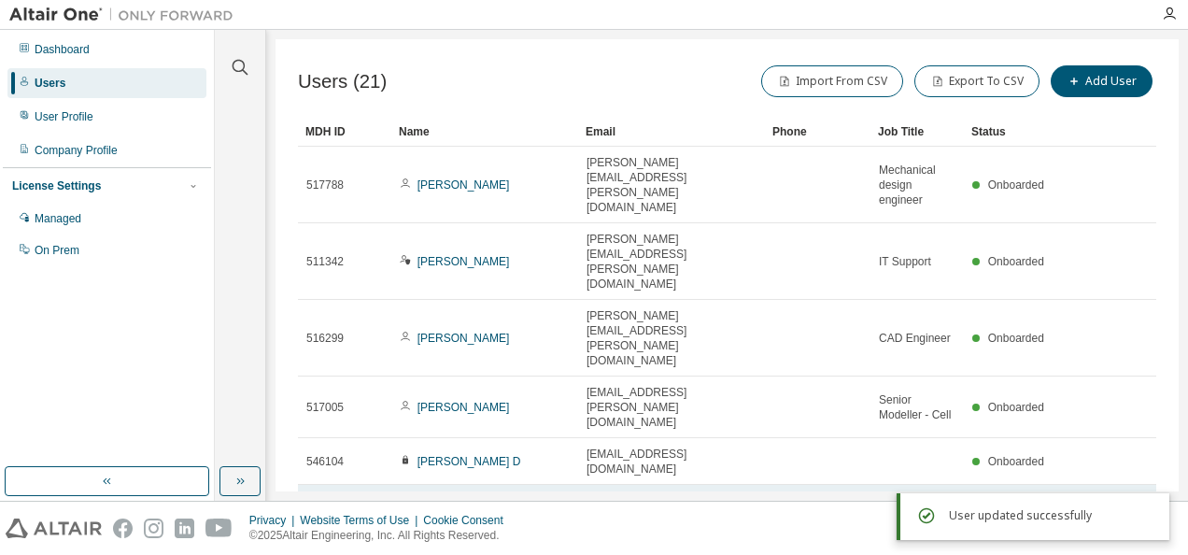
scroll to position [178, 0]
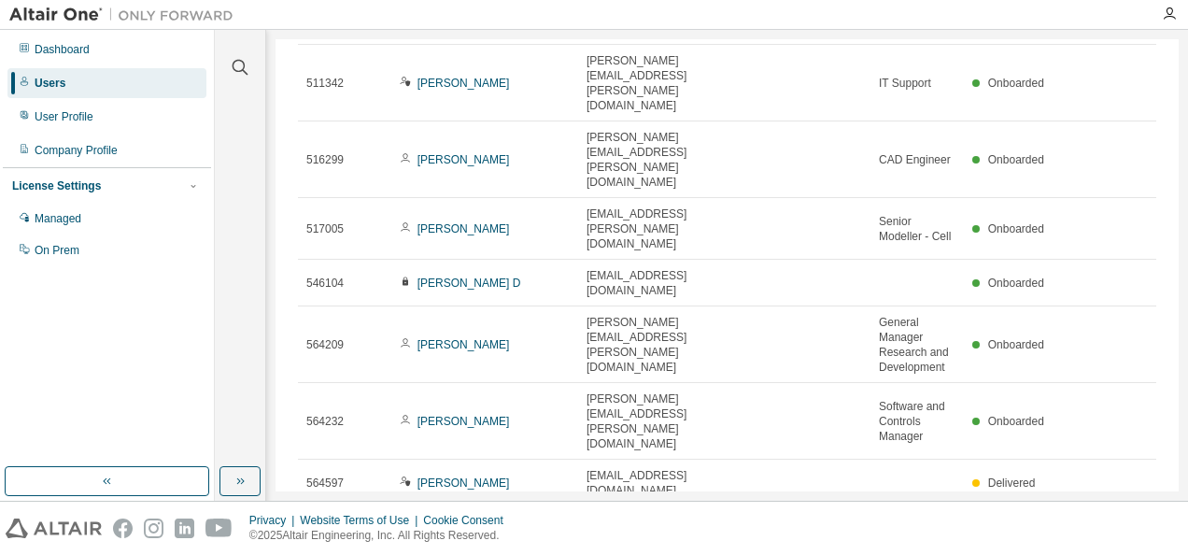
type input "*"
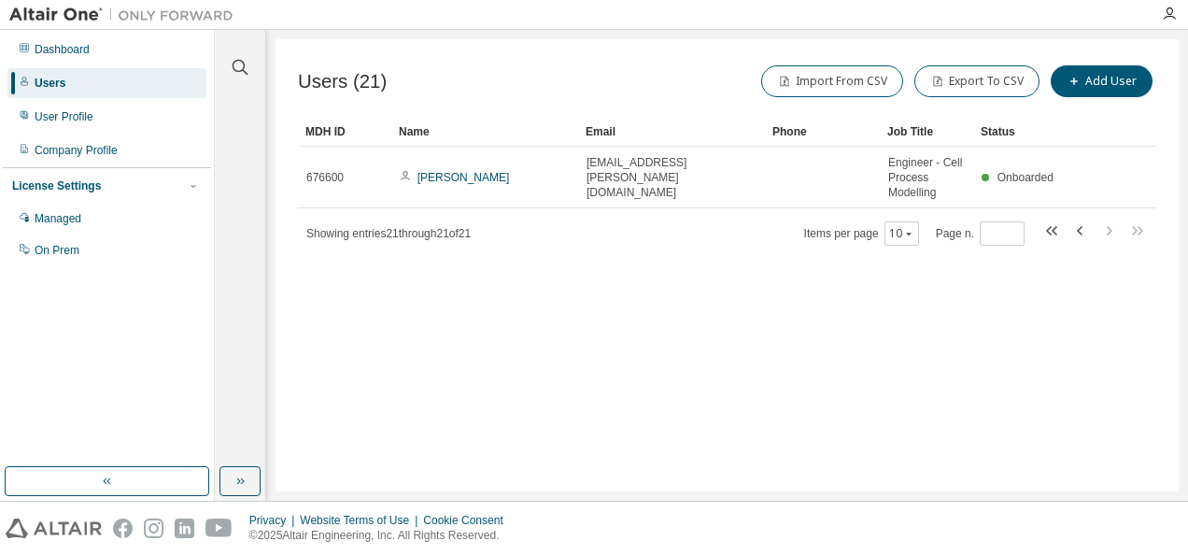
scroll to position [0, 0]
click at [888, 364] on div "Users (21) Import From CSV Export To CSV Add User Clear Load Save Save As Field…" at bounding box center [727, 265] width 903 height 452
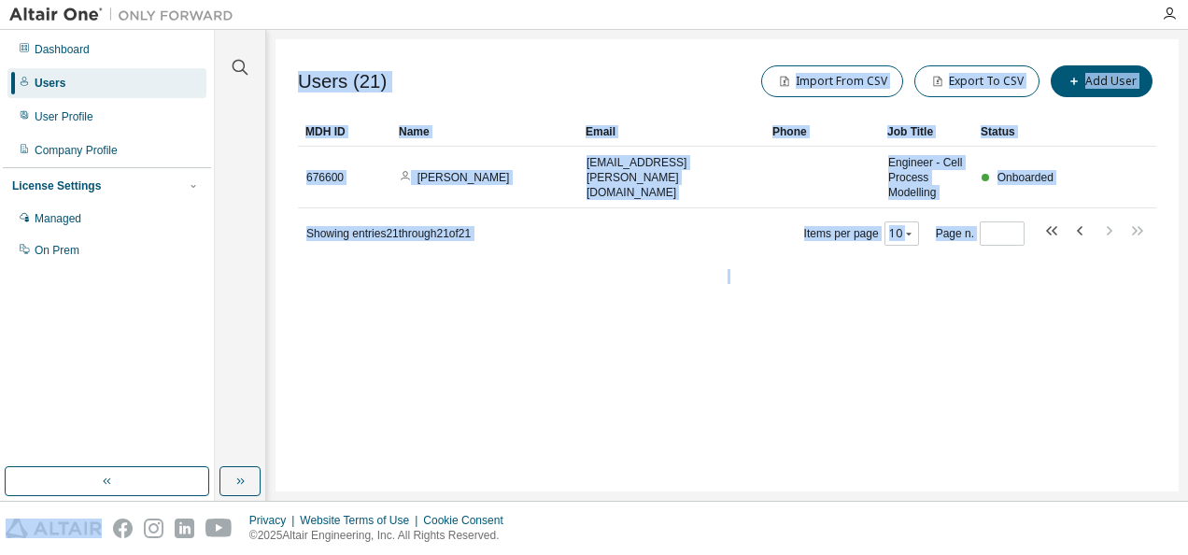
click at [888, 364] on div "Users (21) Import From CSV Export To CSV Add User Clear Load Save Save As Field…" at bounding box center [727, 265] width 903 height 452
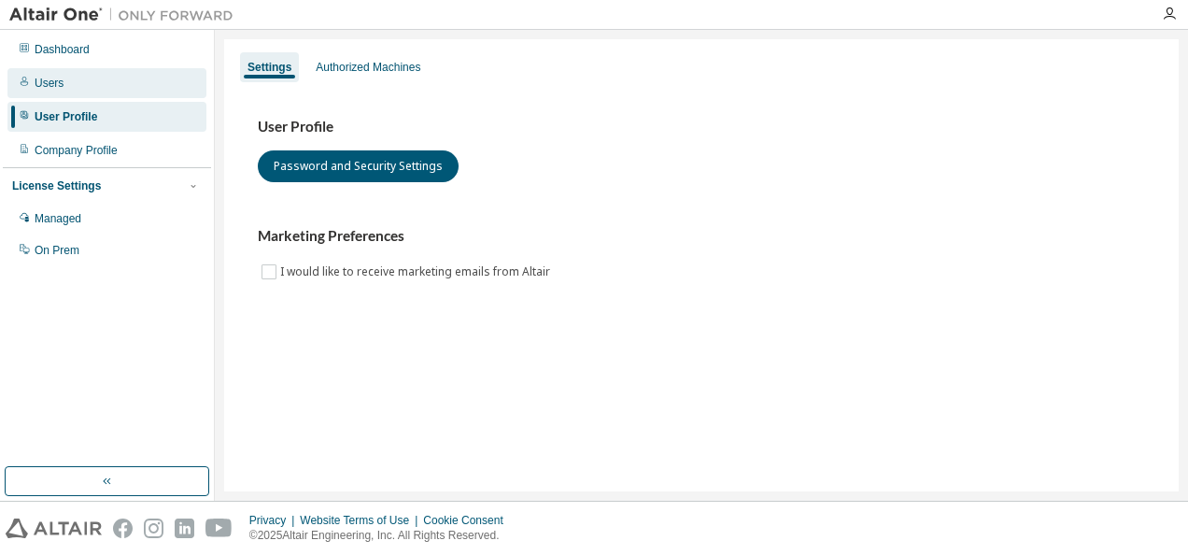
click at [39, 83] on div "Users" at bounding box center [49, 83] width 29 height 15
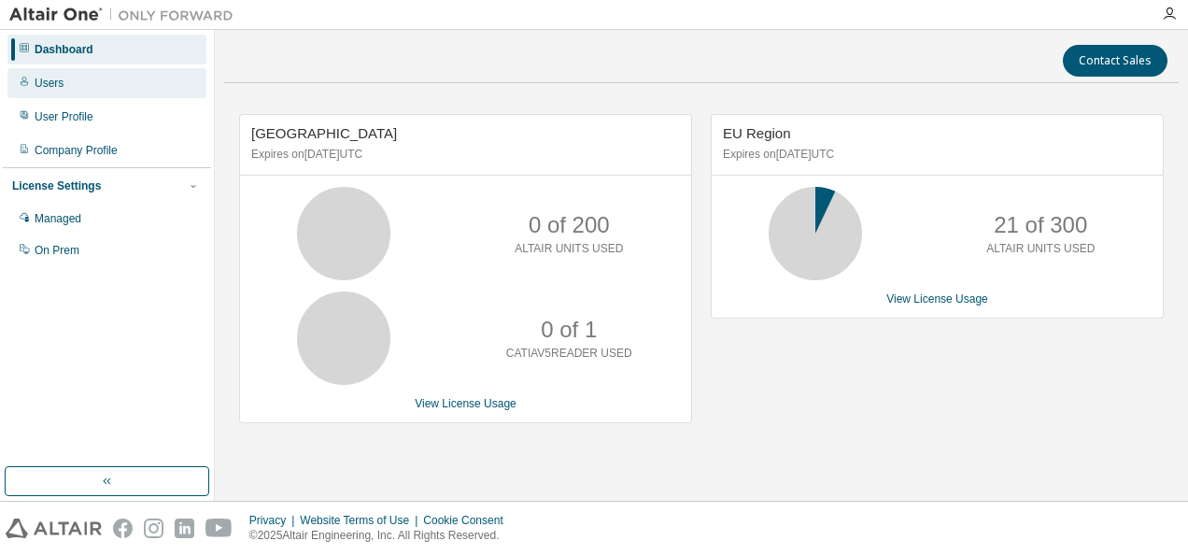
click at [99, 81] on div "Users" at bounding box center [106, 83] width 199 height 30
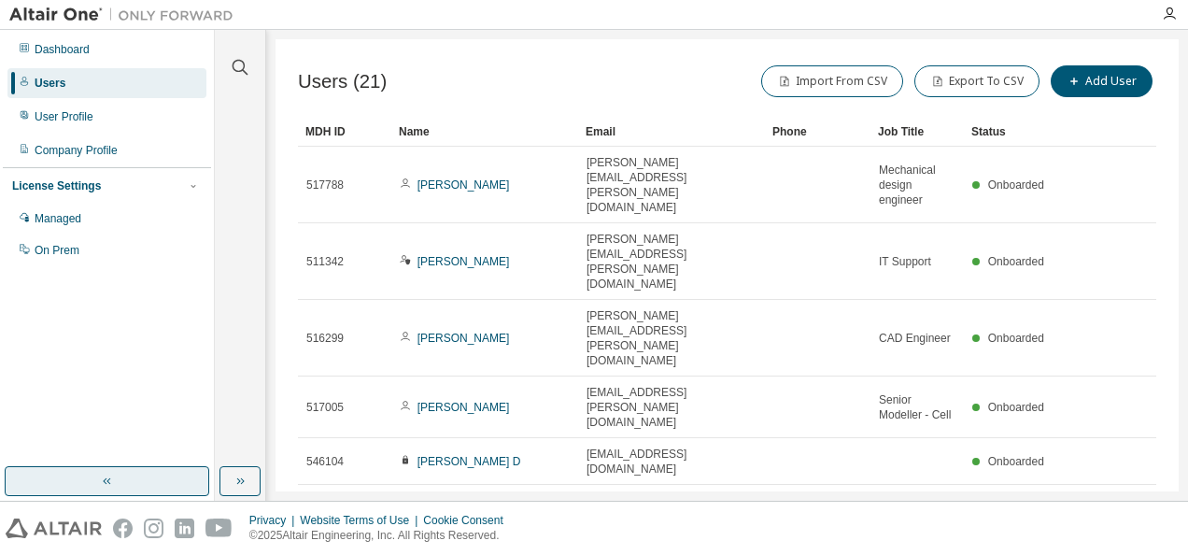
click at [117, 477] on button "button" at bounding box center [107, 481] width 205 height 30
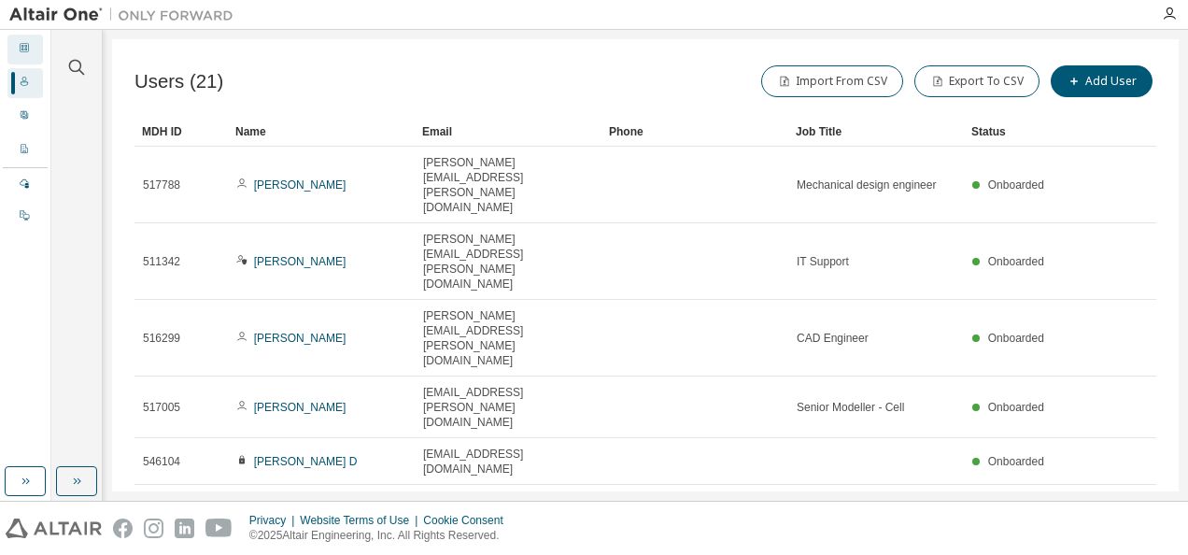
click at [23, 41] on div "Dashboard" at bounding box center [24, 50] width 35 height 30
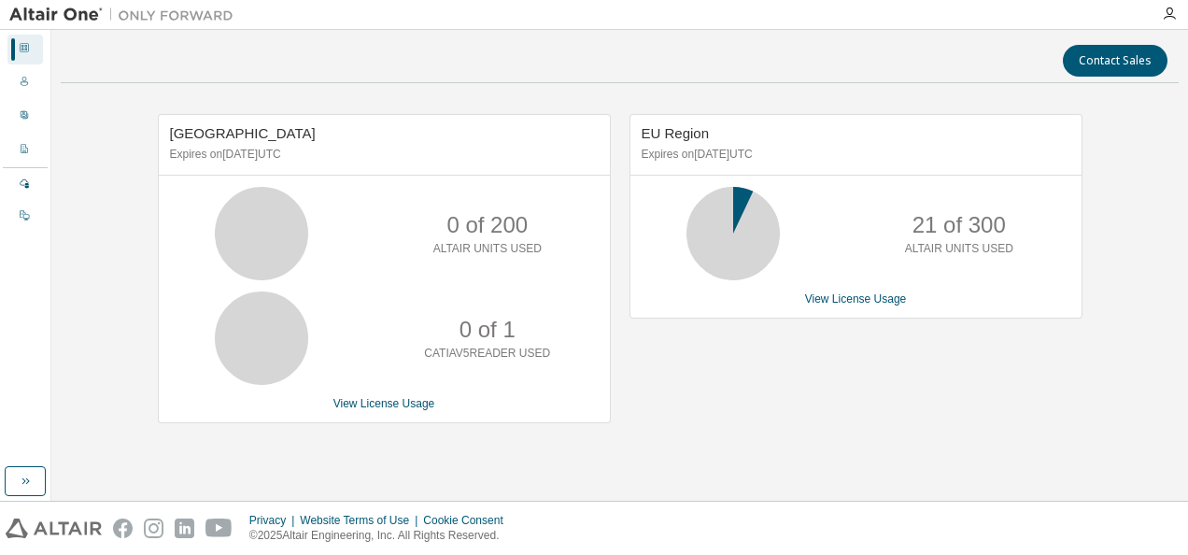
click at [47, 15] on img at bounding box center [126, 15] width 234 height 19
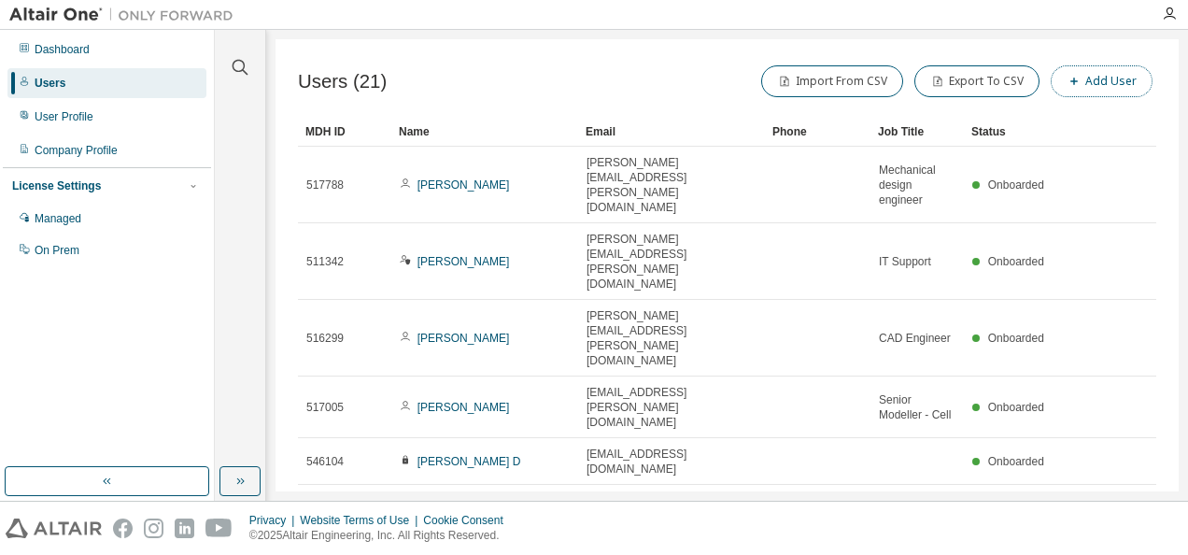
click at [1091, 92] on button "Add User" at bounding box center [1102, 81] width 102 height 32
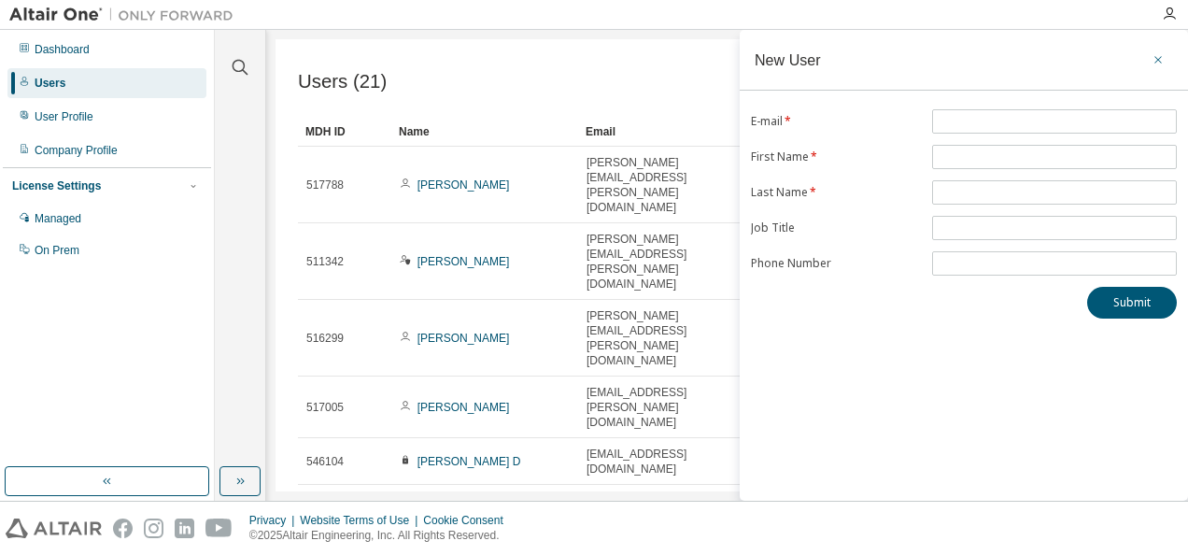
click at [1152, 59] on icon "button" at bounding box center [1158, 59] width 13 height 15
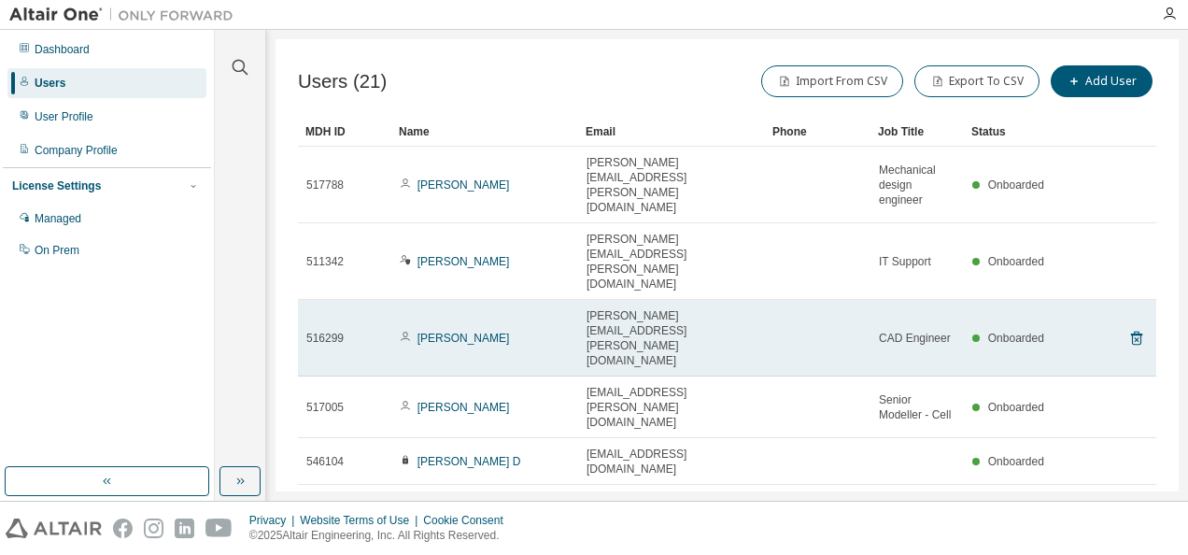
scroll to position [178, 0]
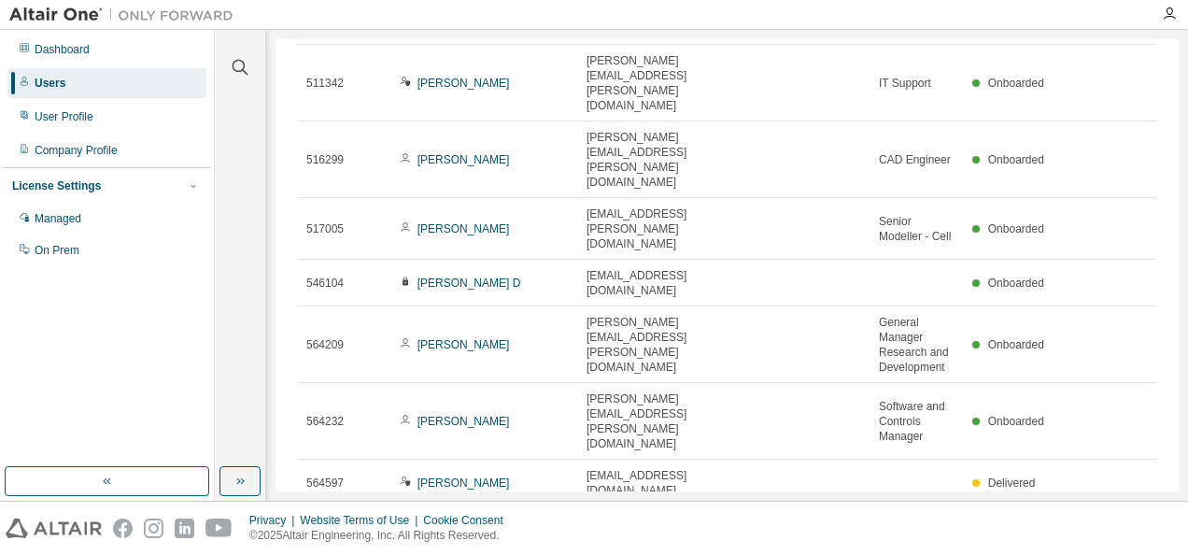
type input "*"
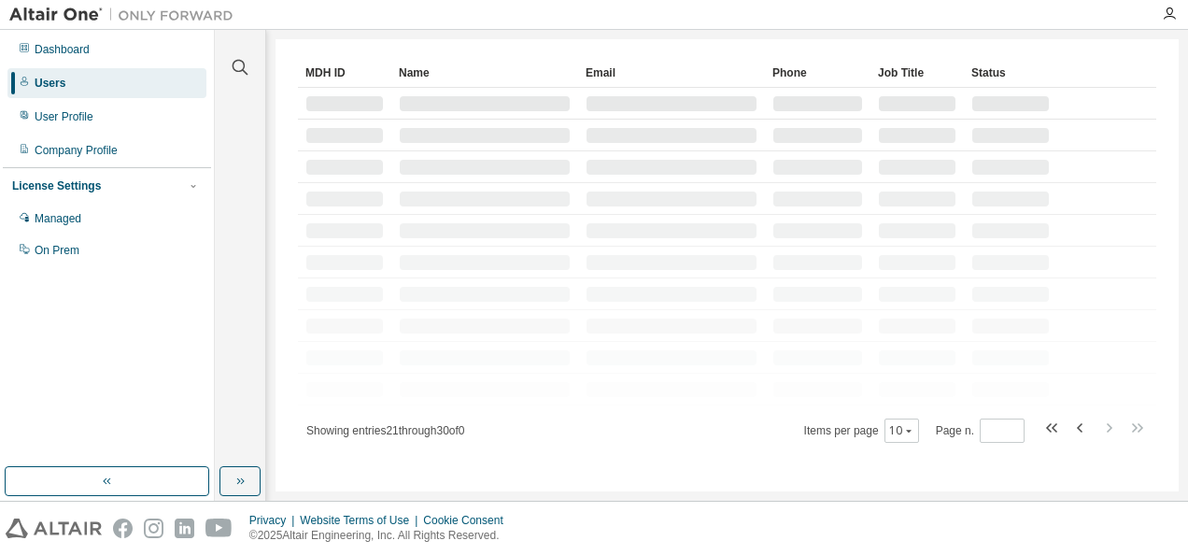
scroll to position [0, 0]
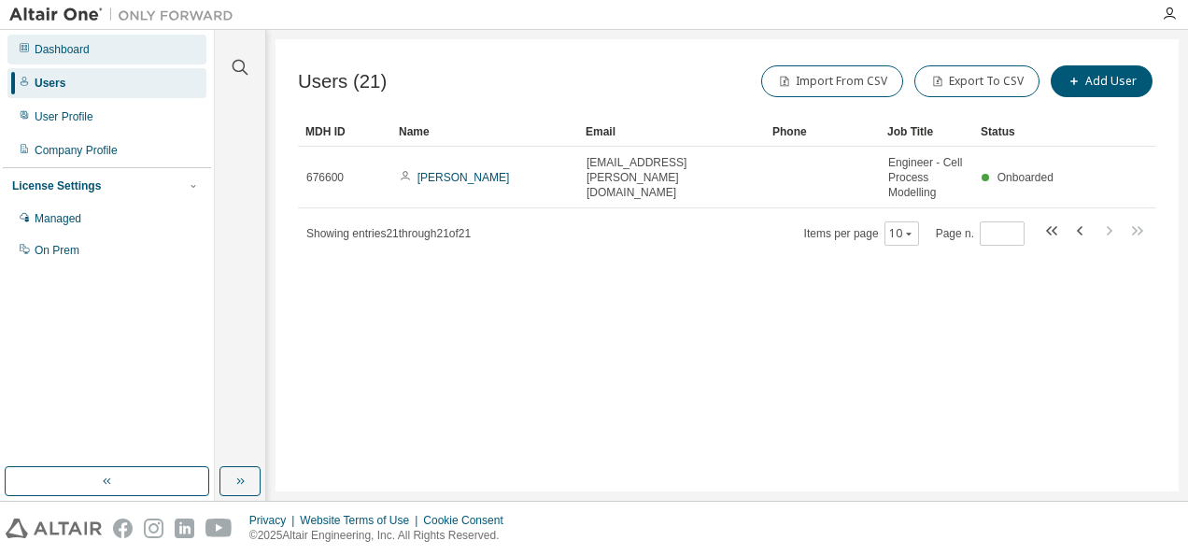
click at [24, 45] on icon at bounding box center [24, 47] width 11 height 11
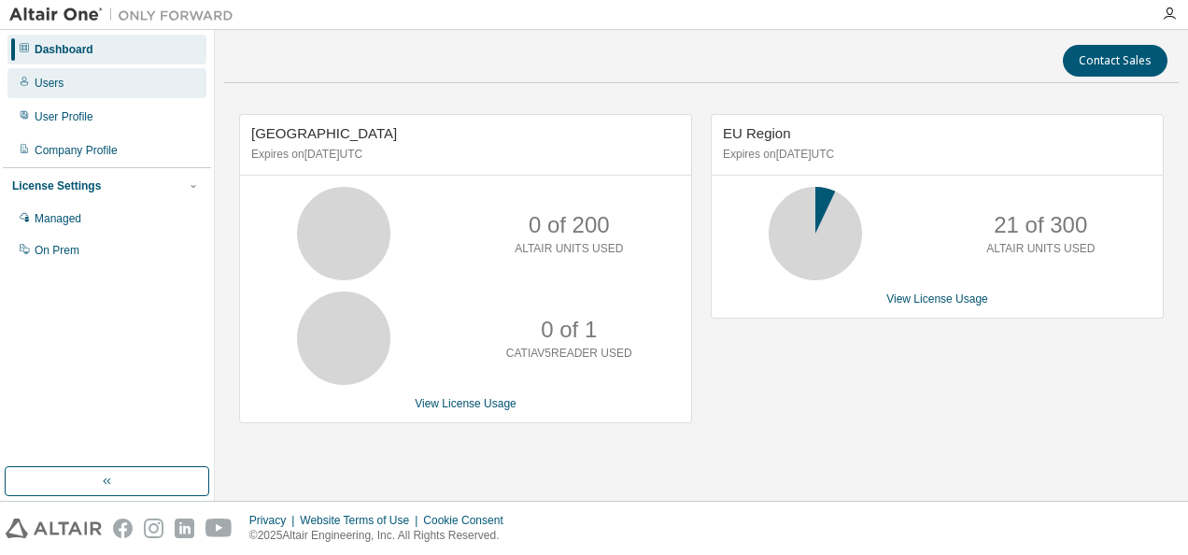
click at [59, 89] on div "Users" at bounding box center [49, 83] width 29 height 15
click at [58, 77] on div "Users" at bounding box center [49, 83] width 29 height 15
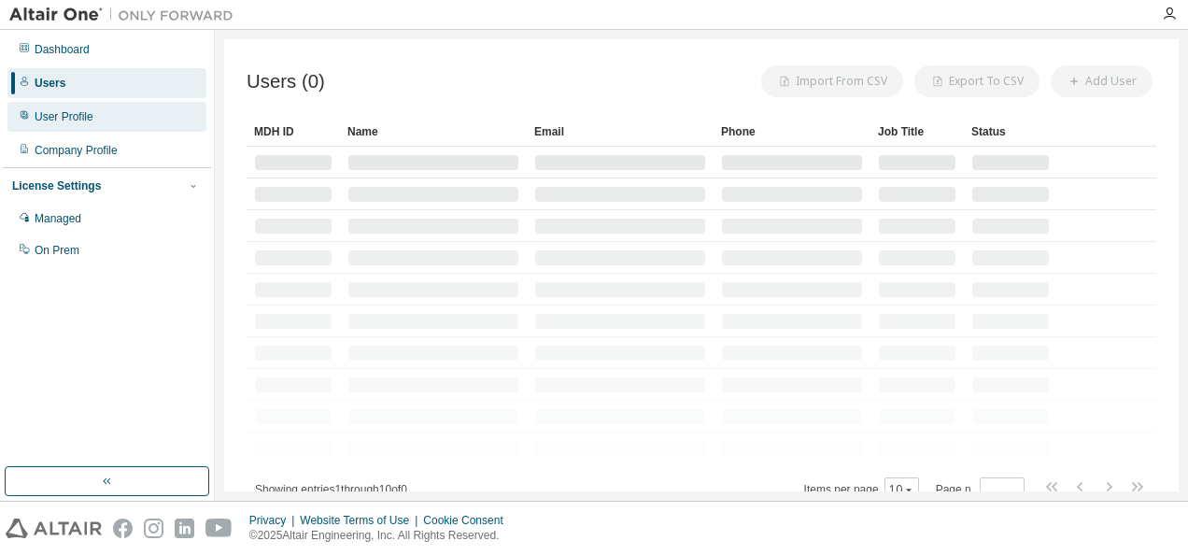
click at [76, 112] on div "User Profile" at bounding box center [64, 116] width 59 height 15
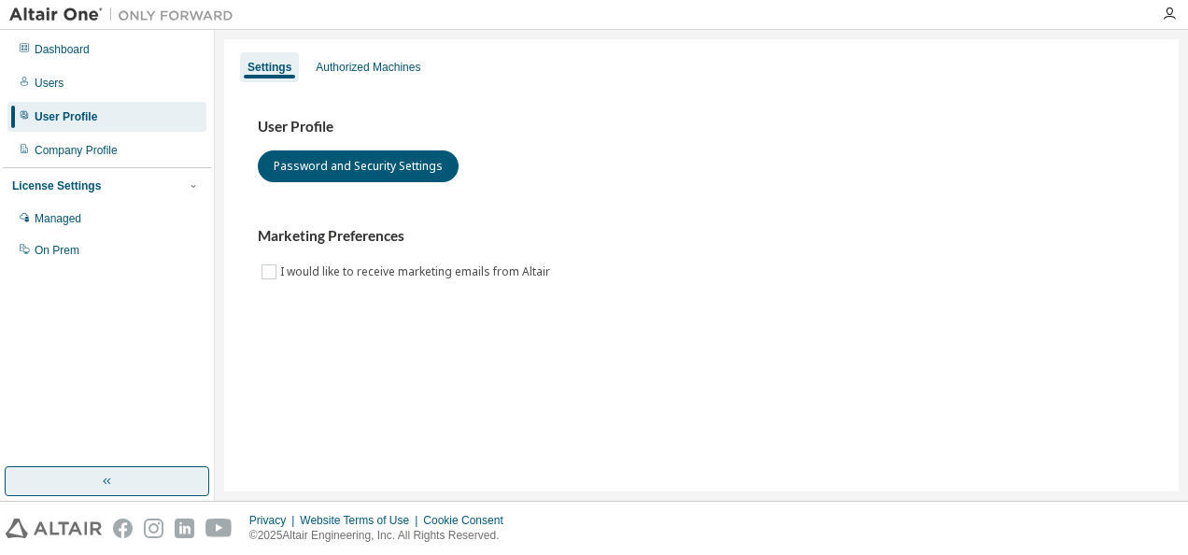
click at [88, 478] on button "button" at bounding box center [107, 481] width 205 height 30
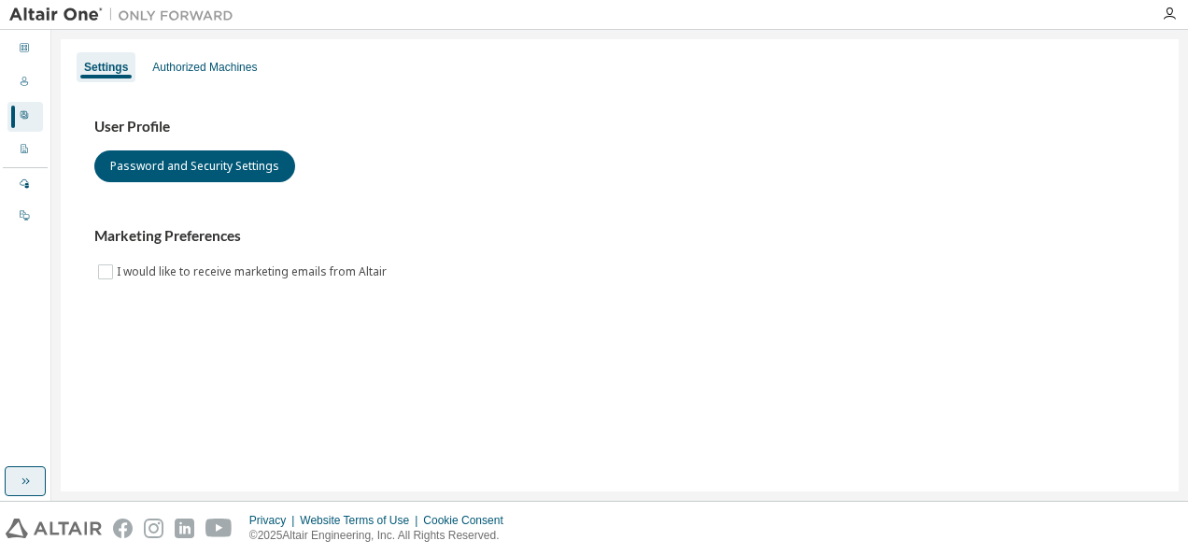
click at [35, 473] on button "button" at bounding box center [25, 481] width 41 height 30
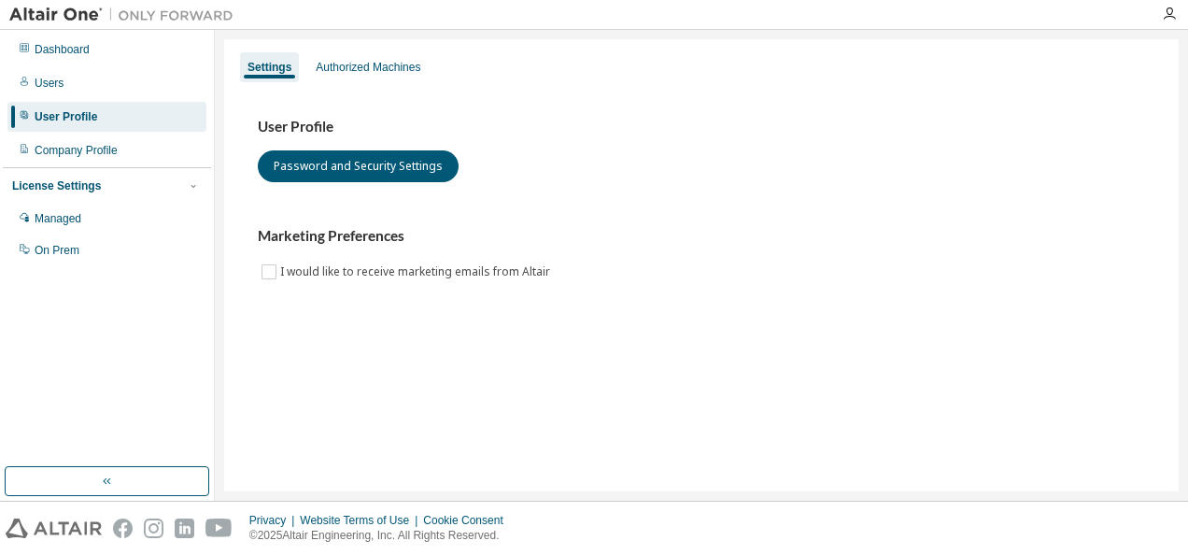
click at [1179, 15] on div at bounding box center [1169, 14] width 37 height 15
click at [1170, 15] on icon "button" at bounding box center [1169, 14] width 15 height 15
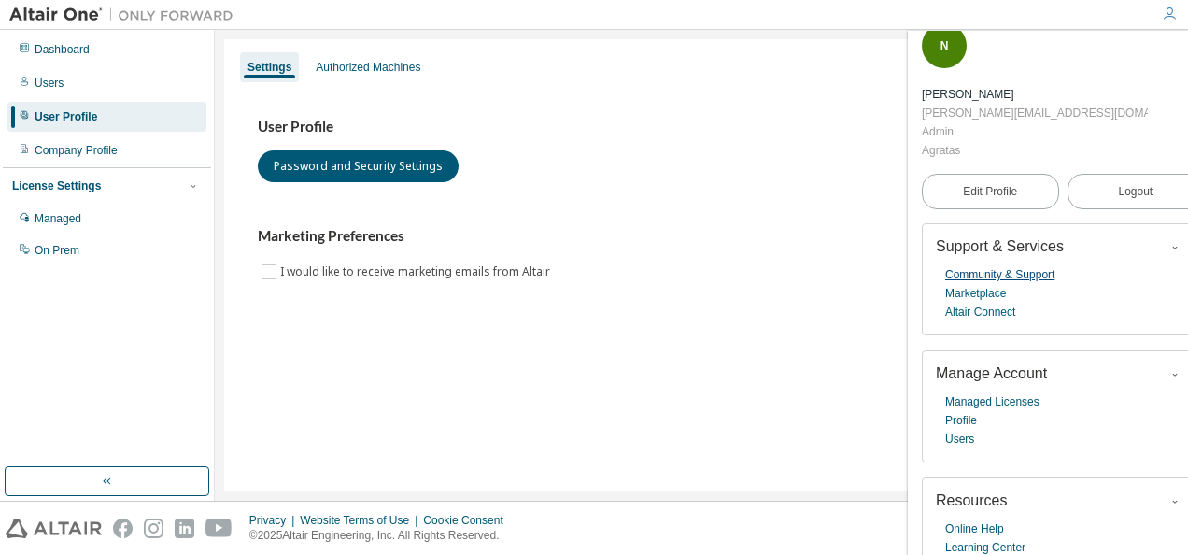
scroll to position [33, 0]
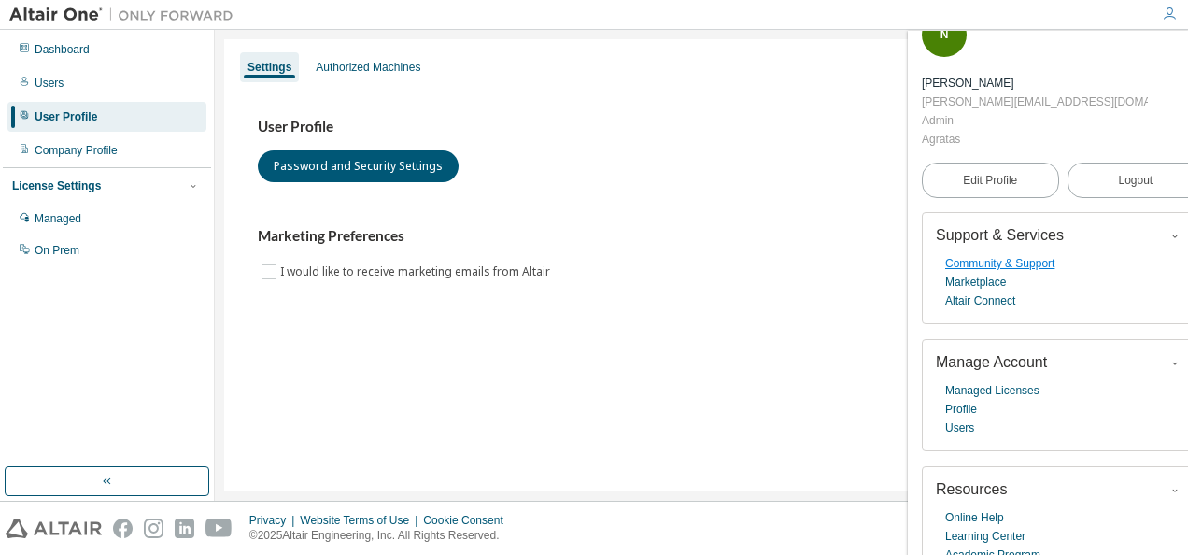
click at [996, 254] on link "Community & Support" at bounding box center [999, 263] width 109 height 19
